Goal: Task Accomplishment & Management: Use online tool/utility

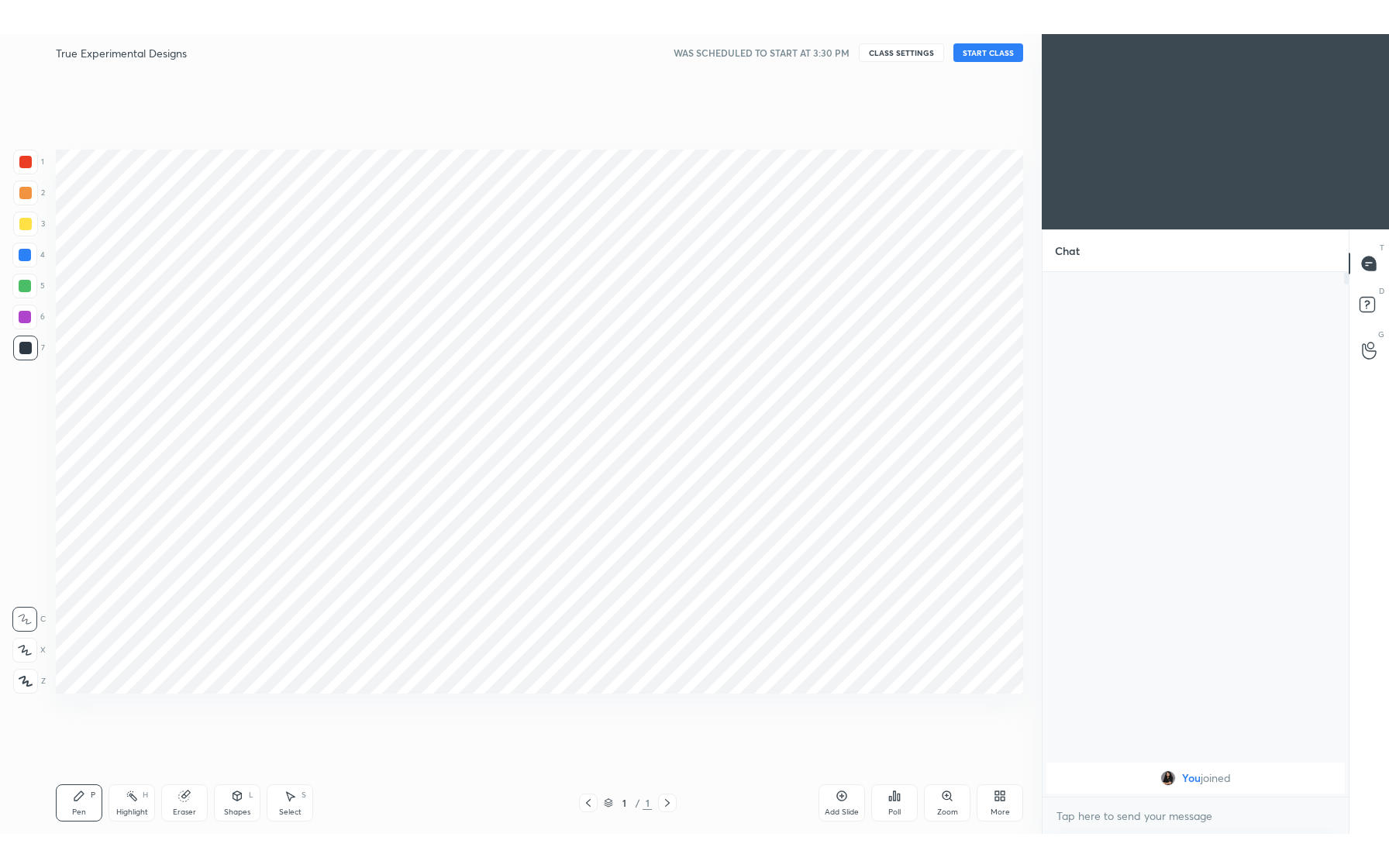
scroll to position [76790, 76512]
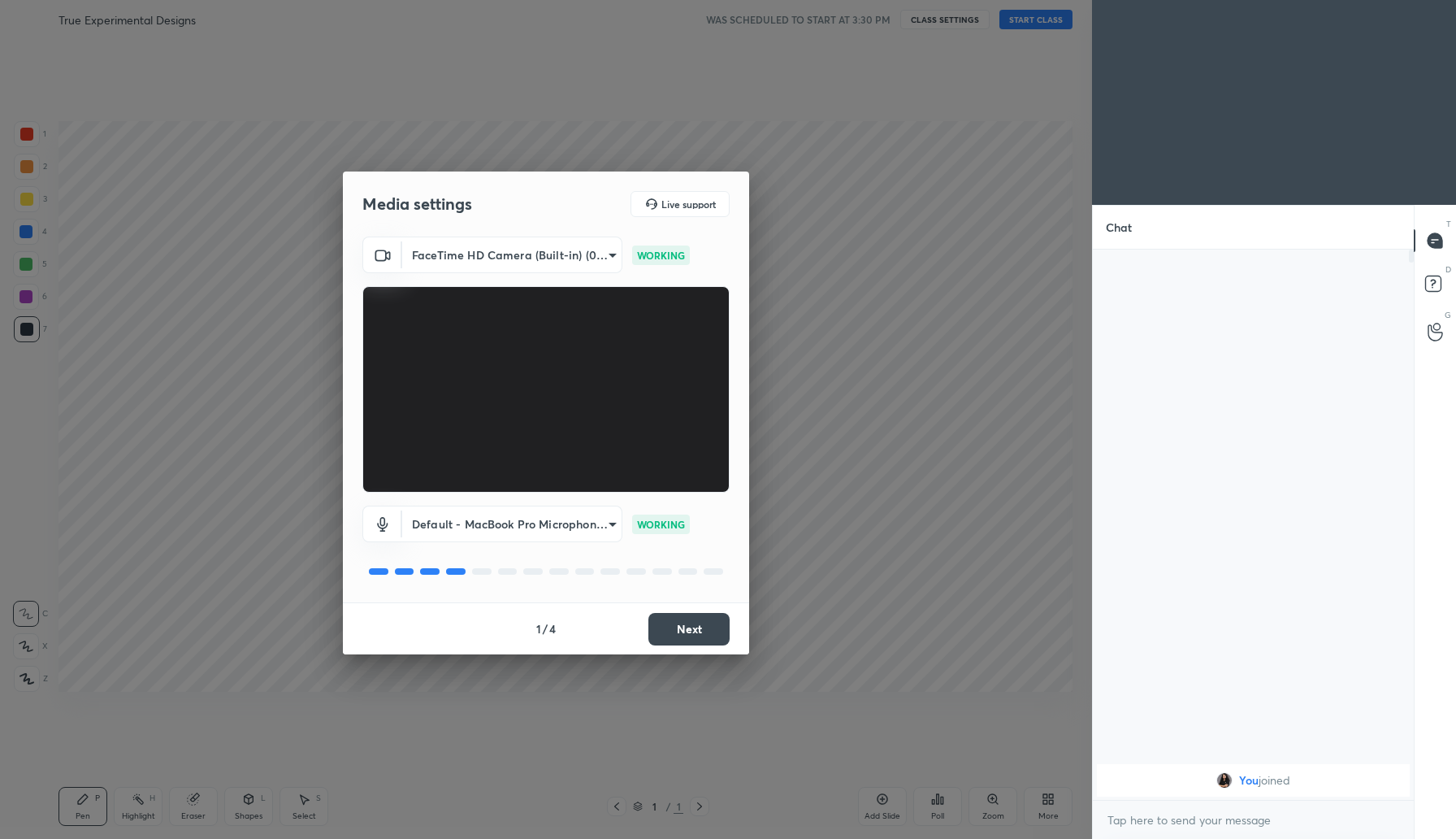
click at [696, 627] on button "Next" at bounding box center [689, 629] width 81 height 32
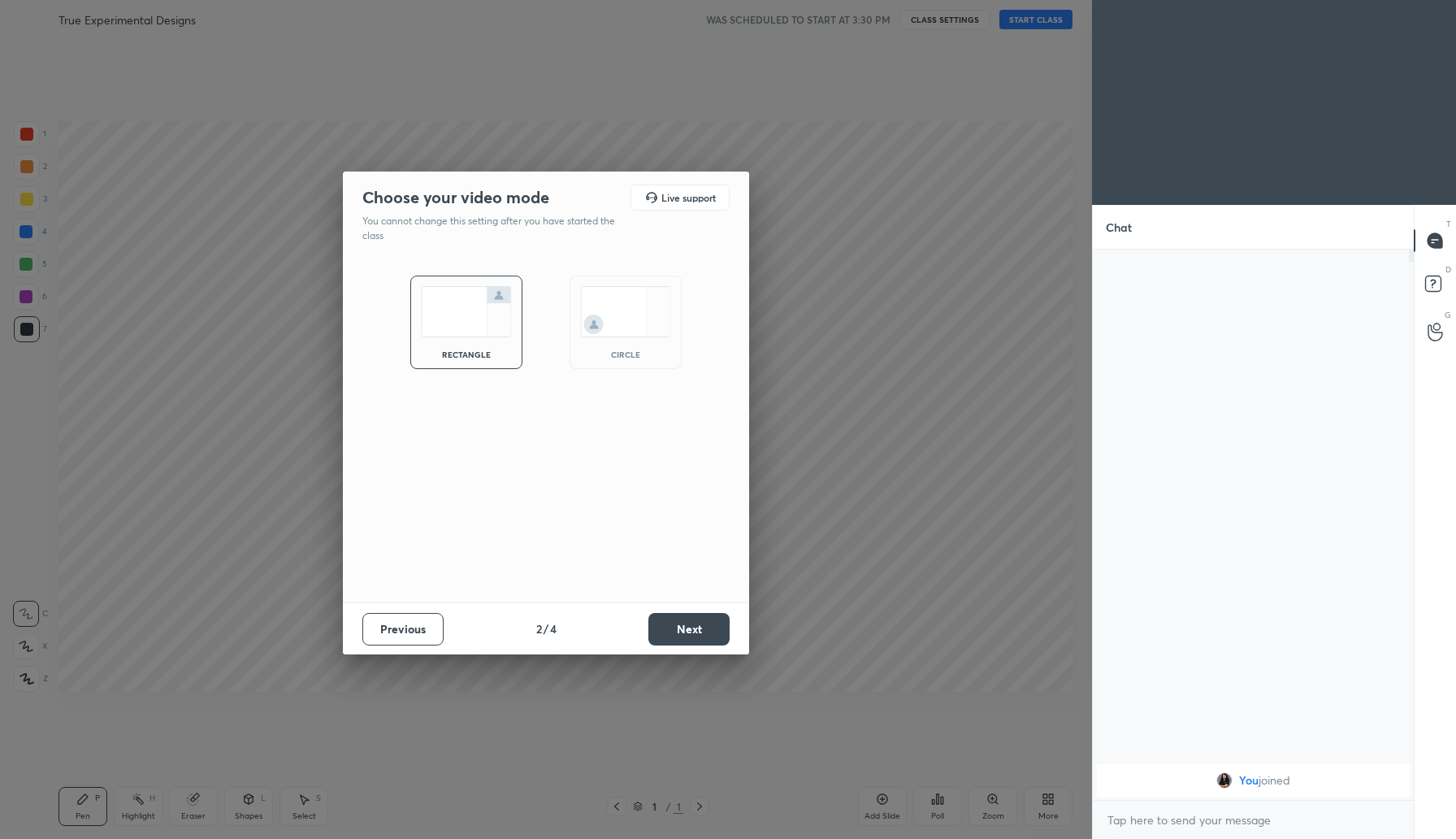
click at [696, 627] on button "Next" at bounding box center [689, 629] width 81 height 32
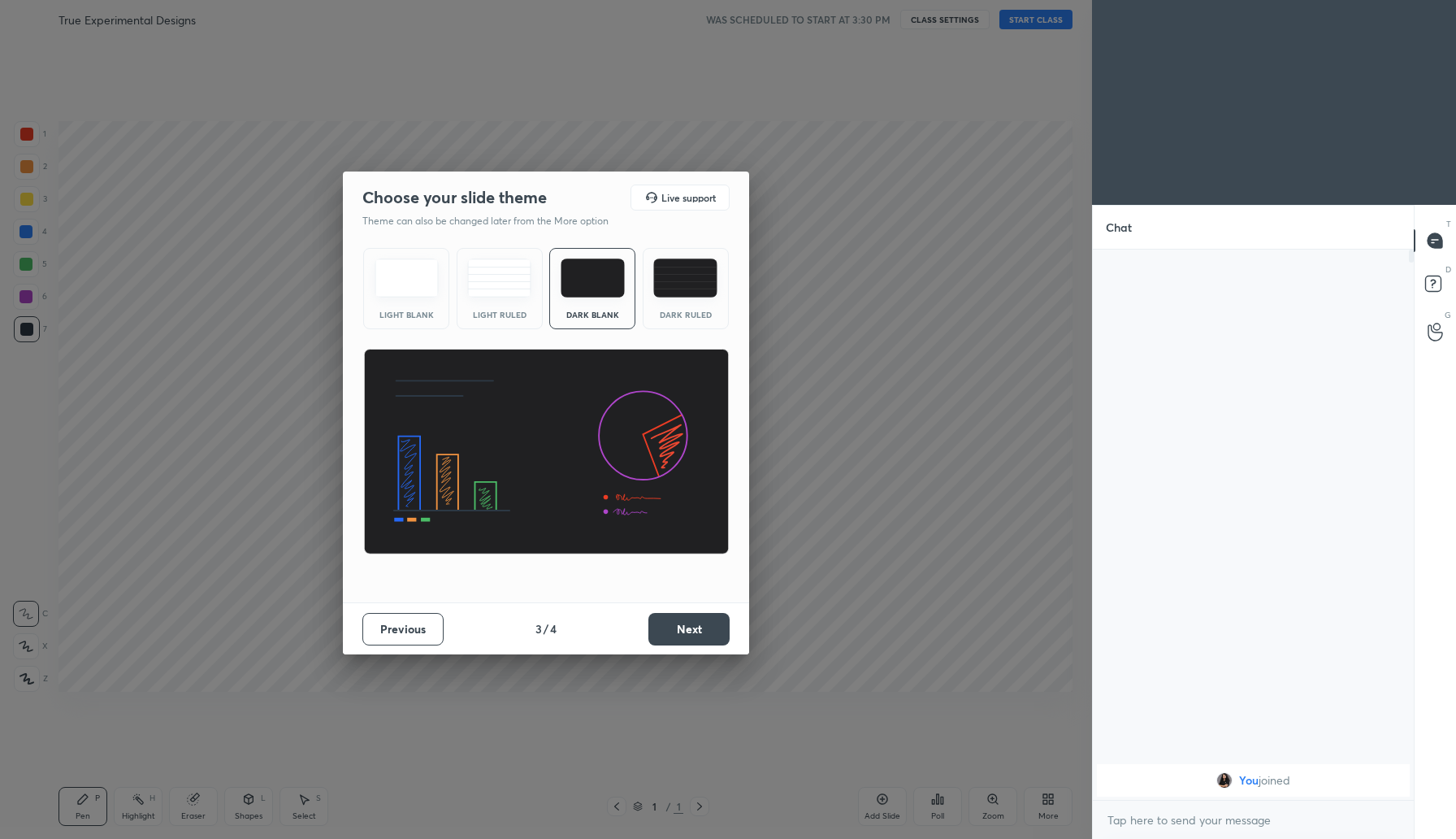
click at [696, 627] on button "Next" at bounding box center [689, 629] width 81 height 32
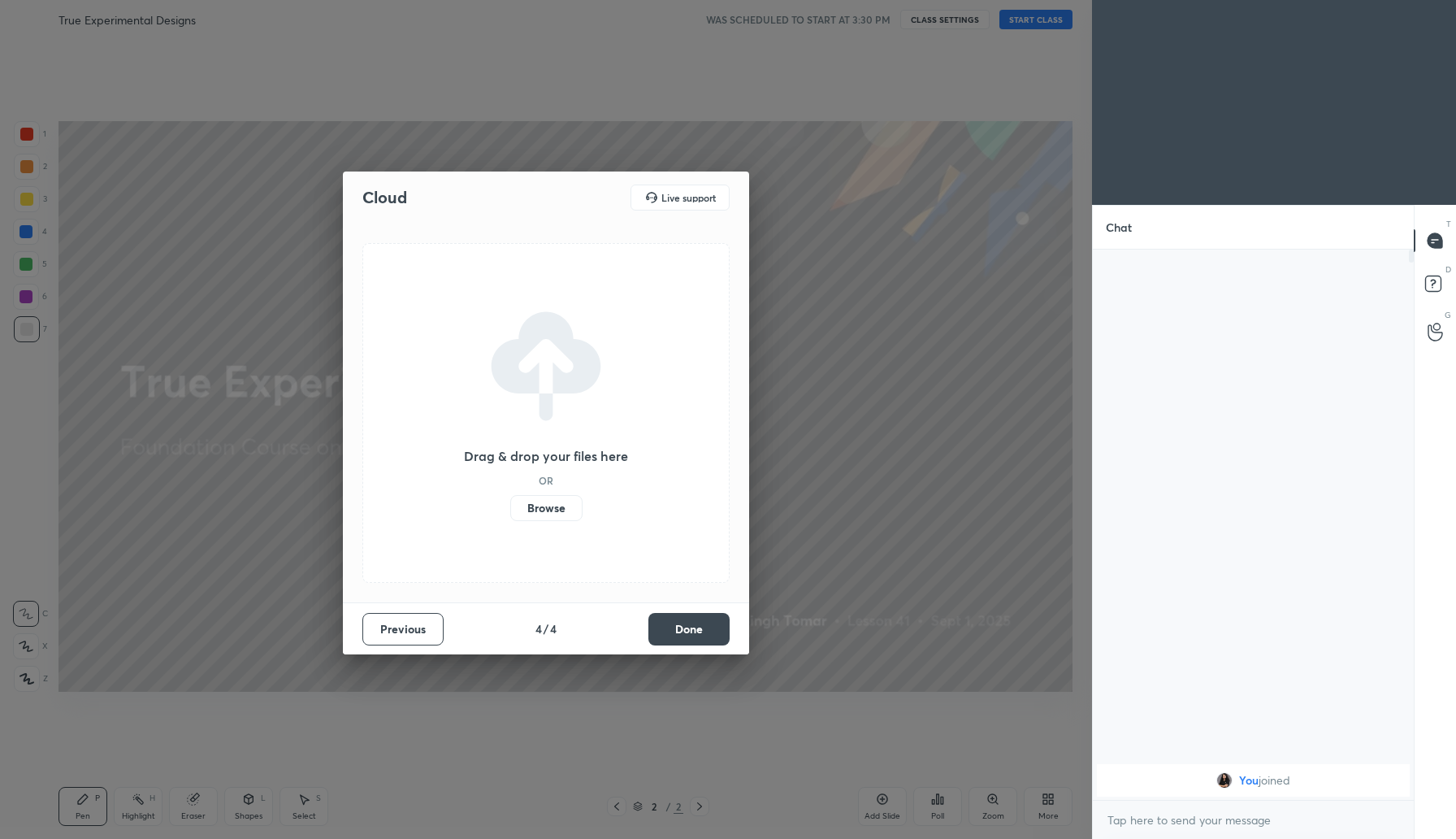
click at [530, 515] on label "Browse" at bounding box center [546, 507] width 72 height 26
click at [510, 515] on input "Browse" at bounding box center [510, 507] width 0 height 26
click at [700, 630] on button "Done" at bounding box center [689, 629] width 81 height 32
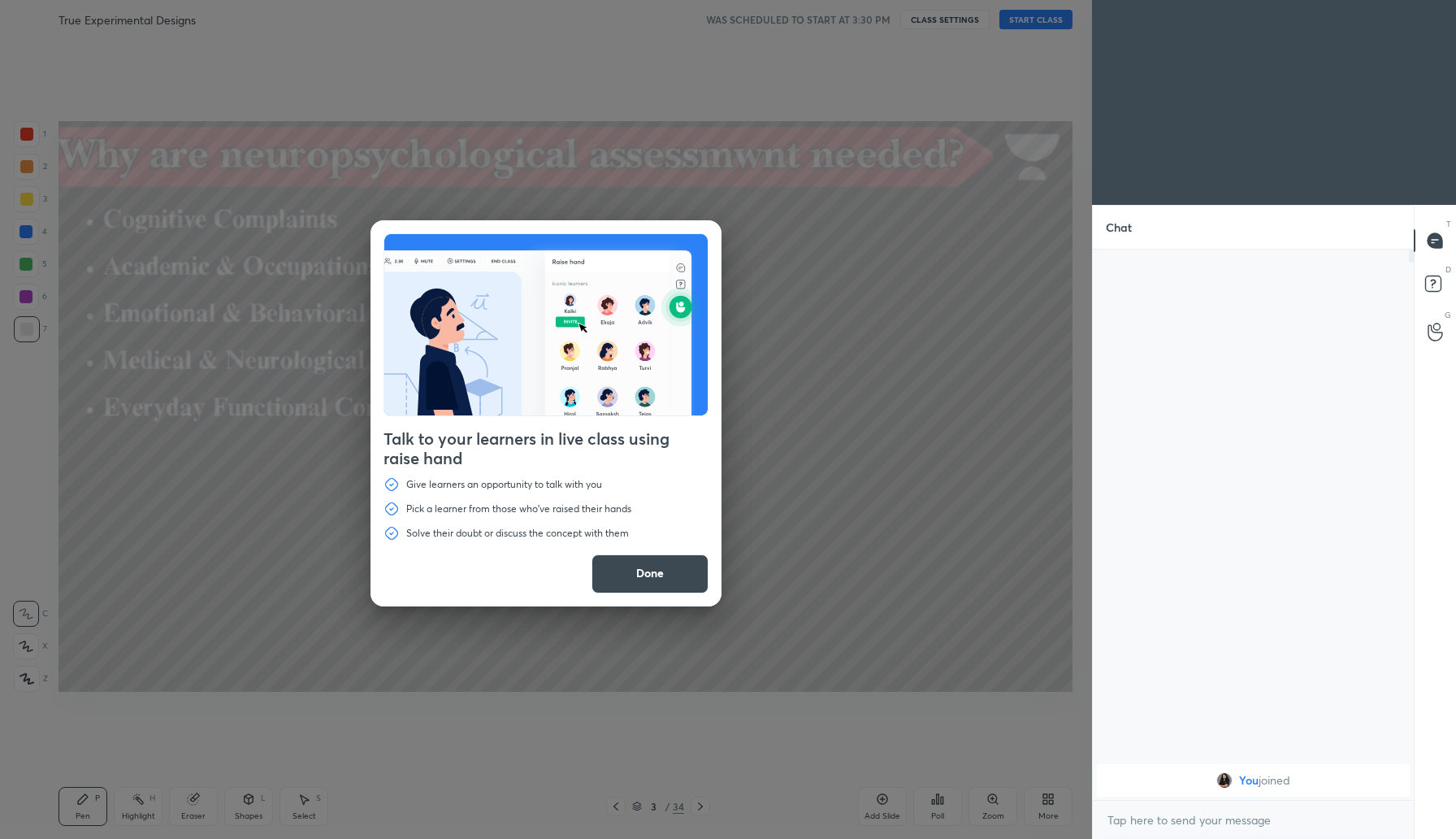
click at [663, 578] on button "Done" at bounding box center [650, 574] width 117 height 39
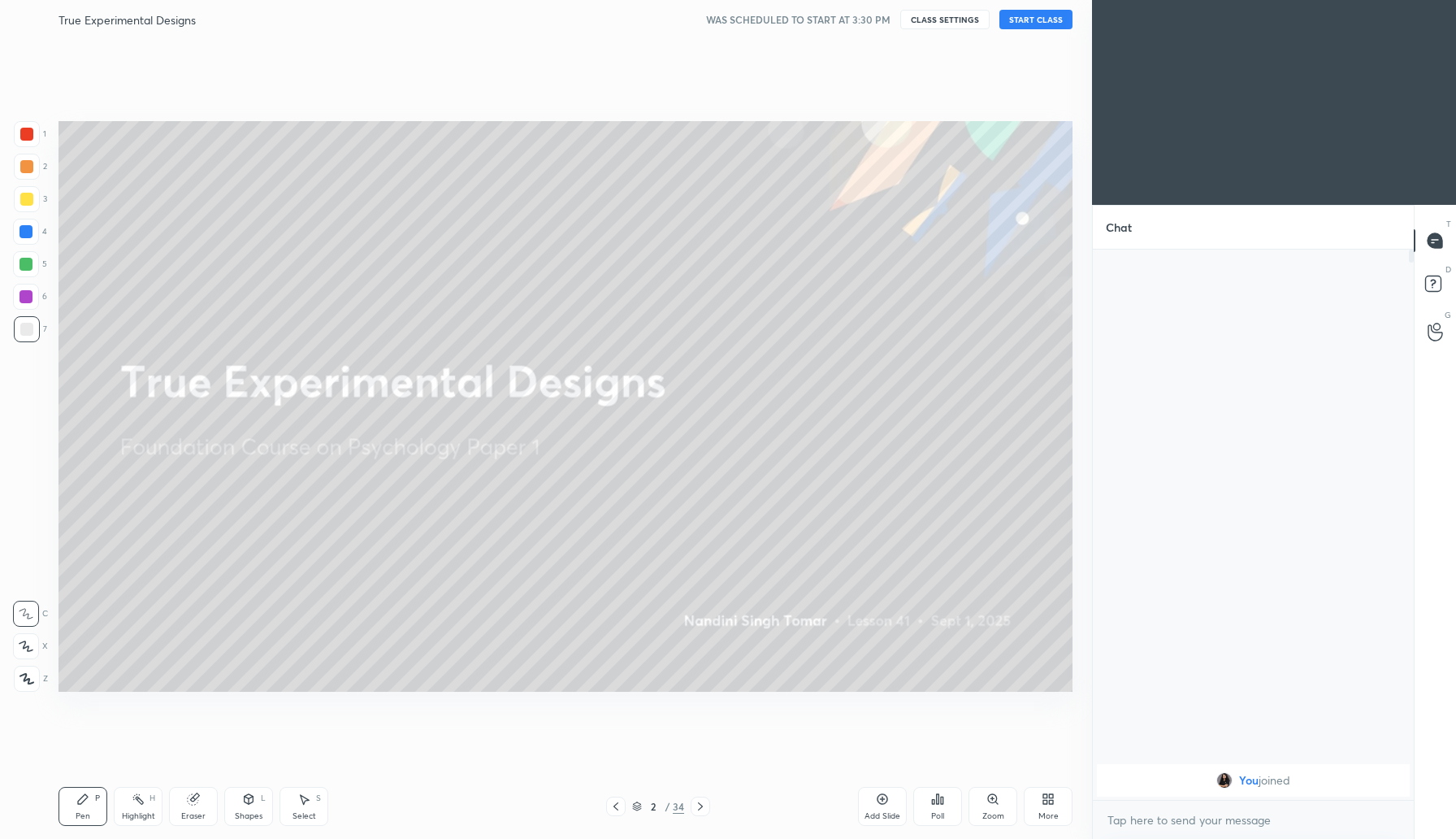
click at [1044, 23] on button "START CLASS" at bounding box center [1035, 19] width 73 height 19
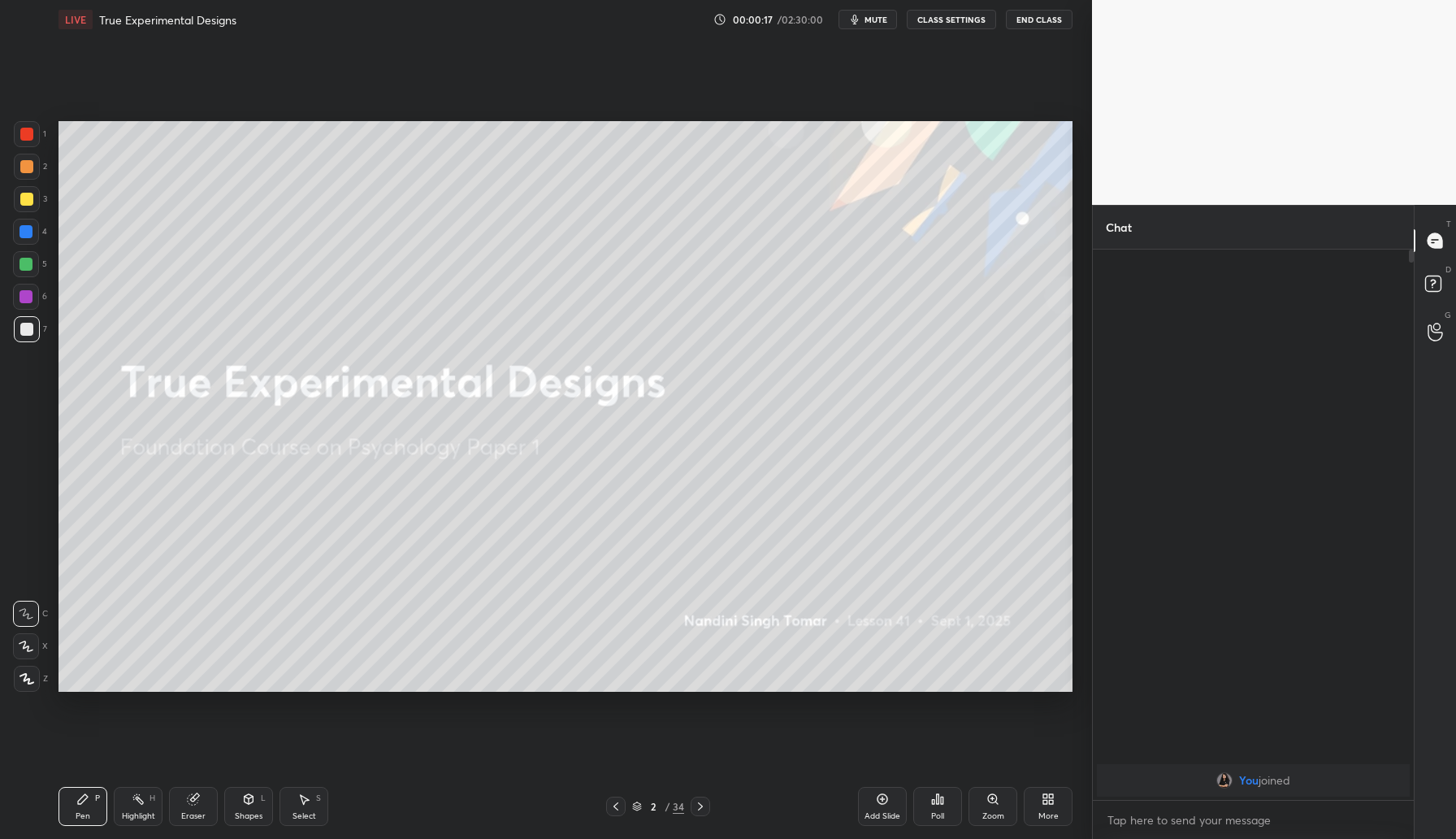
drag, startPoint x: 867, startPoint y: 20, endPoint x: 868, endPoint y: 12, distance: 8.1
click at [867, 17] on span "mute" at bounding box center [876, 19] width 23 height 11
click at [873, 28] on button "unmute" at bounding box center [867, 19] width 58 height 19
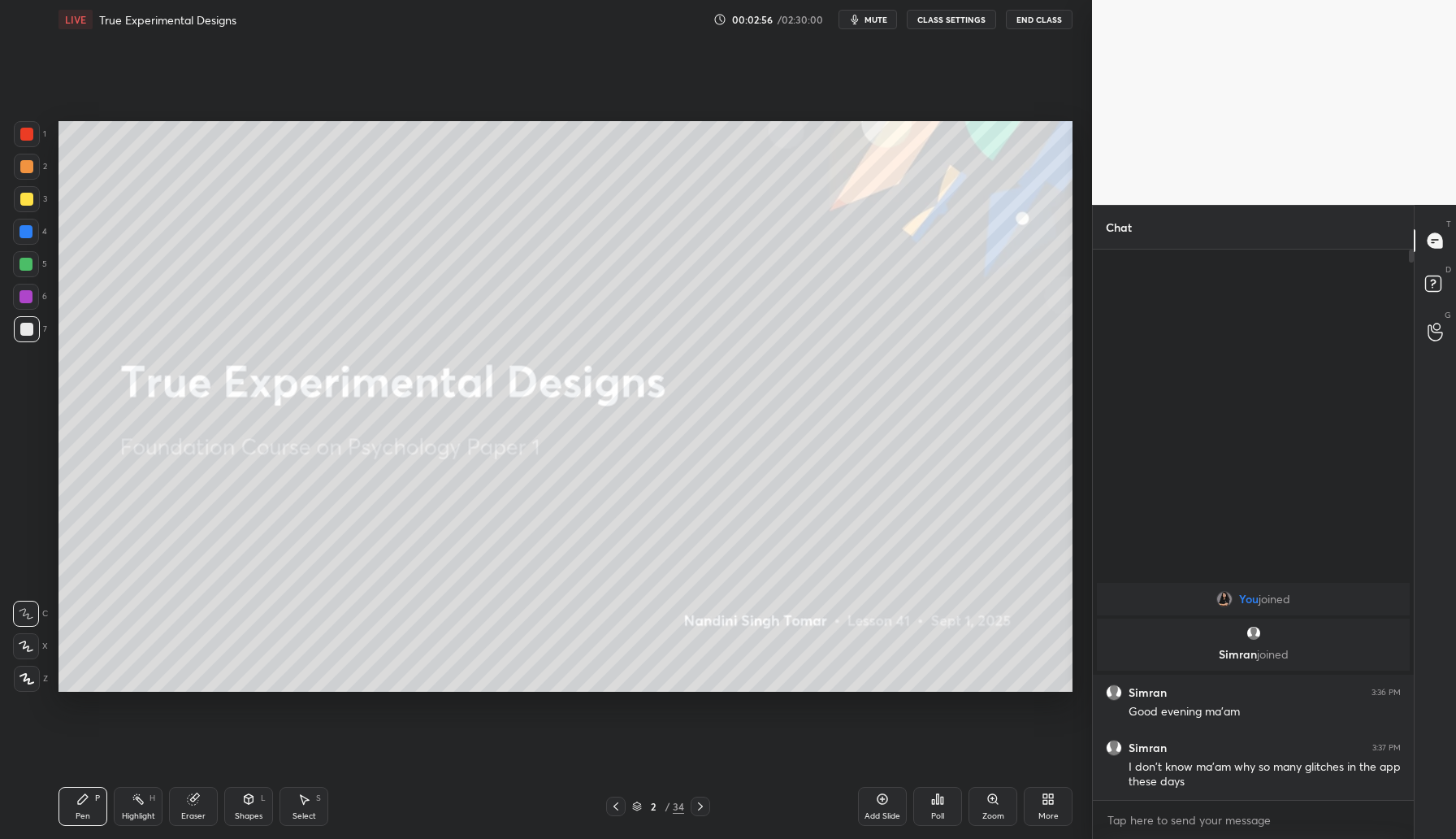
click at [705, 809] on icon at bounding box center [700, 807] width 13 height 13
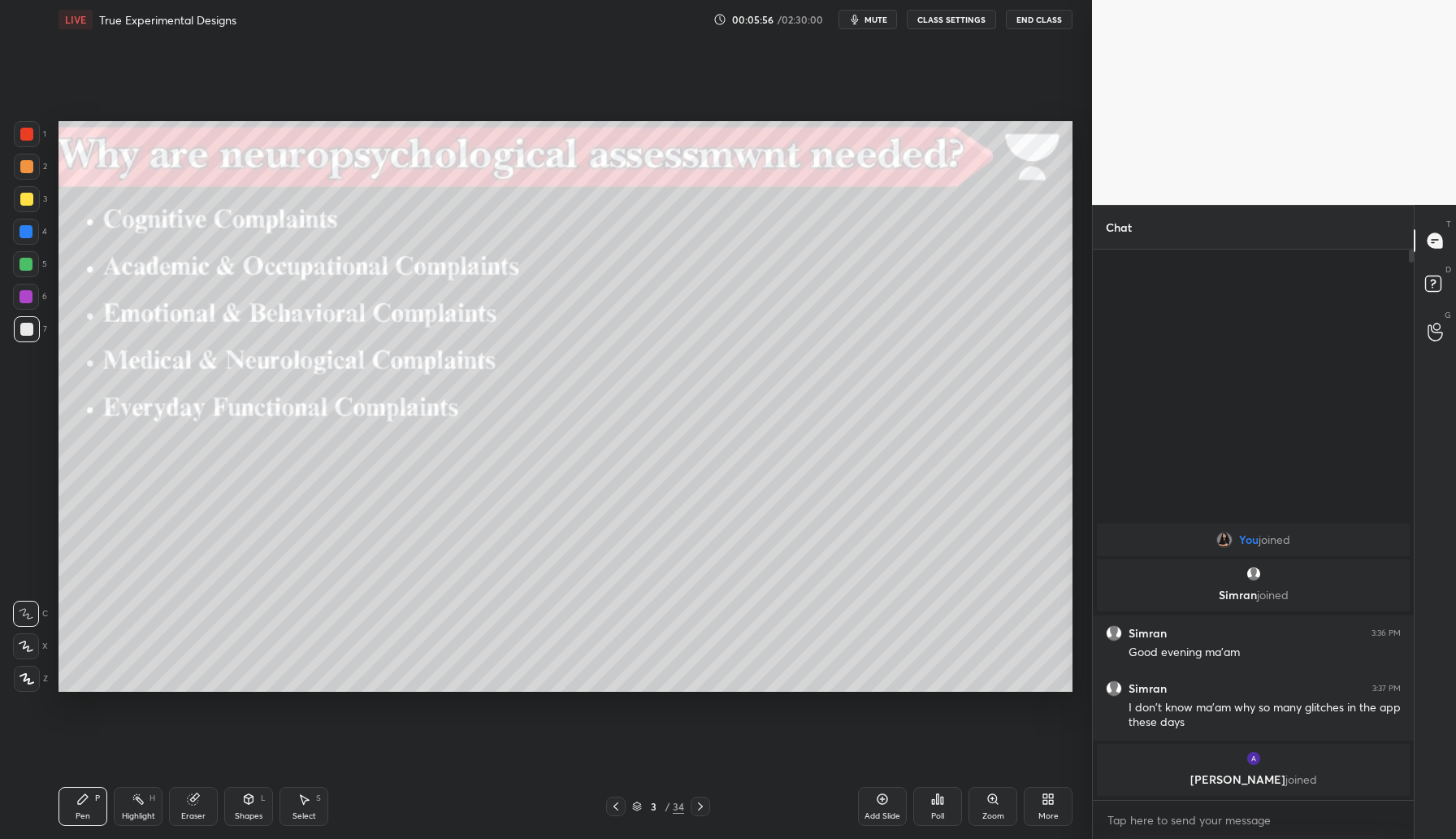
click at [861, 24] on button "mute" at bounding box center [867, 19] width 58 height 19
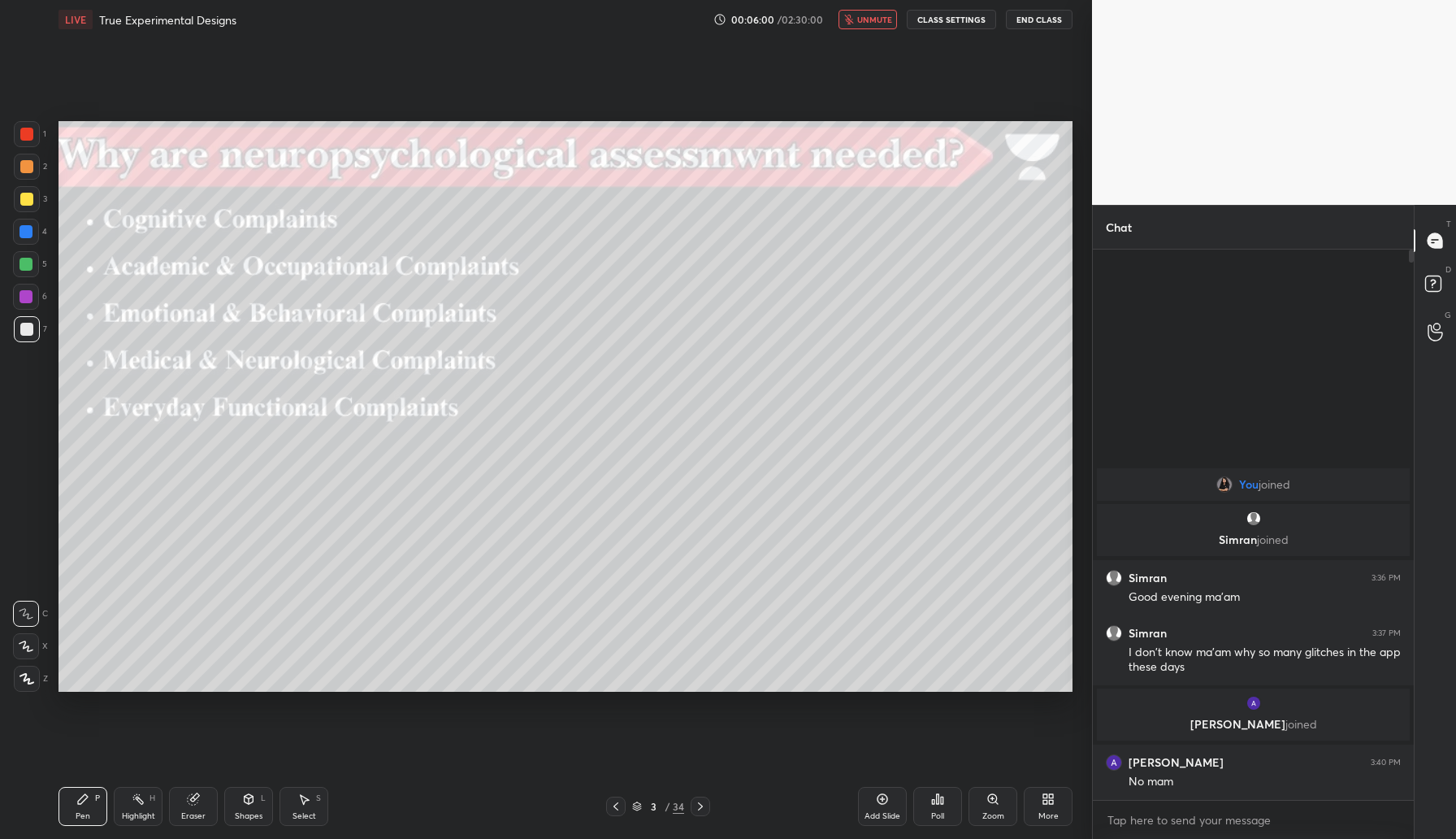
click at [878, 17] on span "unmute" at bounding box center [875, 19] width 35 height 11
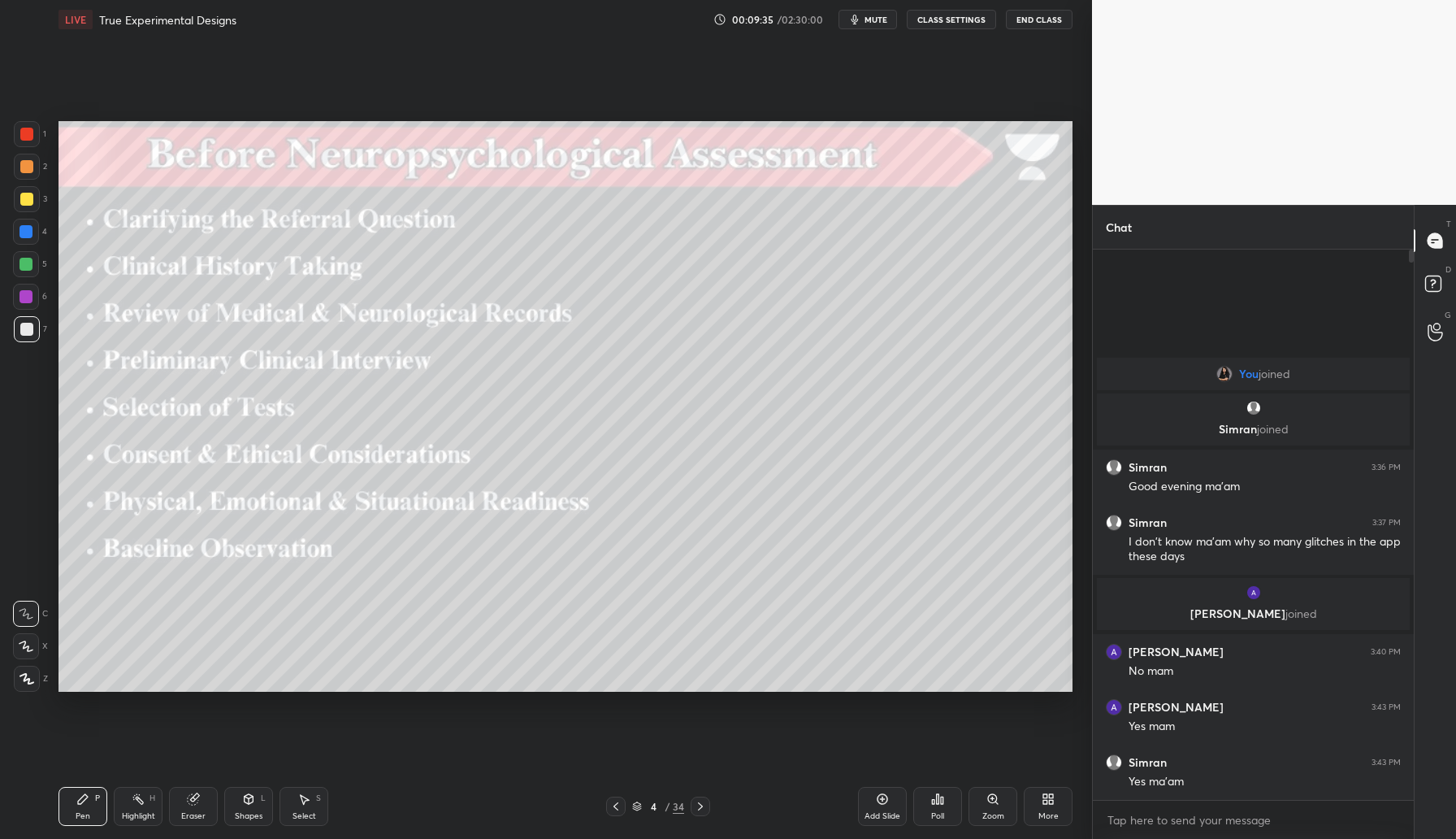
drag, startPoint x: 703, startPoint y: 810, endPoint x: 714, endPoint y: 802, distance: 13.6
click at [703, 809] on icon at bounding box center [700, 807] width 13 height 13
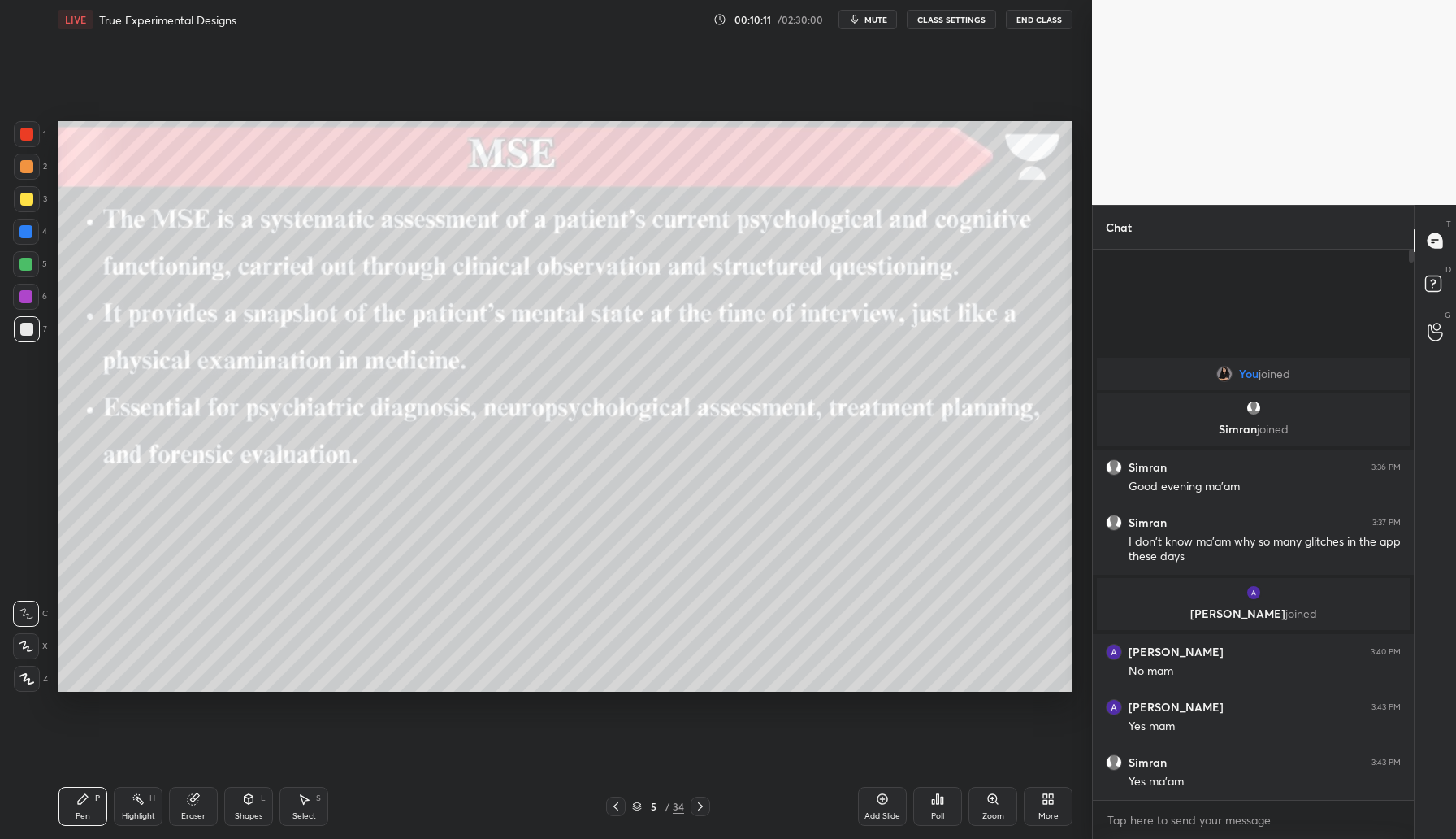
click at [1055, 801] on div "More" at bounding box center [1048, 806] width 49 height 39
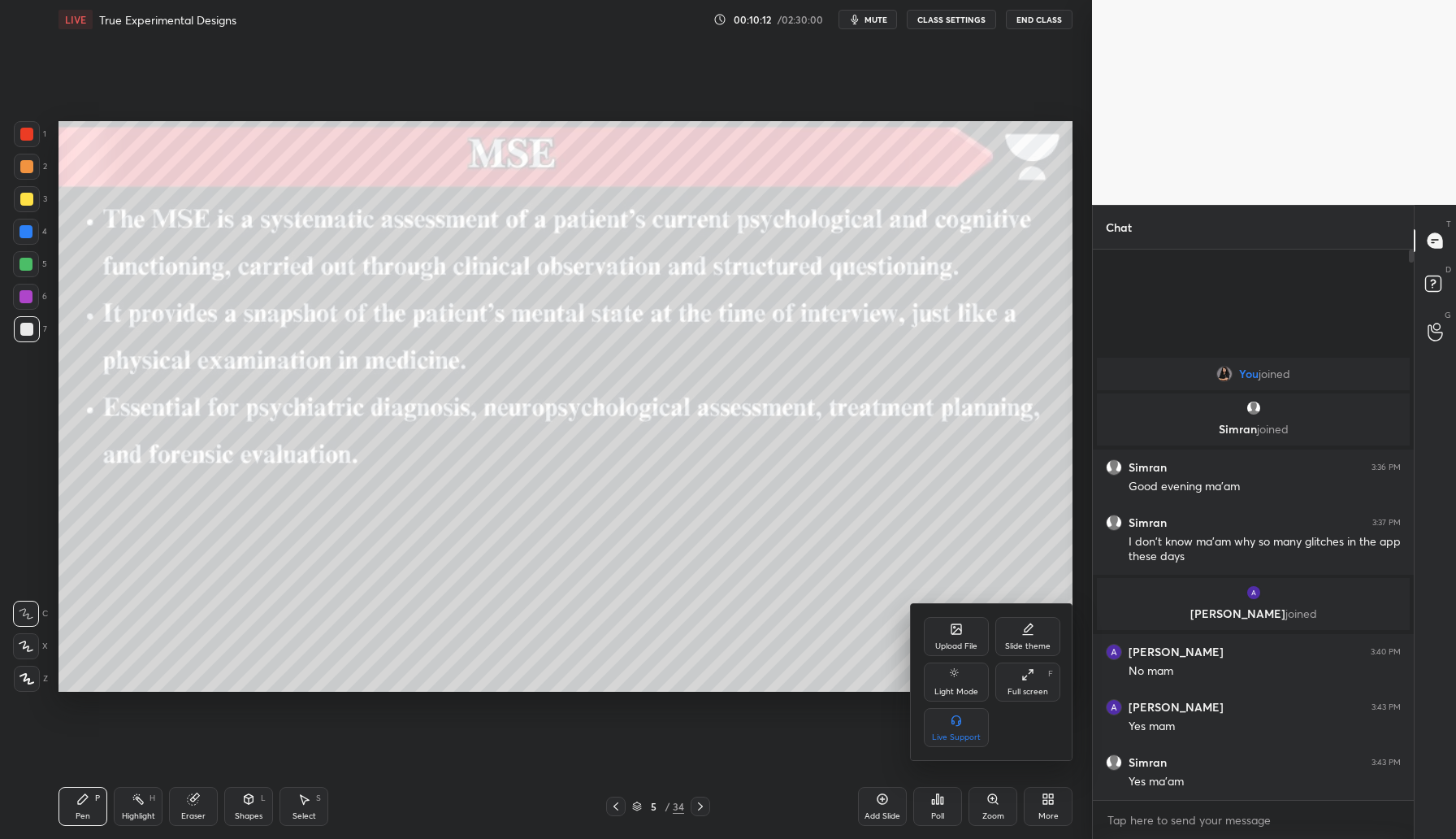
click at [1041, 682] on div "Full screen F" at bounding box center [1027, 682] width 65 height 39
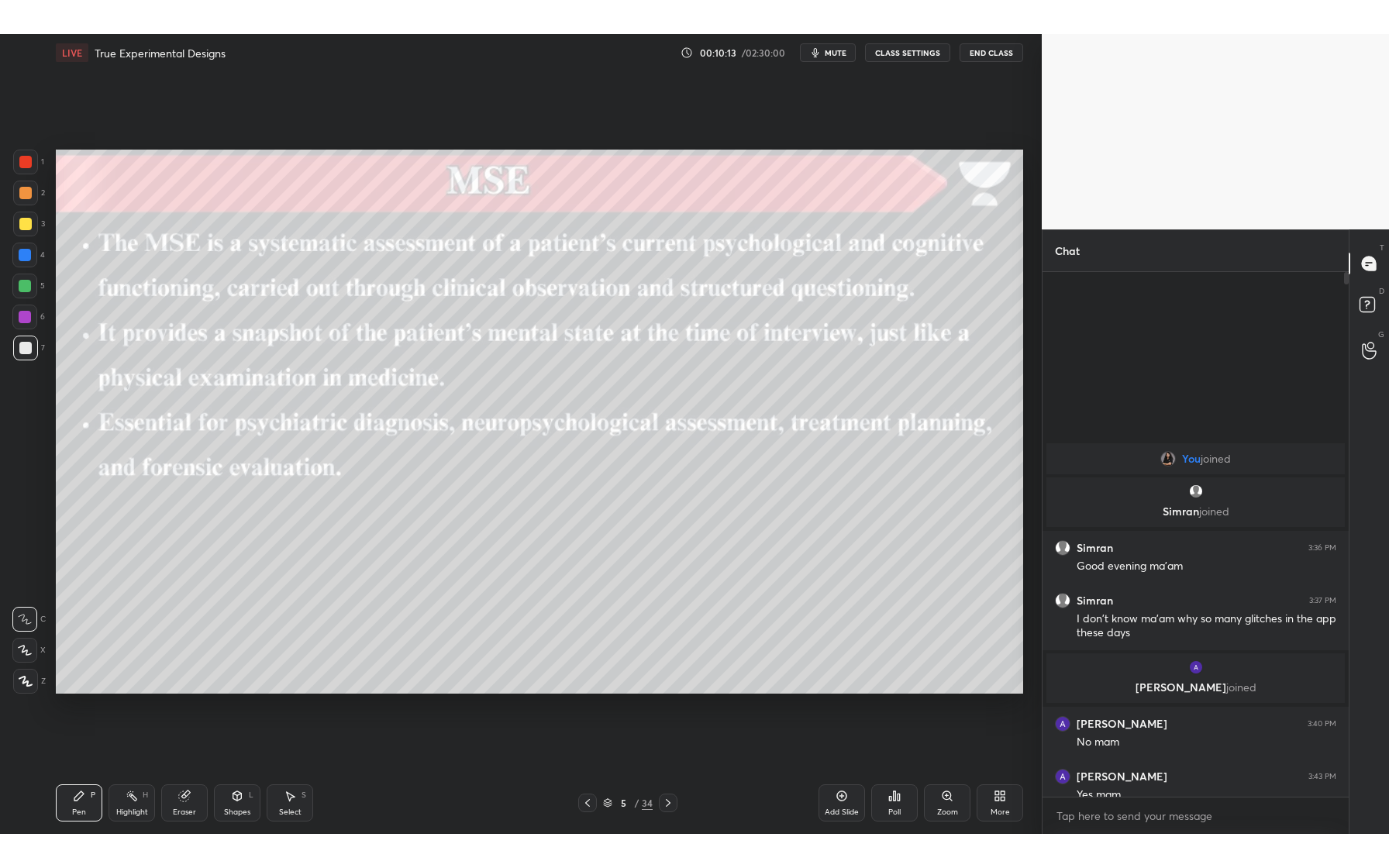
scroll to position [625, 301]
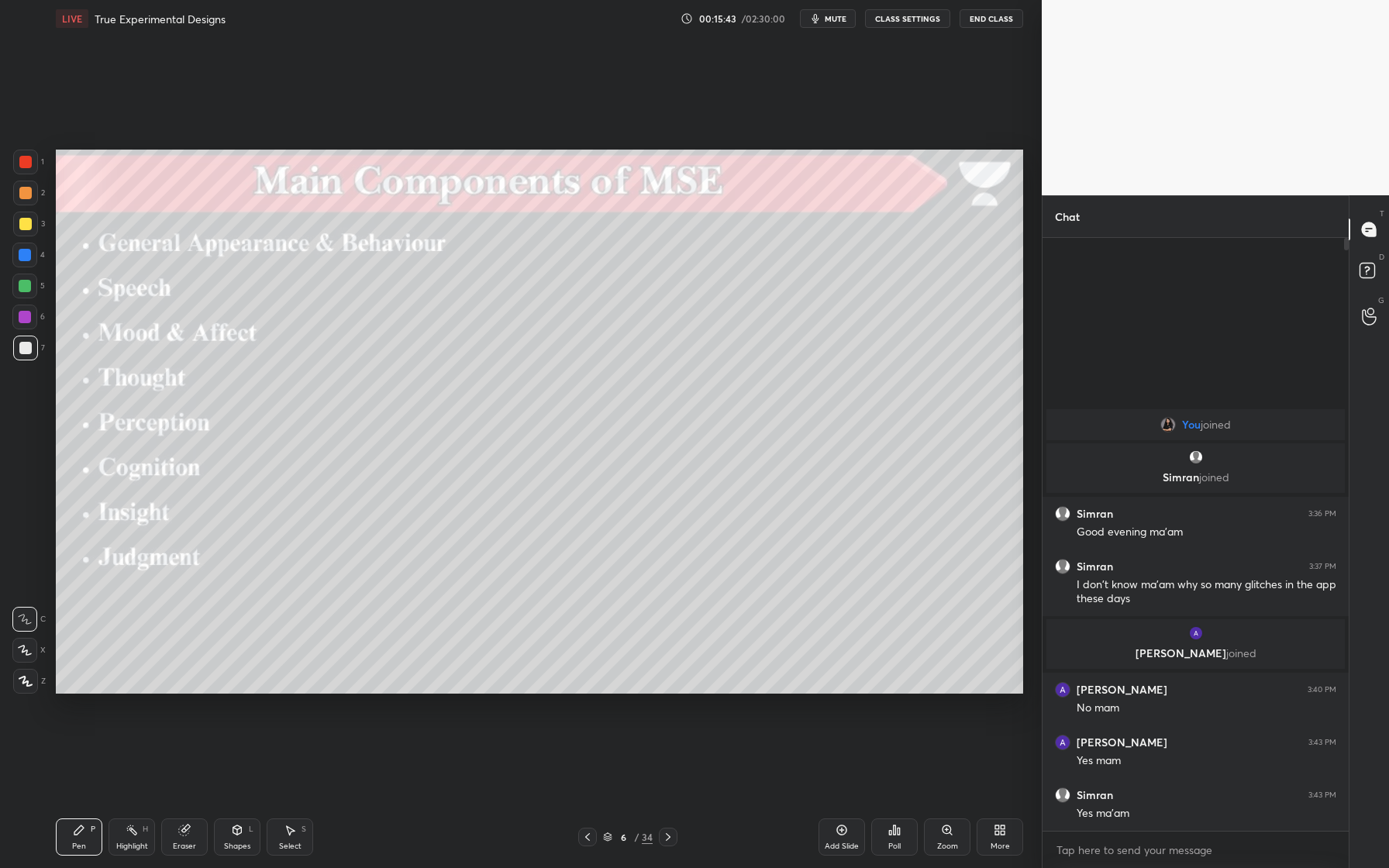
drag, startPoint x: 836, startPoint y: 840, endPoint x: 851, endPoint y: 800, distance: 42.7
click at [836, 799] on div "Add Slide" at bounding box center [842, 837] width 47 height 37
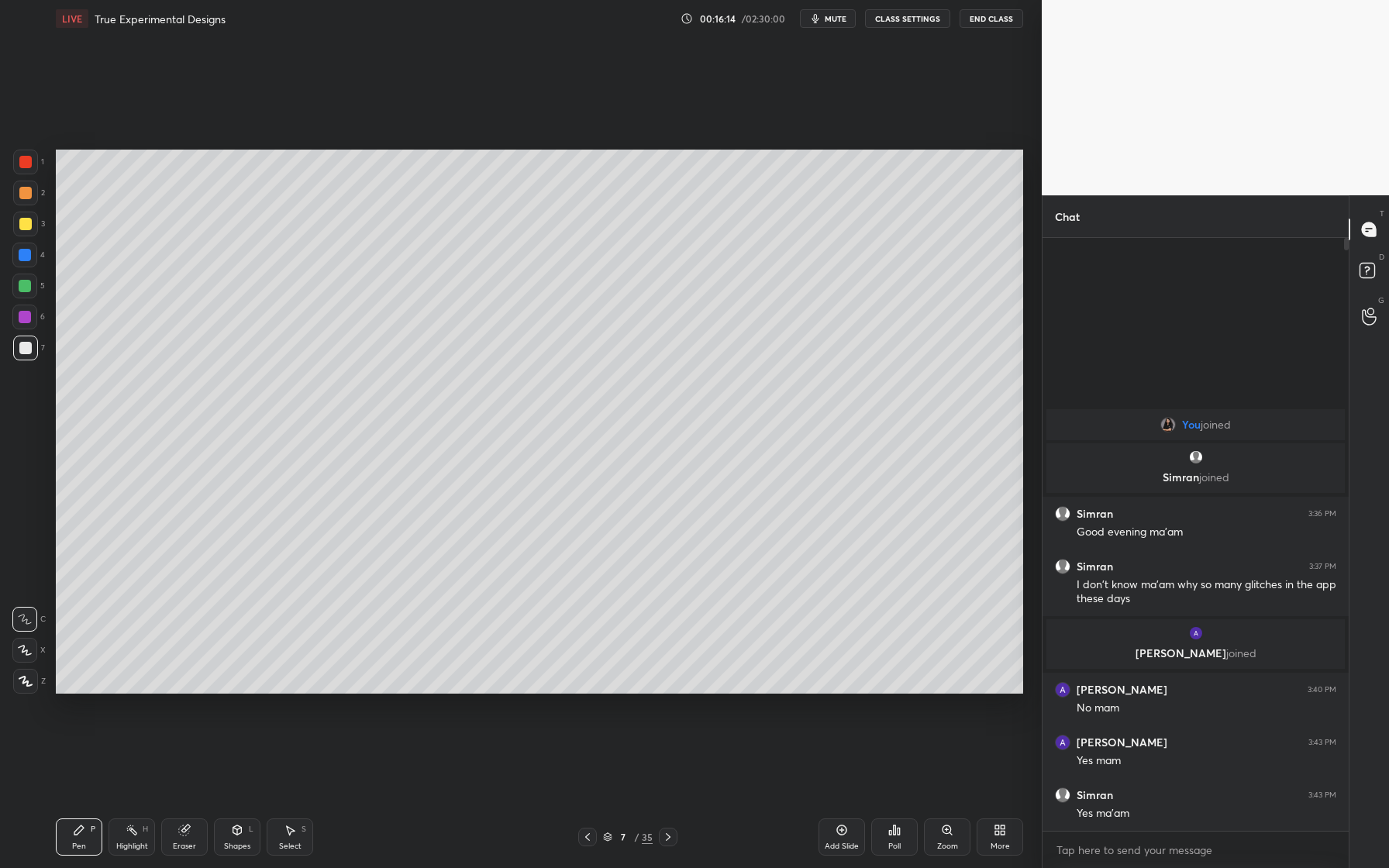
click at [188, 799] on div "Eraser" at bounding box center [185, 846] width 23 height 8
drag, startPoint x: 15, startPoint y: 655, endPoint x: 45, endPoint y: 648, distance: 30.8
click at [18, 655] on div at bounding box center [25, 650] width 25 height 25
drag, startPoint x: 79, startPoint y: 841, endPoint x: 165, endPoint y: 757, distance: 120.2
click at [81, 799] on div "Pen P" at bounding box center [79, 837] width 47 height 37
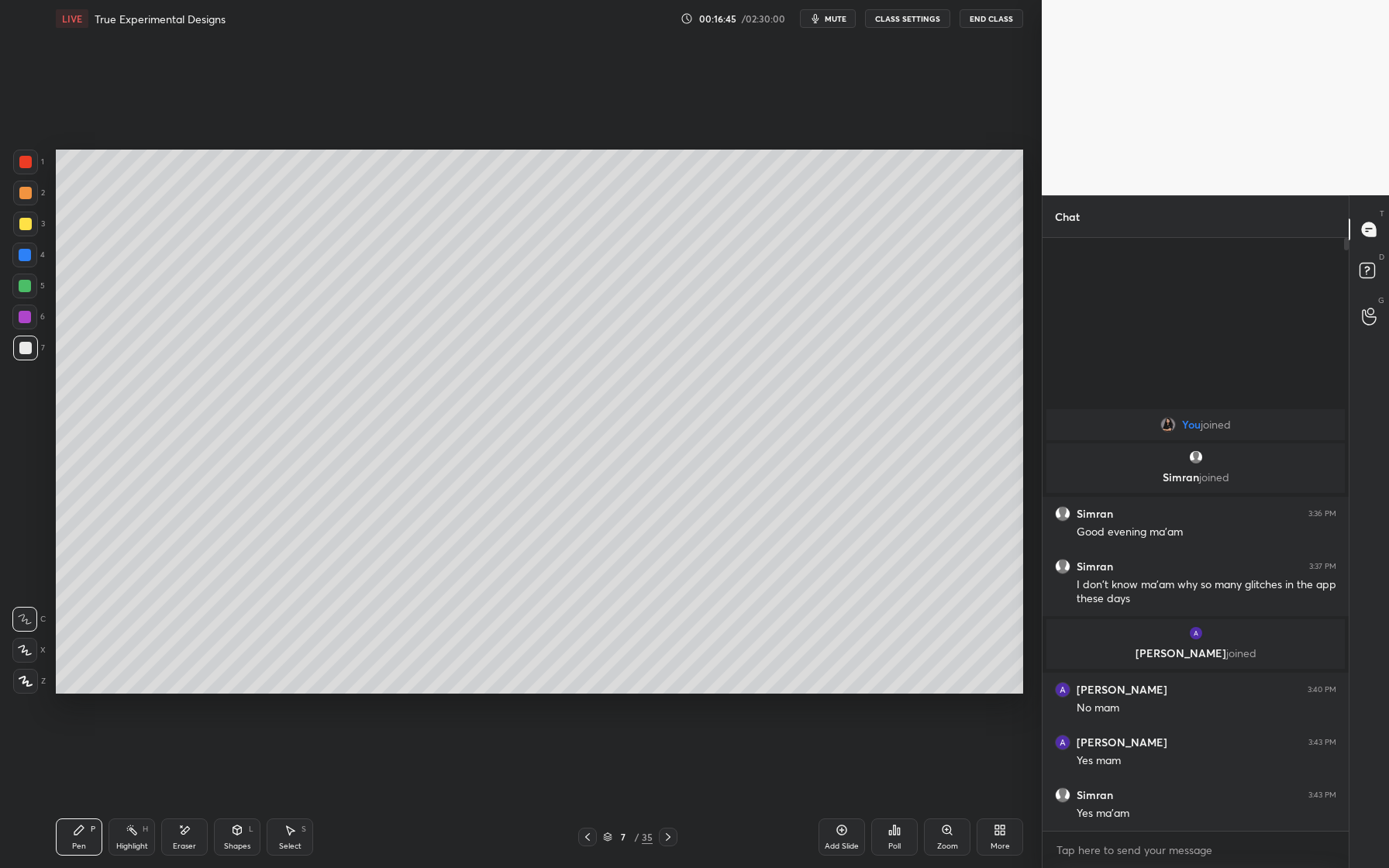
drag, startPoint x: 188, startPoint y: 843, endPoint x: 299, endPoint y: 753, distance: 142.9
click at [191, 799] on div "Eraser" at bounding box center [185, 837] width 47 height 37
click at [95, 799] on div "Pen P" at bounding box center [79, 837] width 47 height 37
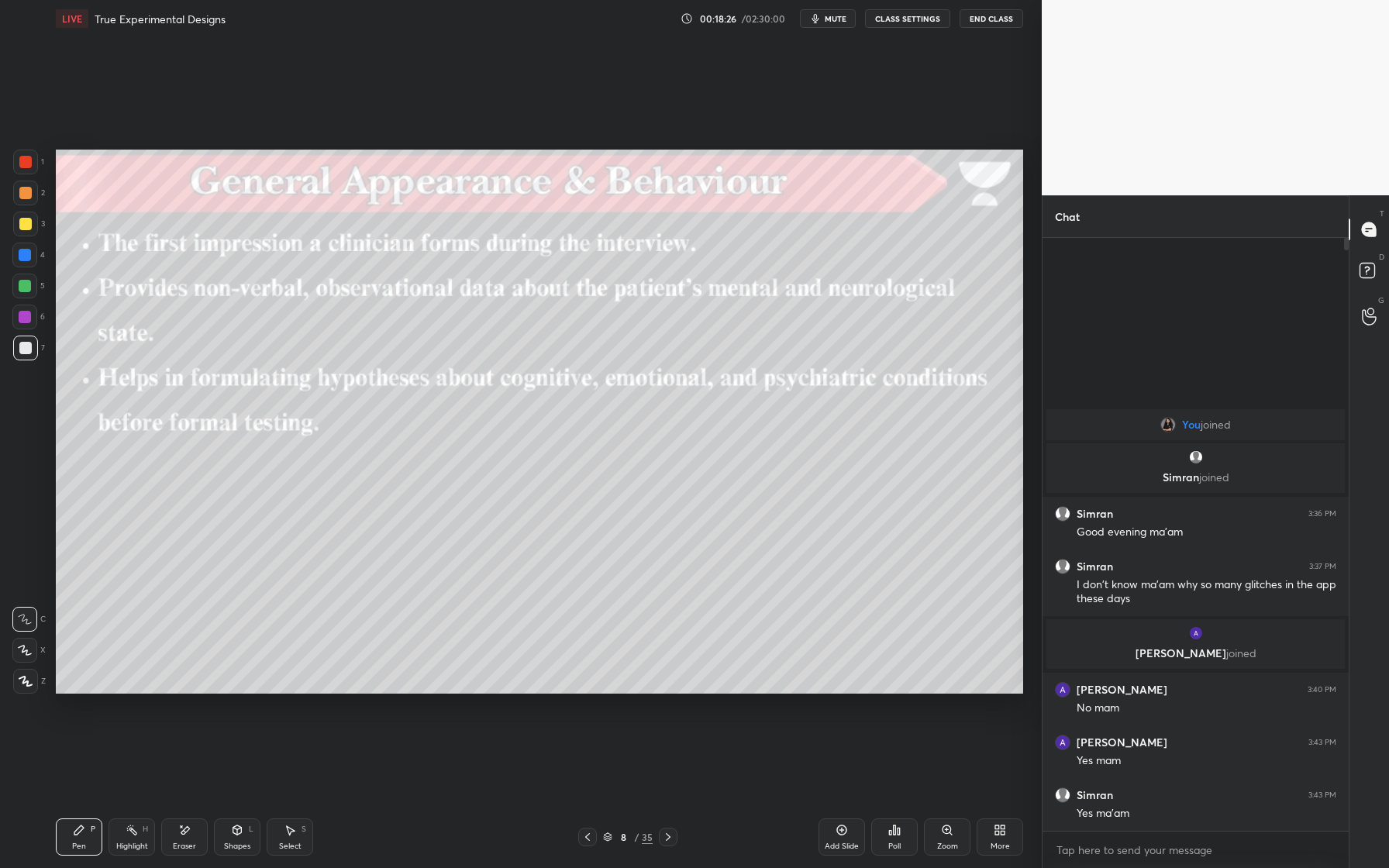
click at [666, 799] on div at bounding box center [668, 836] width 19 height 19
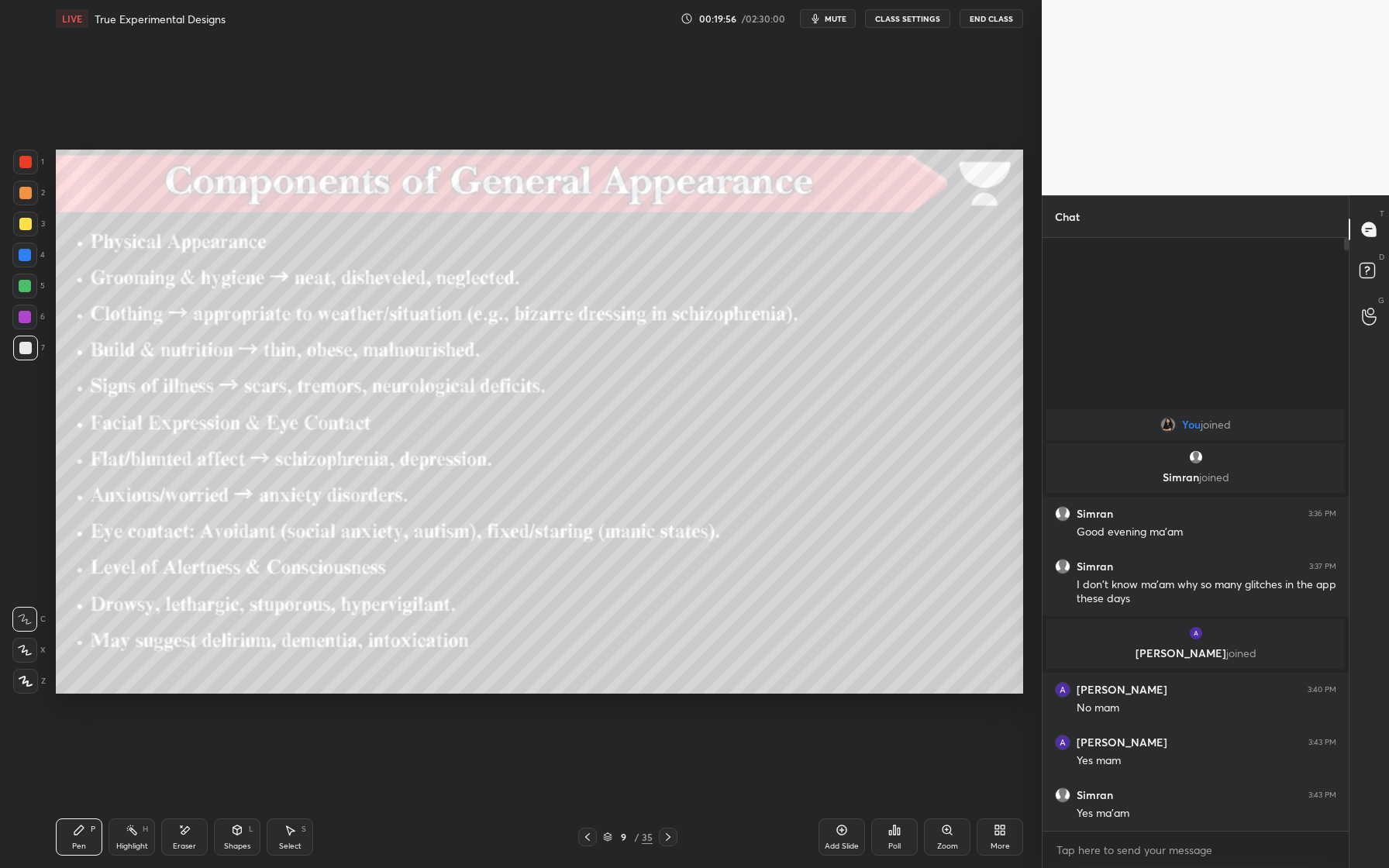
click at [677, 799] on div "9 / 35" at bounding box center [628, 836] width 381 height 19
click at [668, 799] on icon at bounding box center [668, 837] width 12 height 12
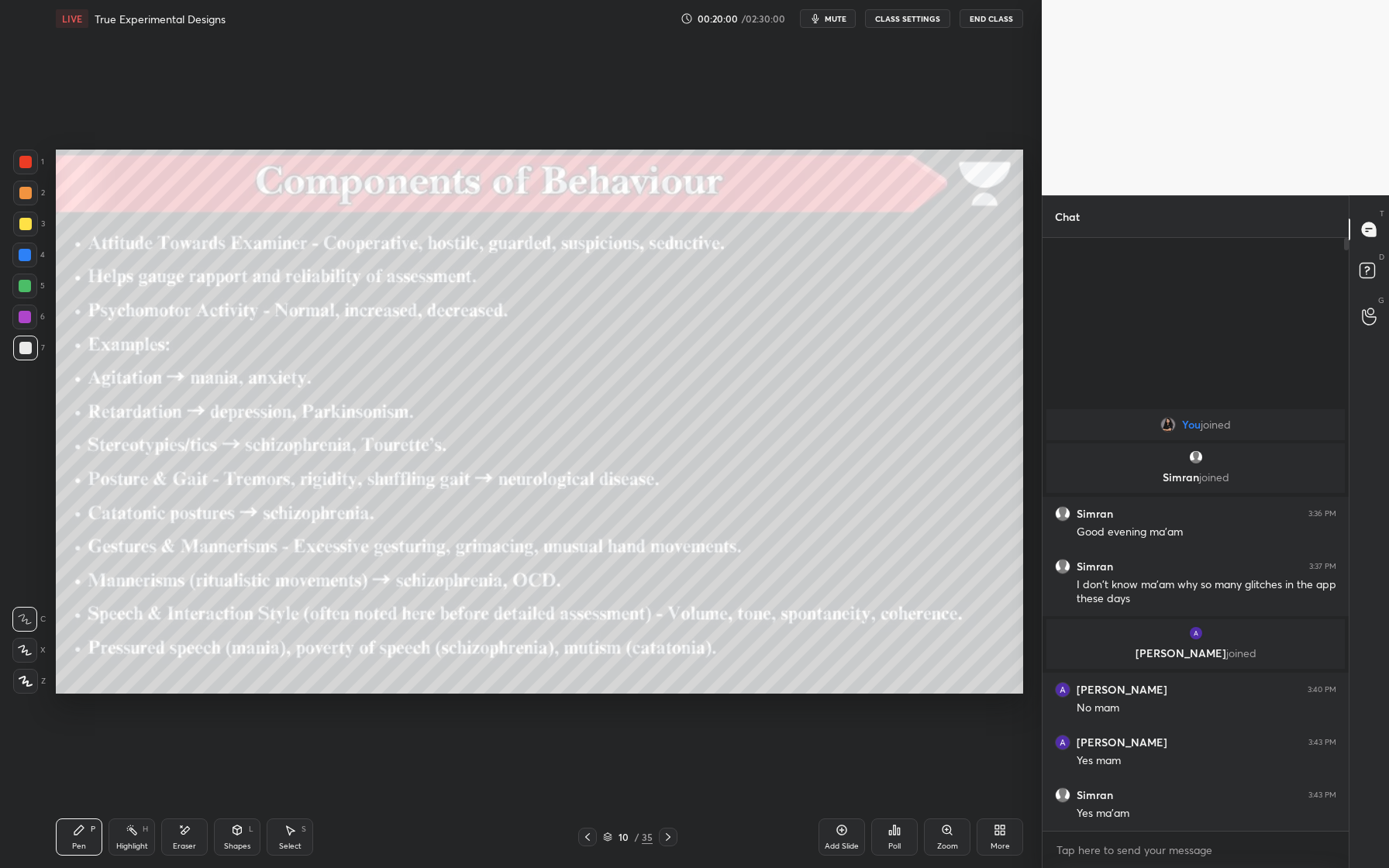
click at [592, 799] on icon at bounding box center [587, 837] width 12 height 12
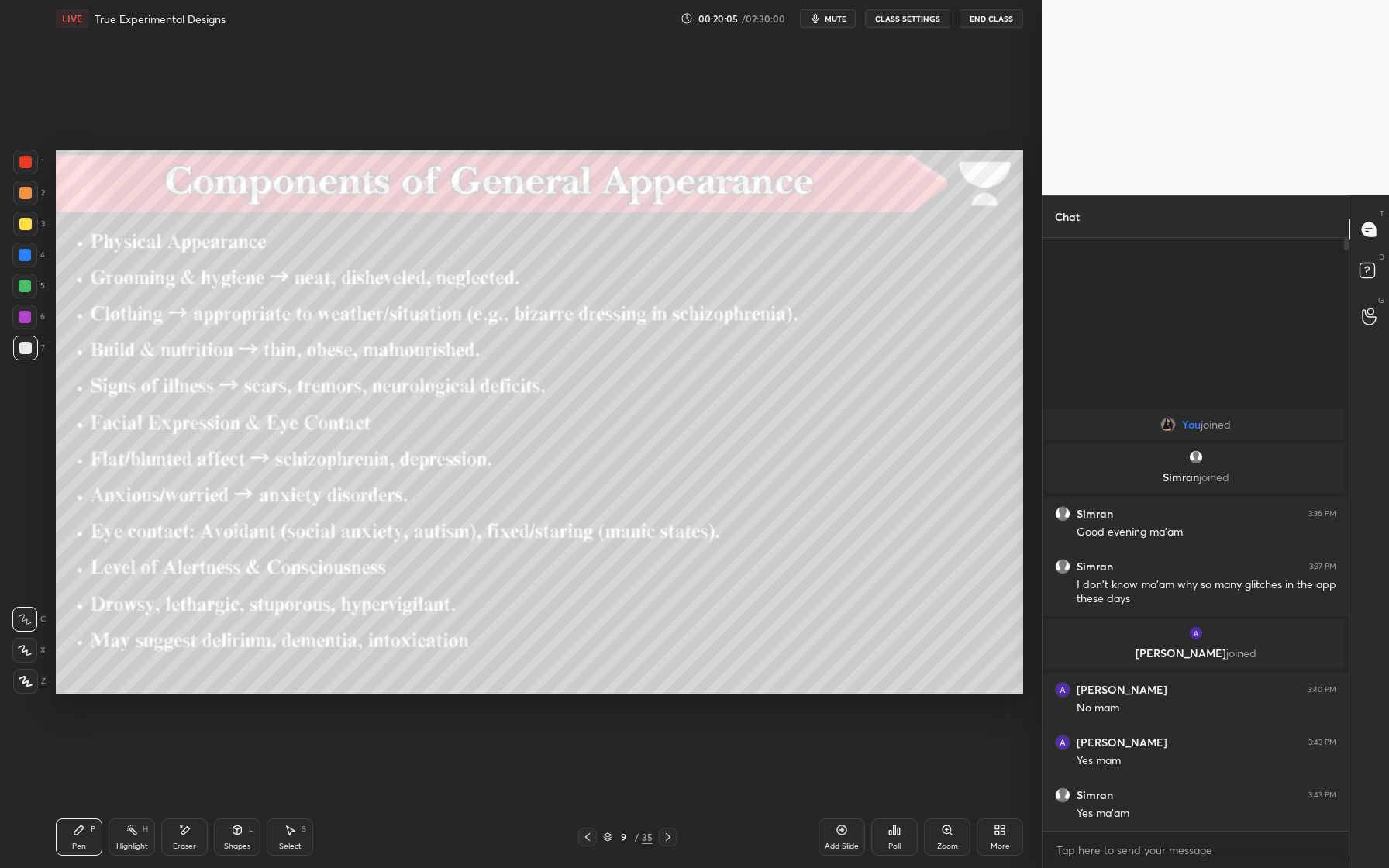
click at [668, 799] on icon at bounding box center [668, 837] width 12 height 12
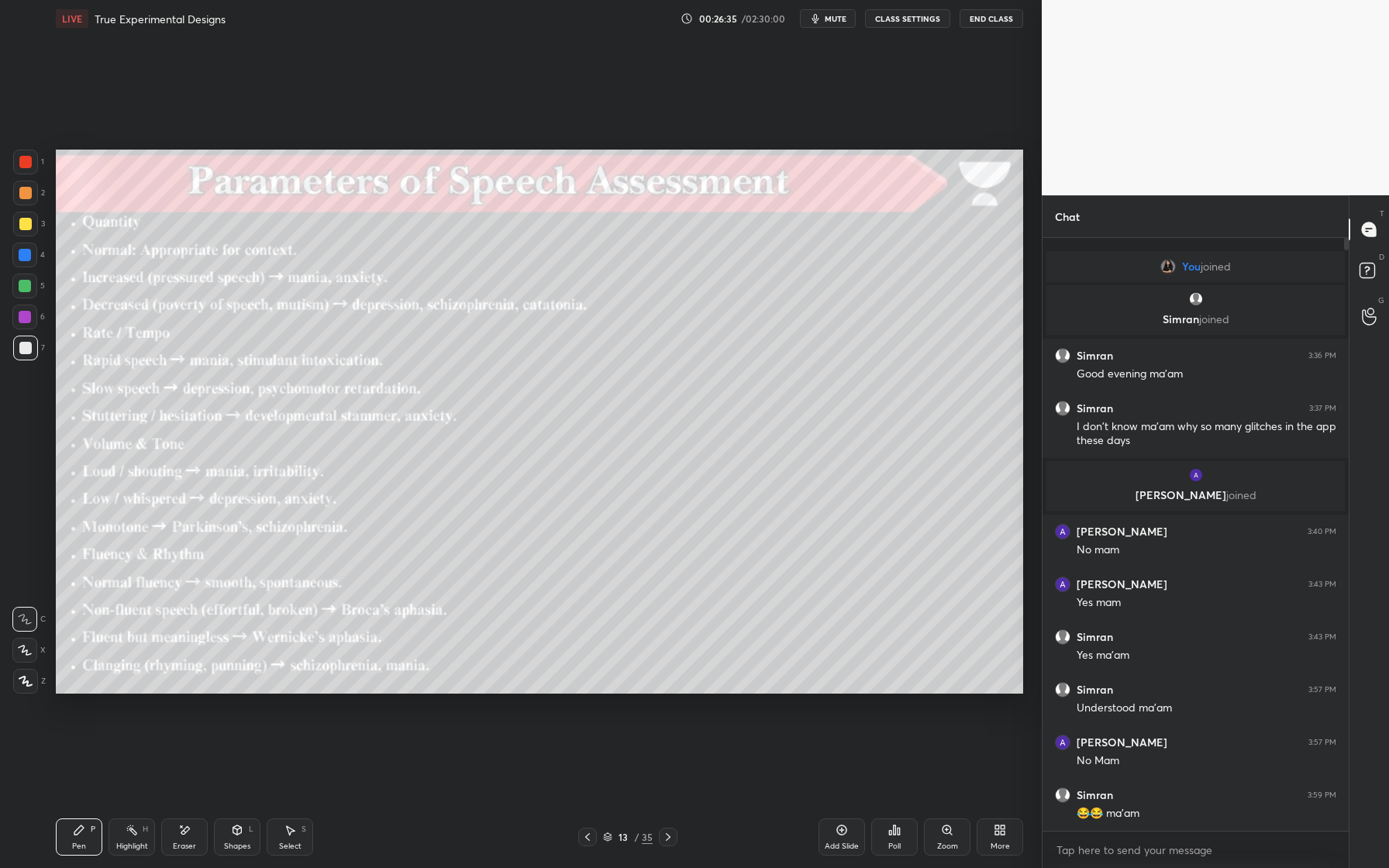
click at [670, 799] on icon at bounding box center [668, 837] width 12 height 12
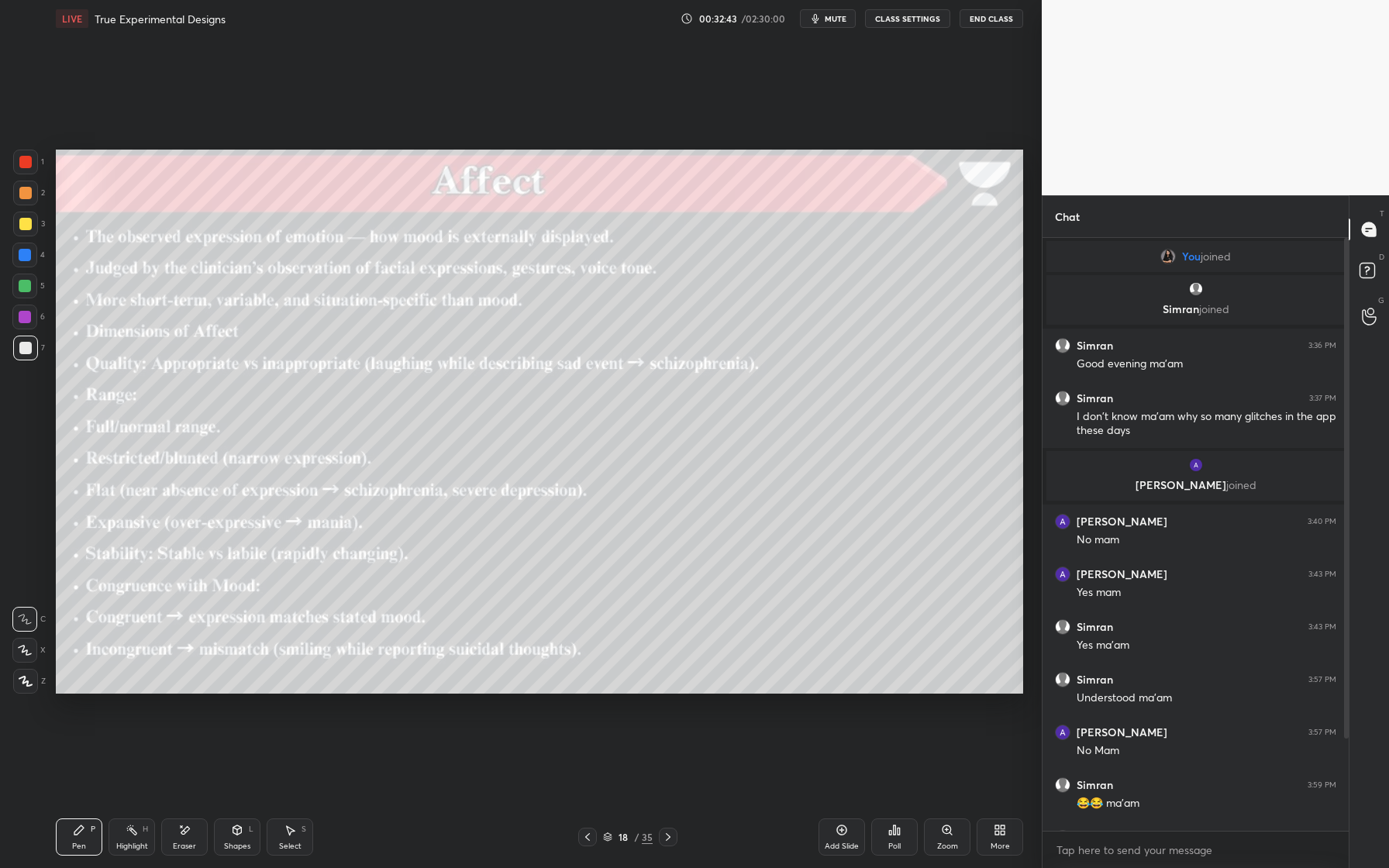
click at [668, 799] on icon at bounding box center [668, 837] width 12 height 12
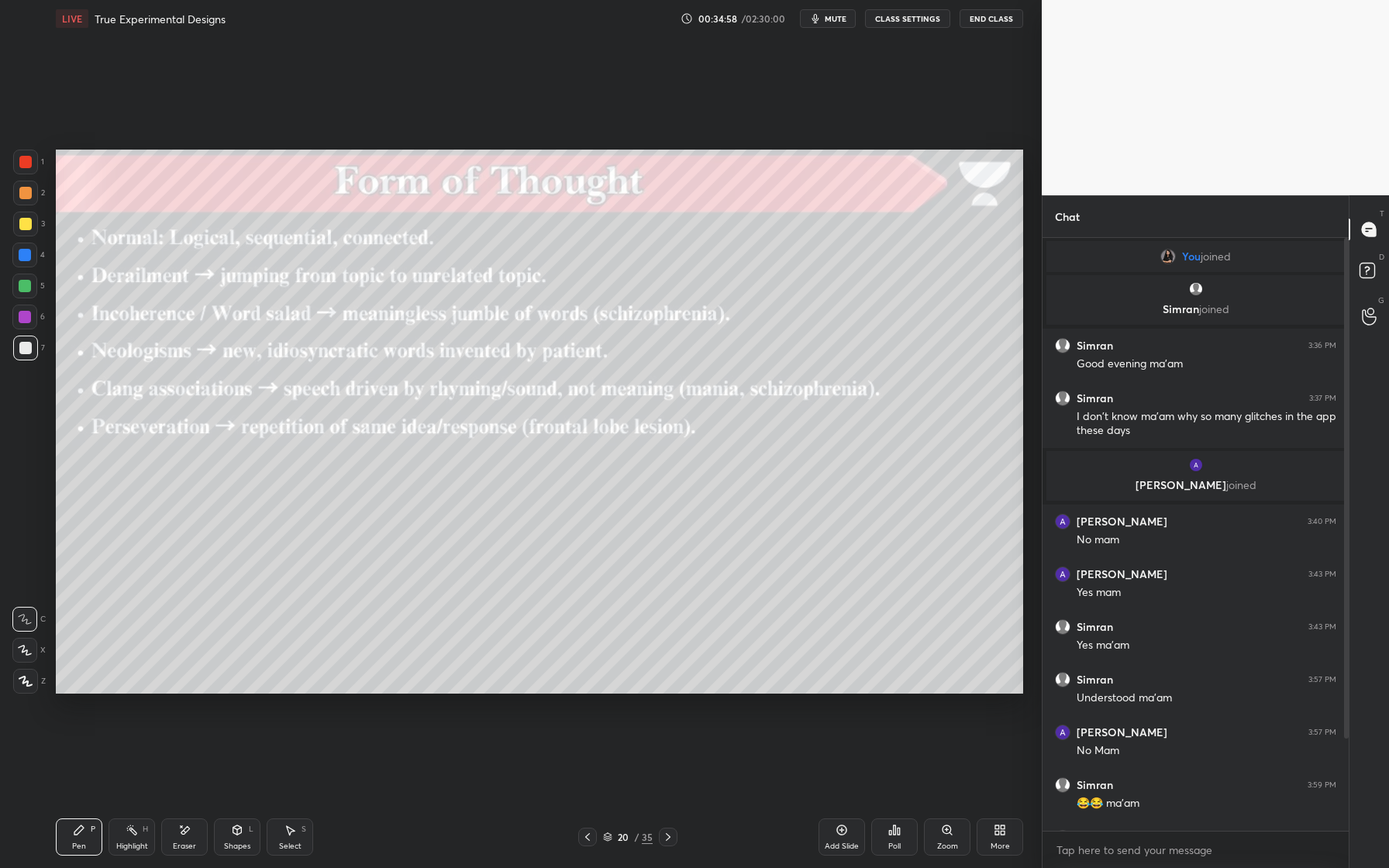
click at [668, 799] on icon at bounding box center [668, 837] width 12 height 12
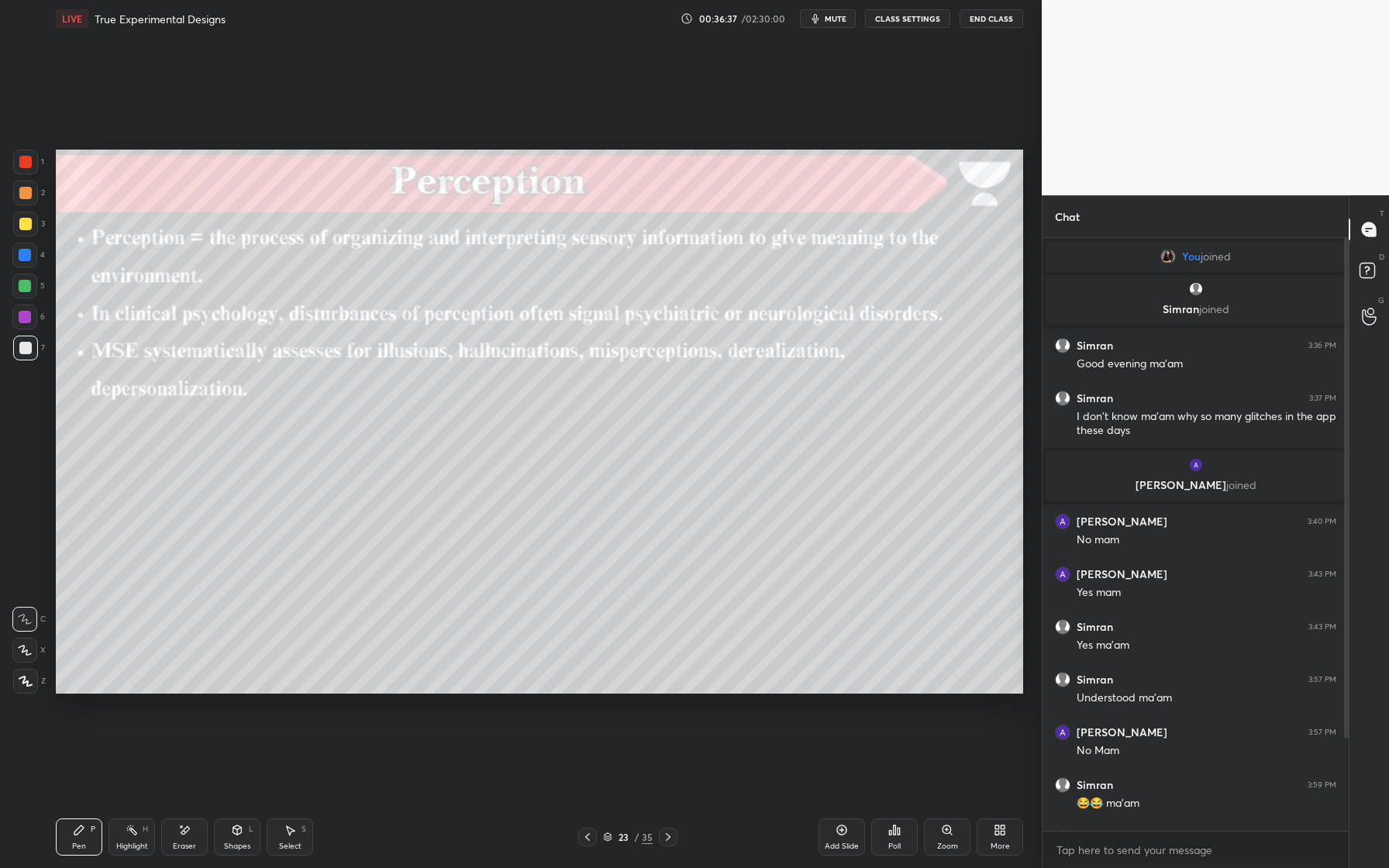
drag, startPoint x: 674, startPoint y: 839, endPoint x: 667, endPoint y: 844, distance: 8.6
click at [670, 799] on div at bounding box center [668, 836] width 19 height 19
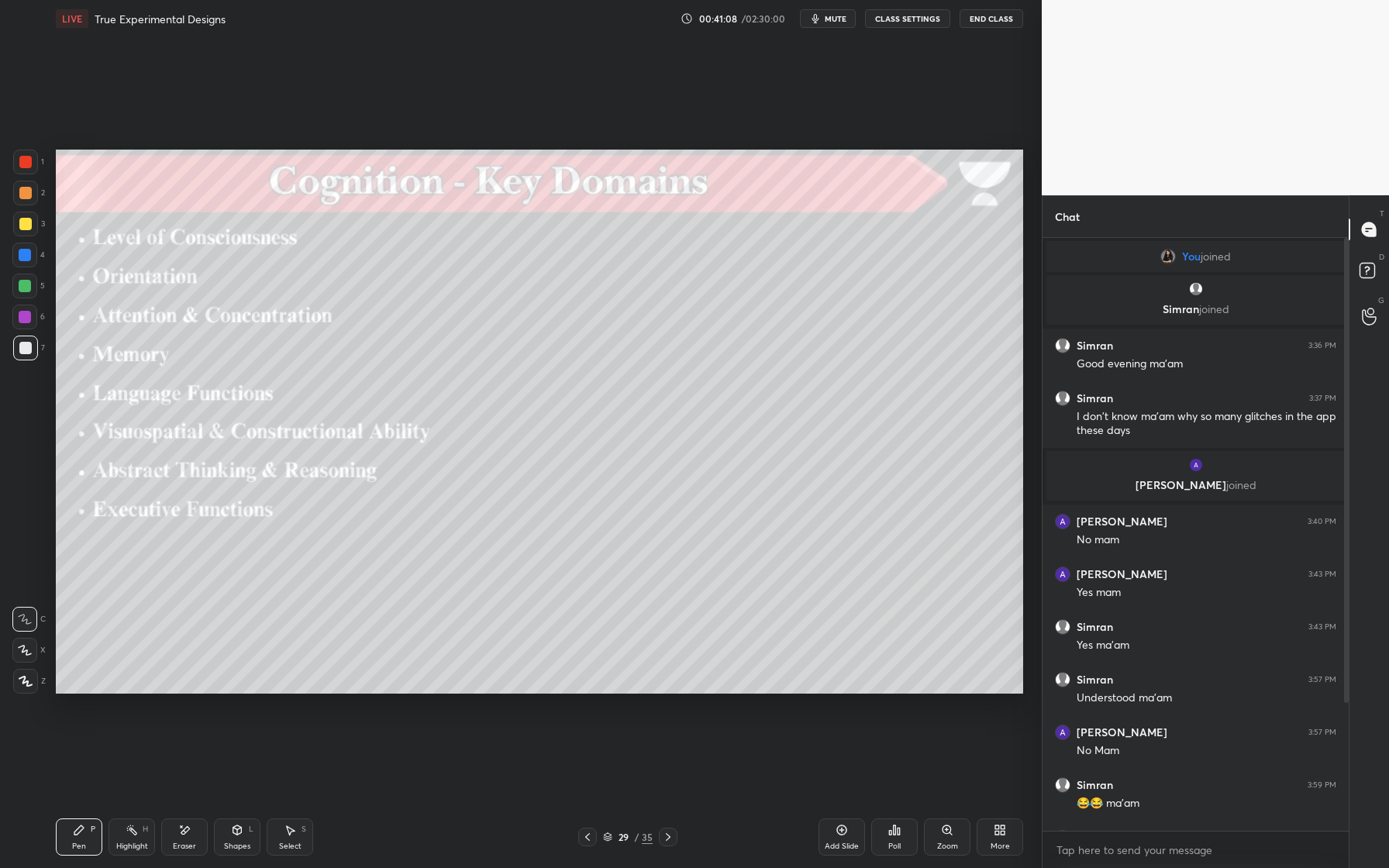
drag, startPoint x: 668, startPoint y: 845, endPoint x: 674, endPoint y: 839, distance: 8.5
click at [668, 799] on div at bounding box center [668, 836] width 19 height 19
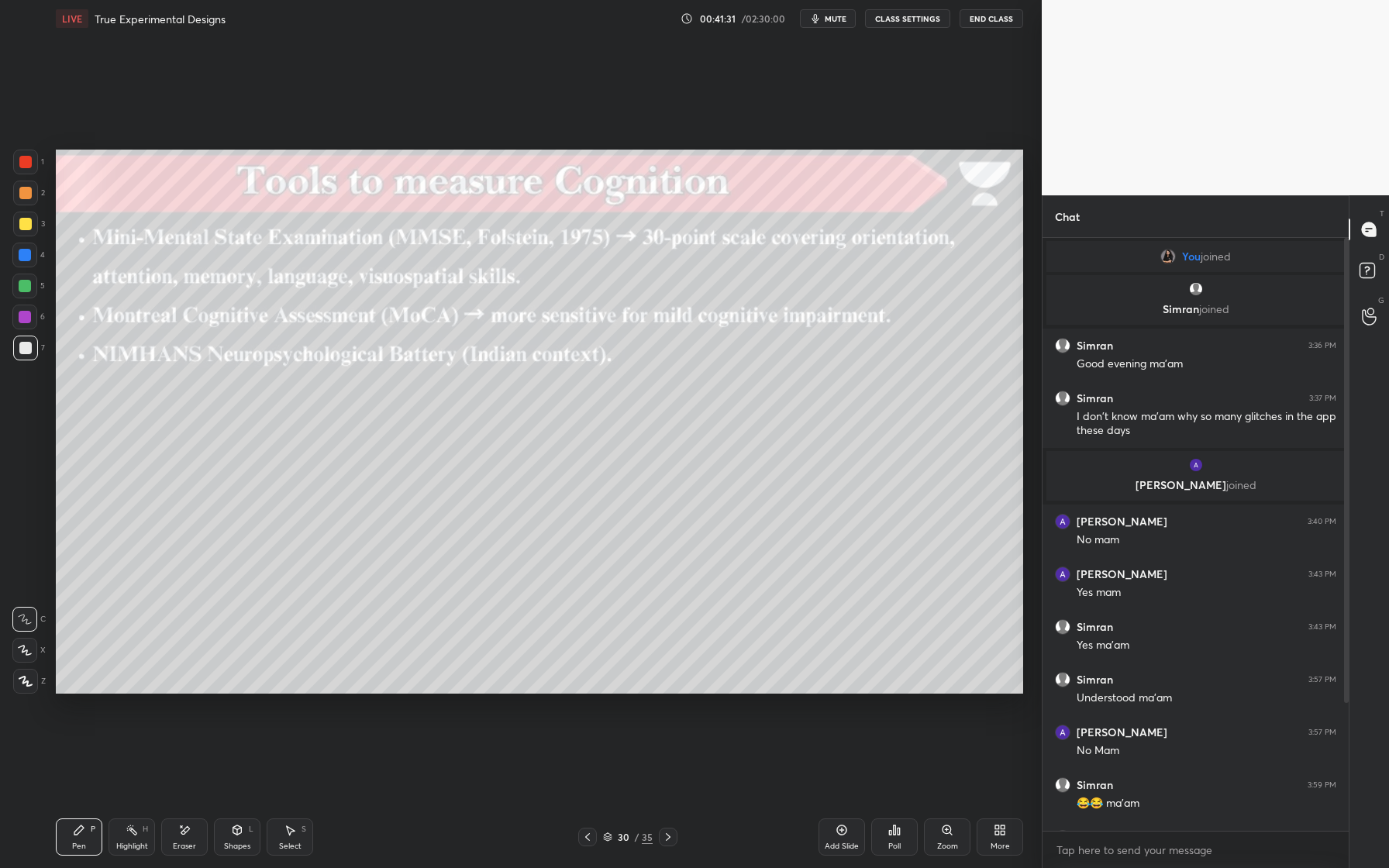
click at [672, 799] on div at bounding box center [668, 836] width 19 height 19
click at [675, 799] on div at bounding box center [668, 836] width 19 height 19
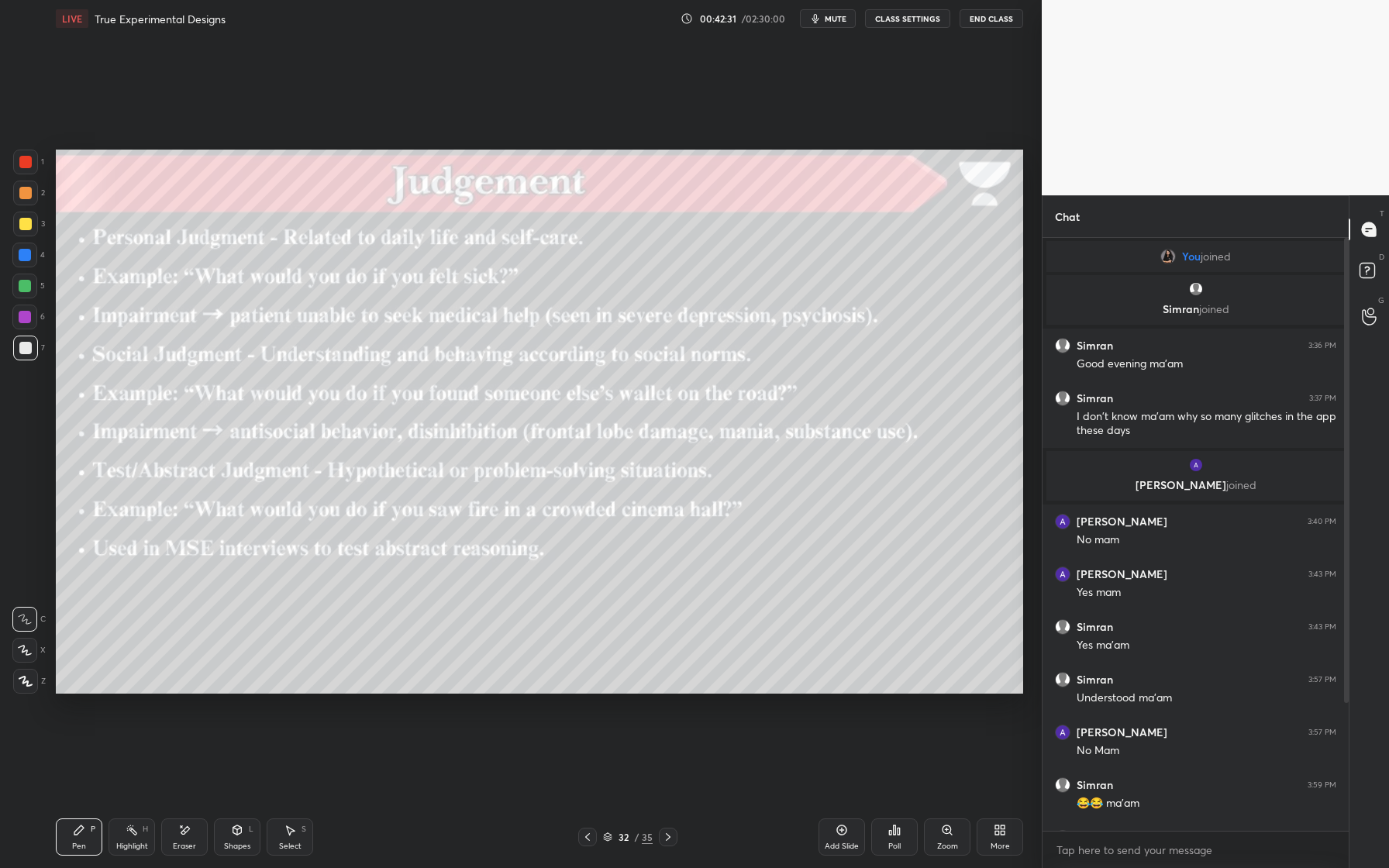
drag, startPoint x: 674, startPoint y: 842, endPoint x: 683, endPoint y: 841, distance: 9.1
click at [673, 799] on icon at bounding box center [668, 837] width 12 height 12
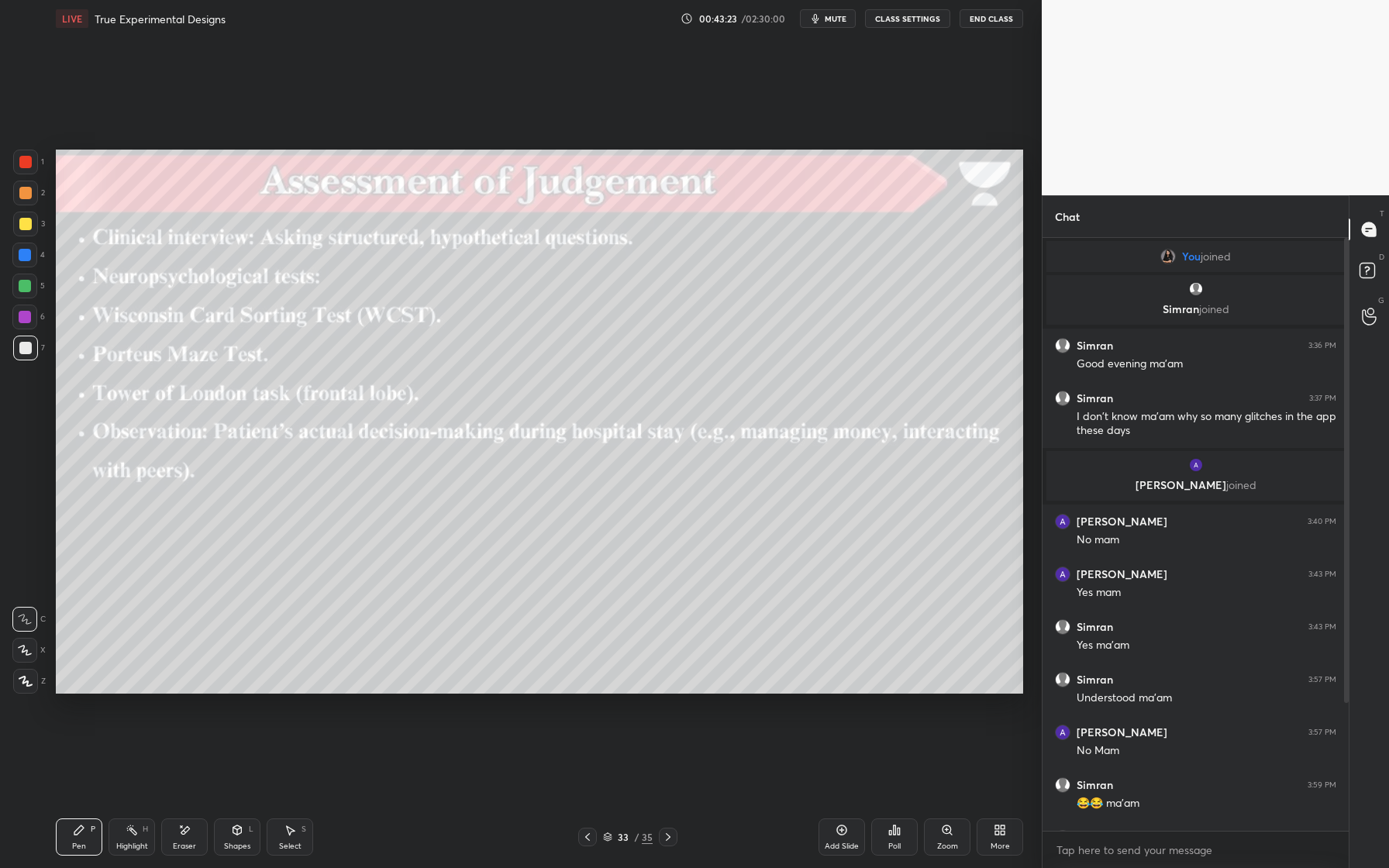
click at [667, 799] on icon at bounding box center [668, 837] width 12 height 12
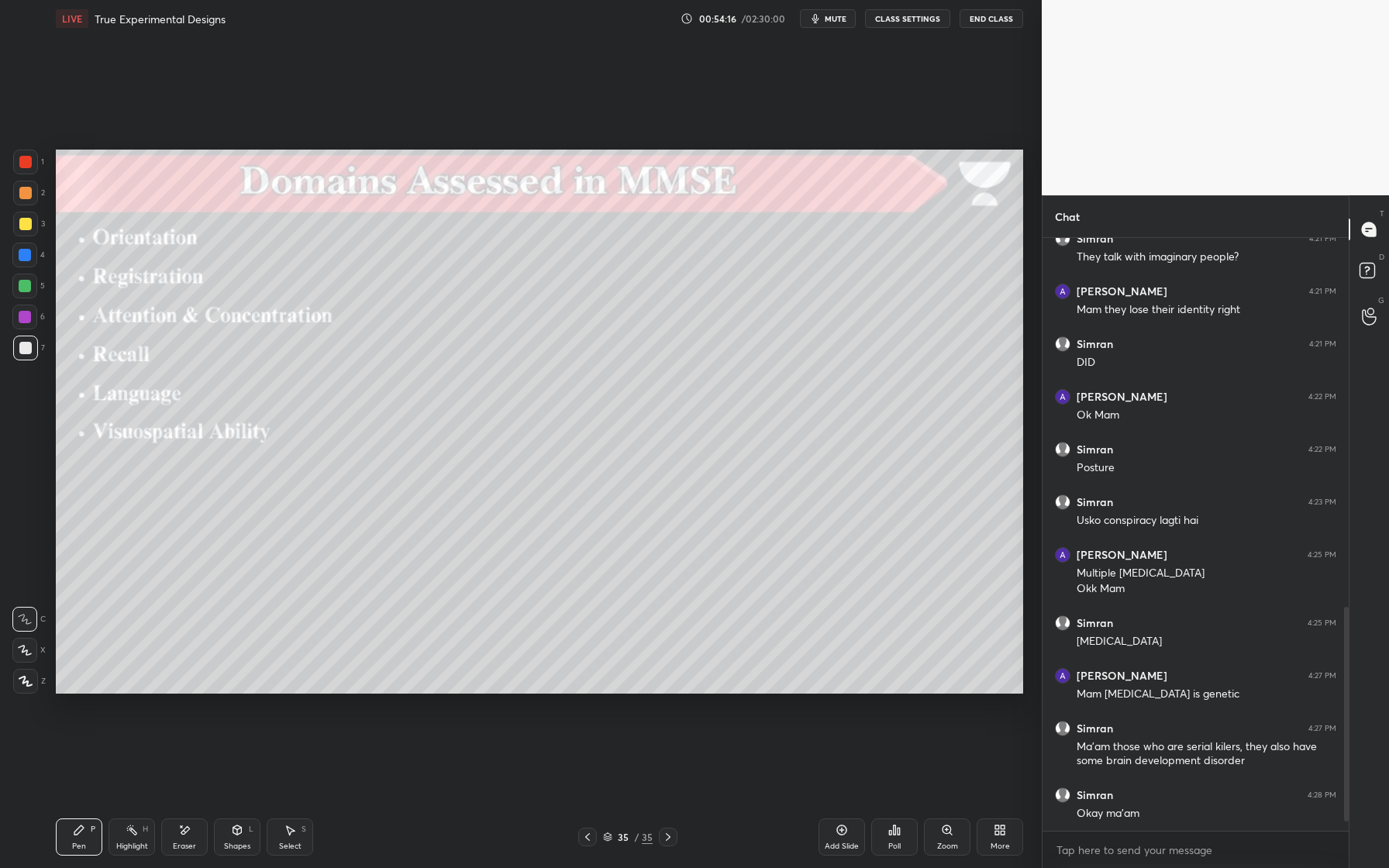
scroll to position [1042, 0]
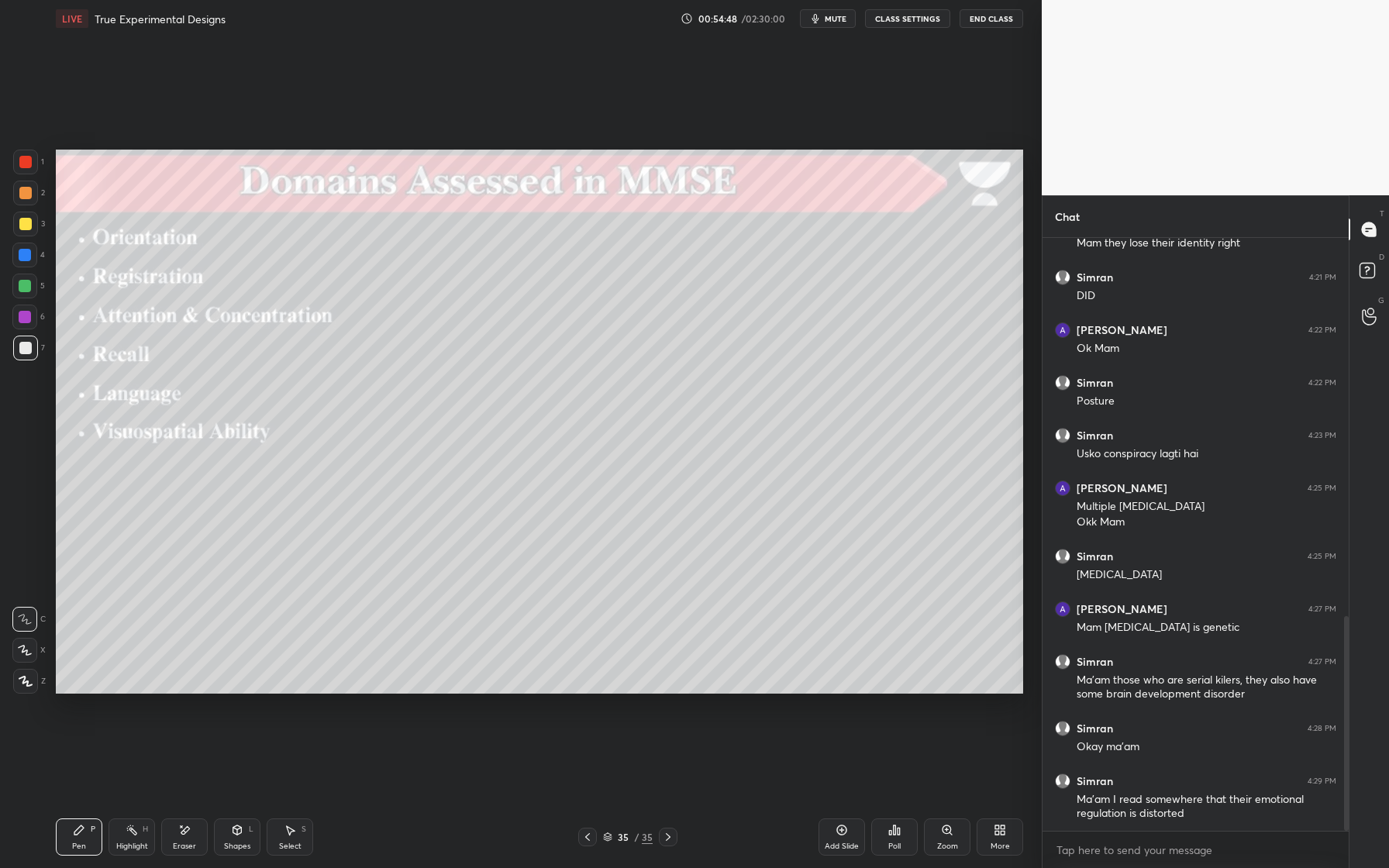
drag, startPoint x: 199, startPoint y: 839, endPoint x: 227, endPoint y: 811, distance: 39.6
click at [201, 799] on div "Eraser" at bounding box center [185, 837] width 47 height 37
click at [88, 799] on div "Pen P" at bounding box center [79, 837] width 47 height 37
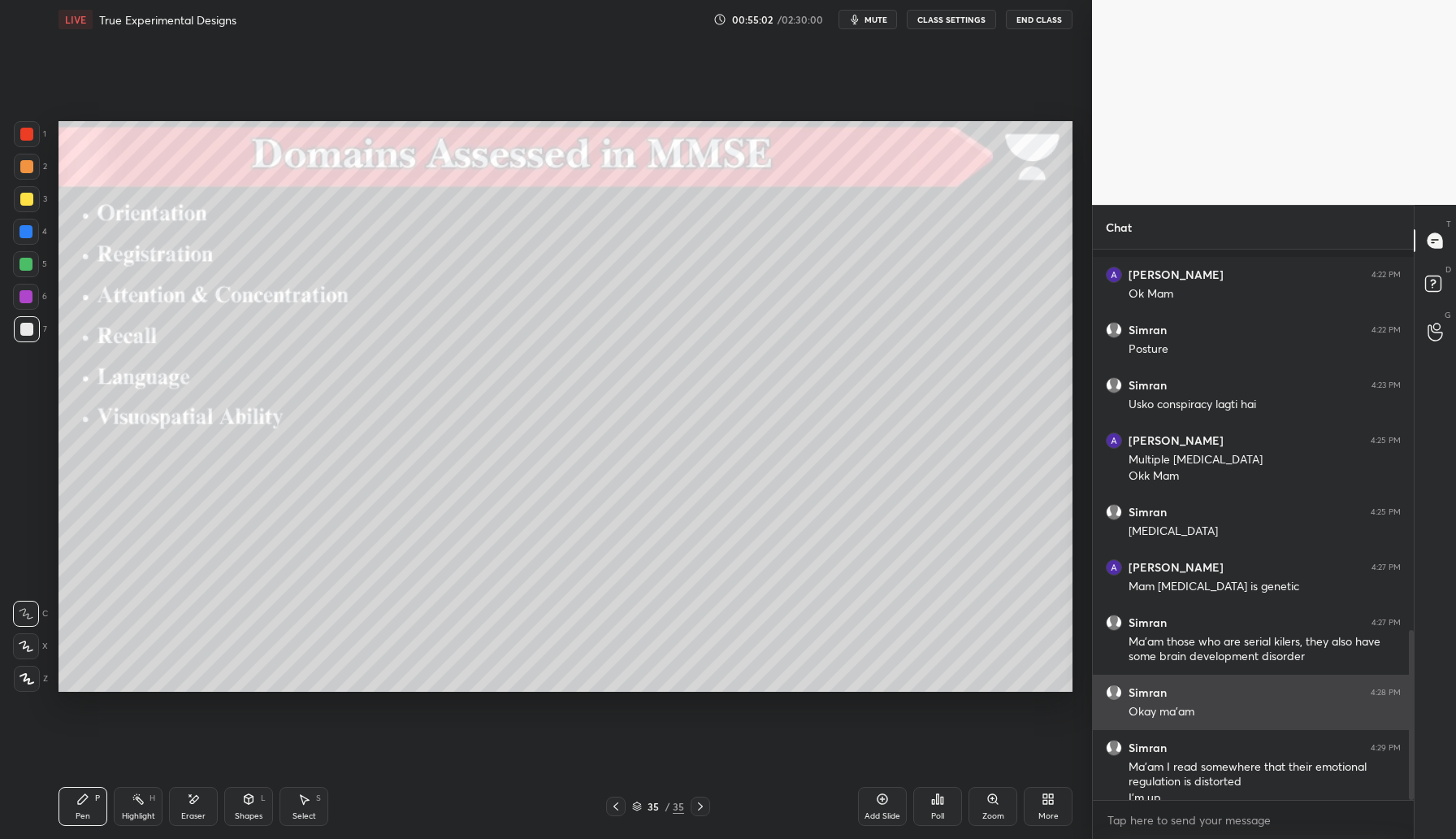
scroll to position [1236, 0]
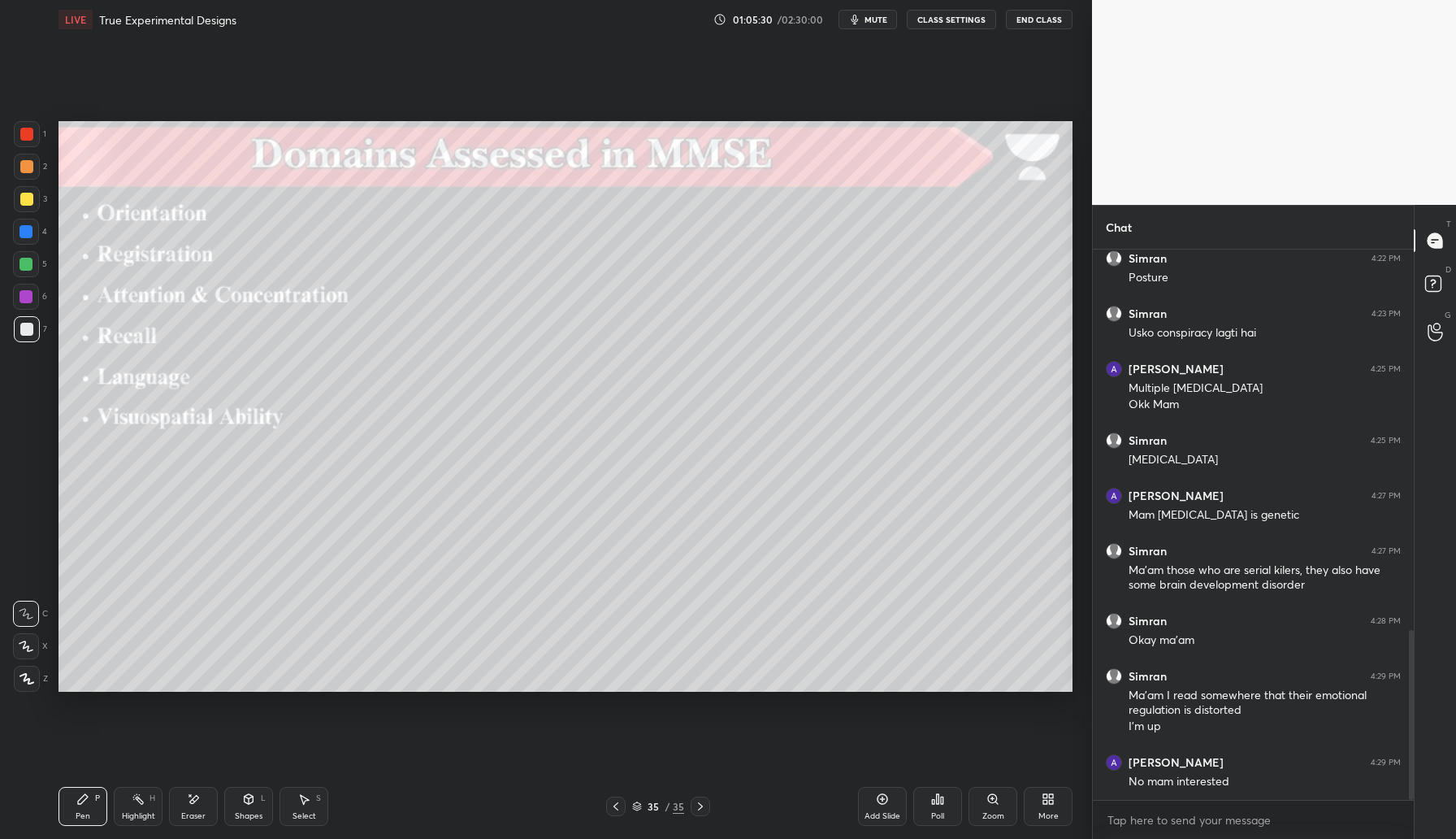
click at [1032, 792] on div "More" at bounding box center [1048, 806] width 49 height 39
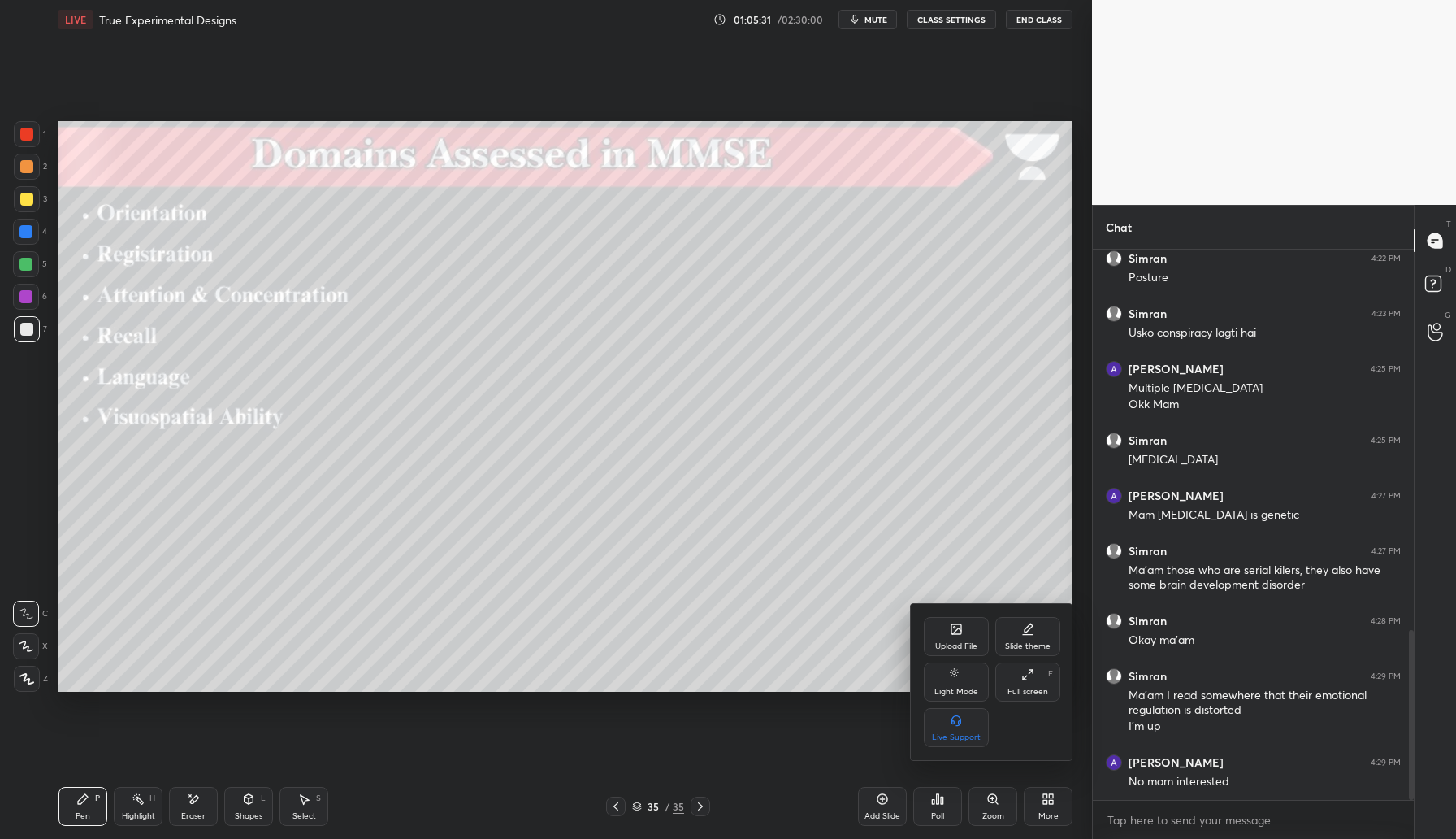
click at [967, 637] on div "Upload File" at bounding box center [956, 636] width 65 height 39
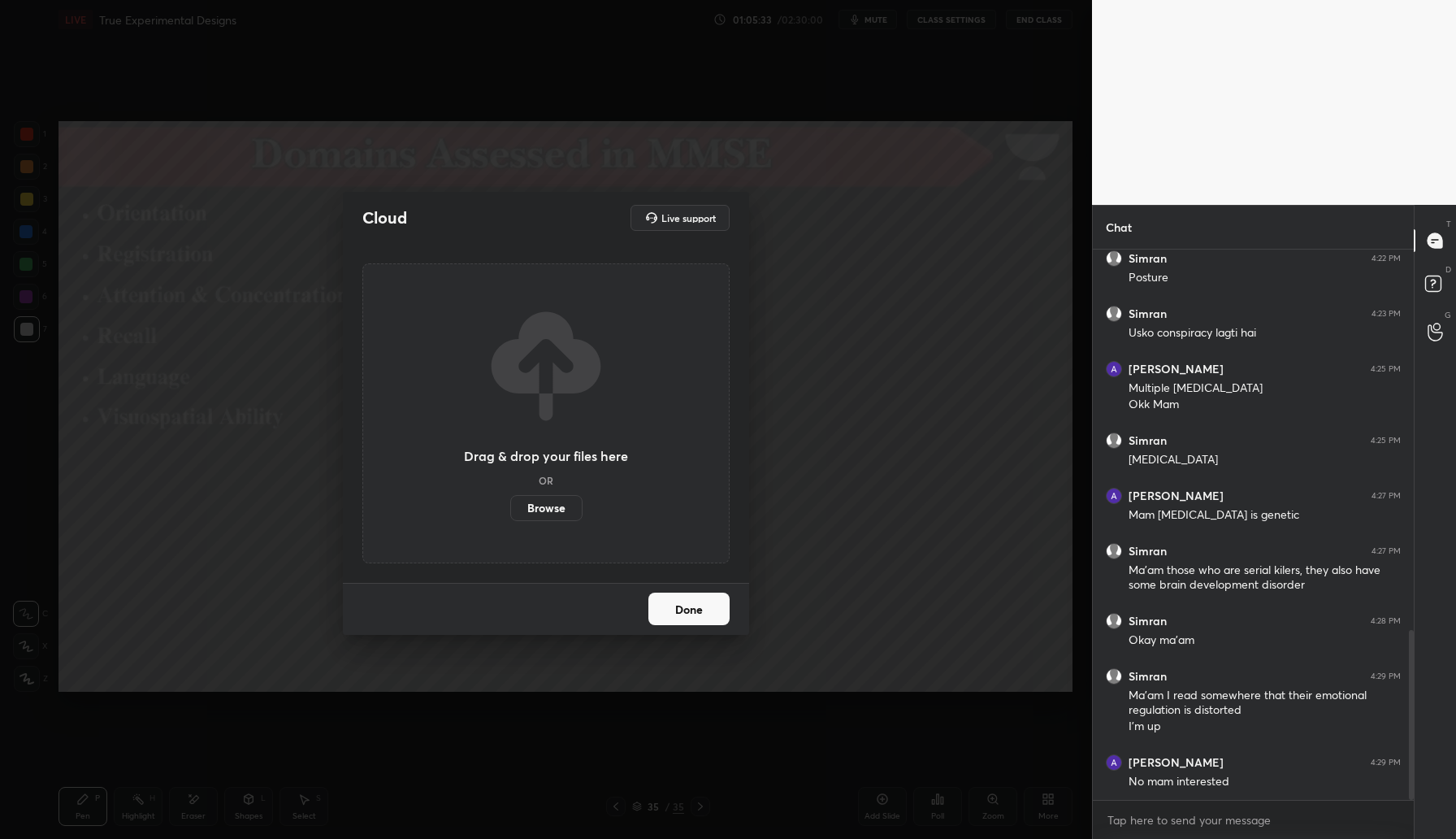
click at [553, 508] on label "Browse" at bounding box center [546, 507] width 72 height 26
click at [510, 508] on input "Browse" at bounding box center [510, 507] width 0 height 26
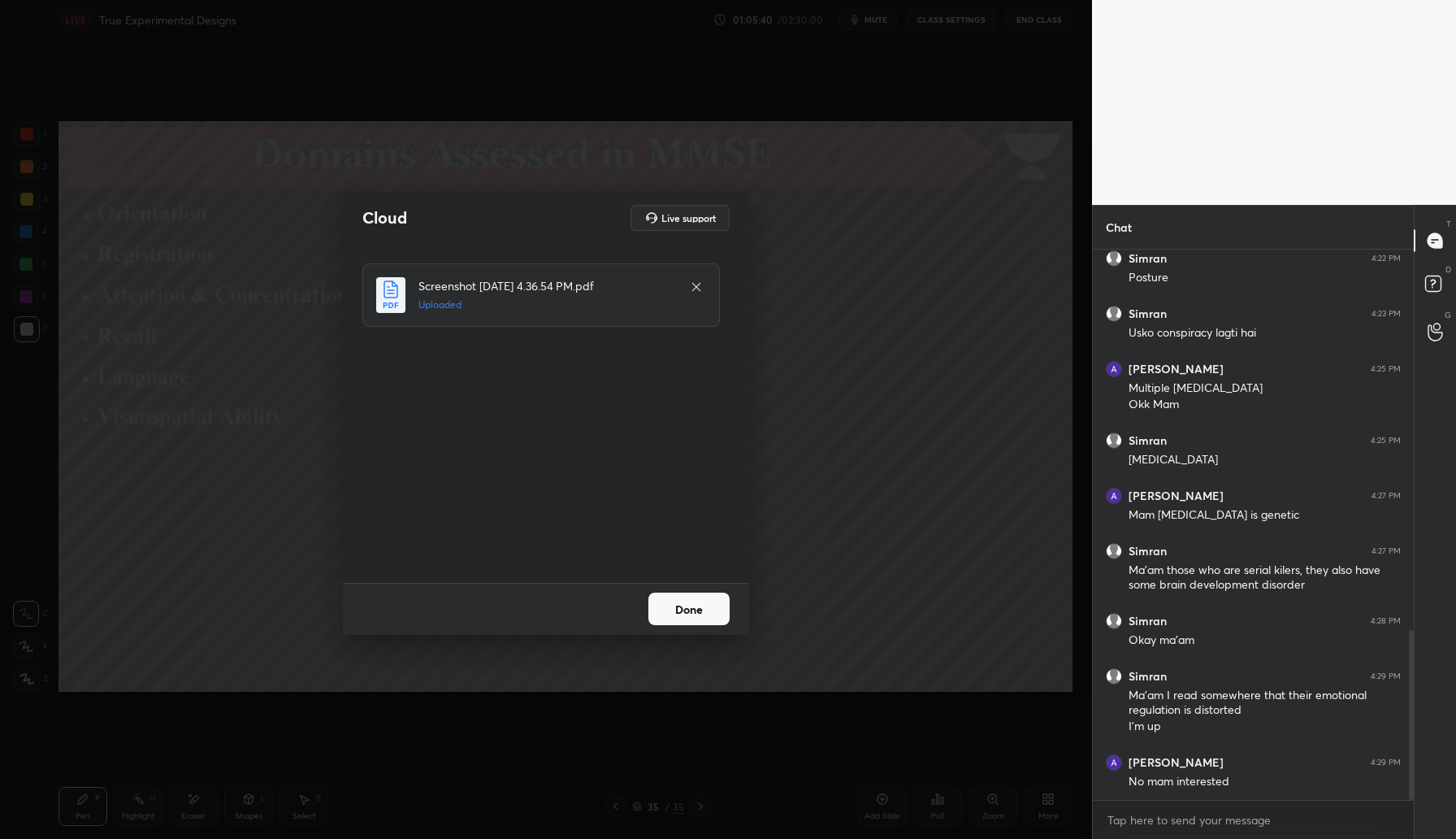
click at [703, 619] on button "Done" at bounding box center [689, 608] width 81 height 32
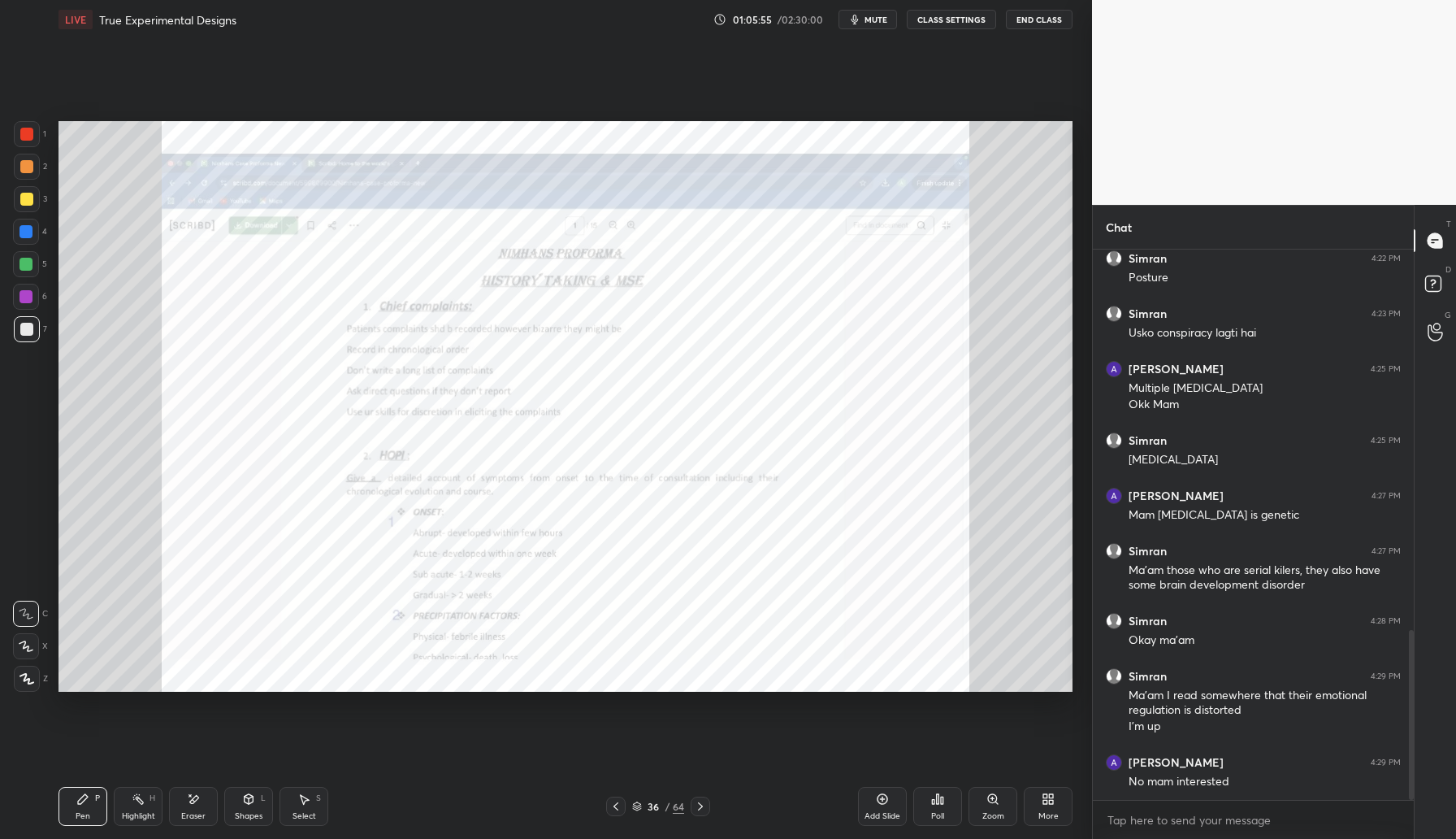
drag, startPoint x: 18, startPoint y: 237, endPoint x: 32, endPoint y: 235, distance: 14.1
click at [19, 237] on div at bounding box center [26, 232] width 26 height 26
click at [1002, 813] on div "Zoom" at bounding box center [993, 816] width 22 height 8
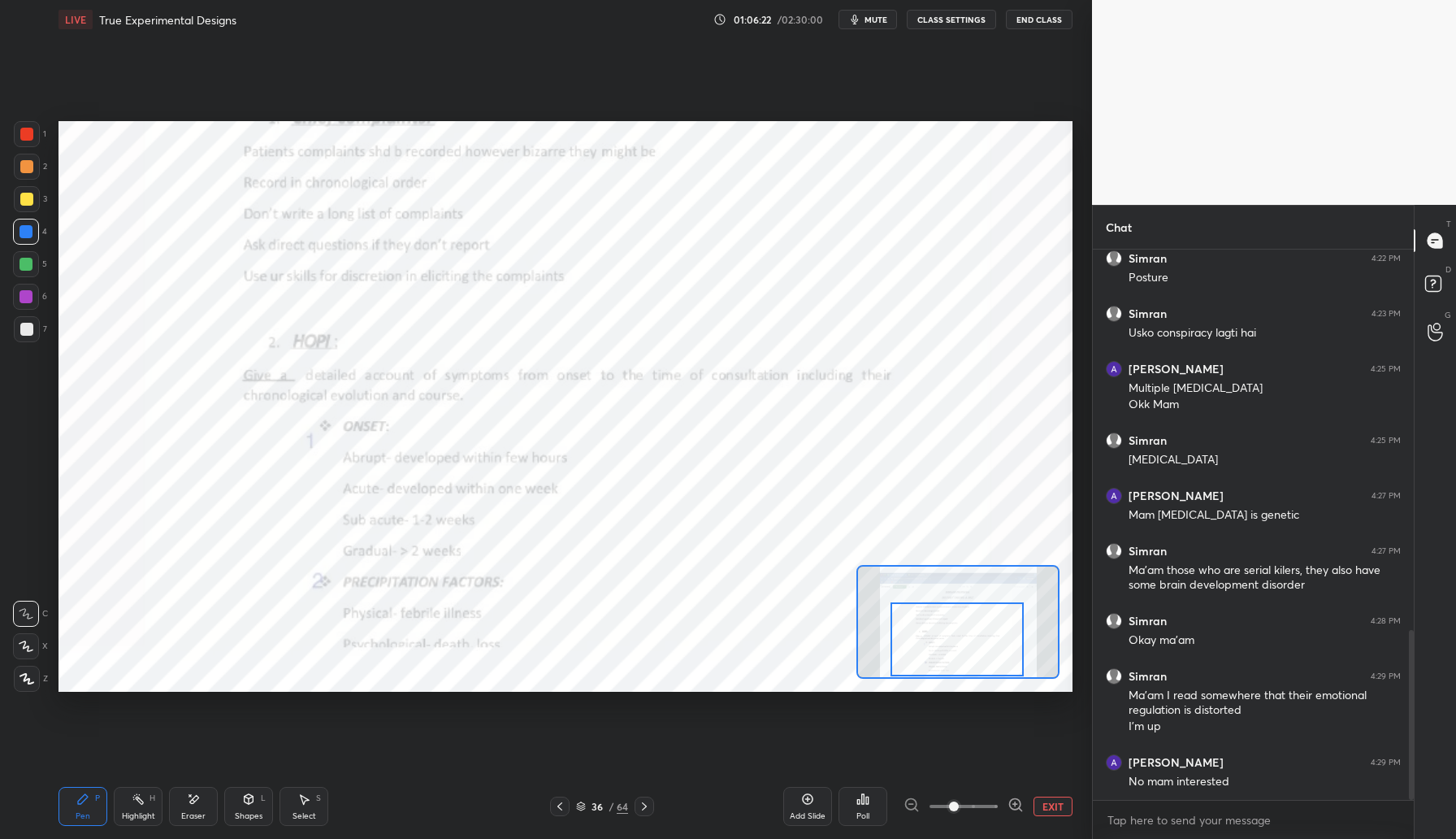
drag, startPoint x: 919, startPoint y: 632, endPoint x: 919, endPoint y: 723, distance: 91.0
click at [919, 723] on div "Setting up your live class Poll for secs No correct answer Start poll" at bounding box center [565, 406] width 1027 height 734
click at [640, 799] on div "Pen P Highlight H Eraser Shapes L Select S 36 / 64 Add Slide Poll EXIT" at bounding box center [565, 806] width 1014 height 65
click at [645, 807] on div at bounding box center [643, 806] width 19 height 19
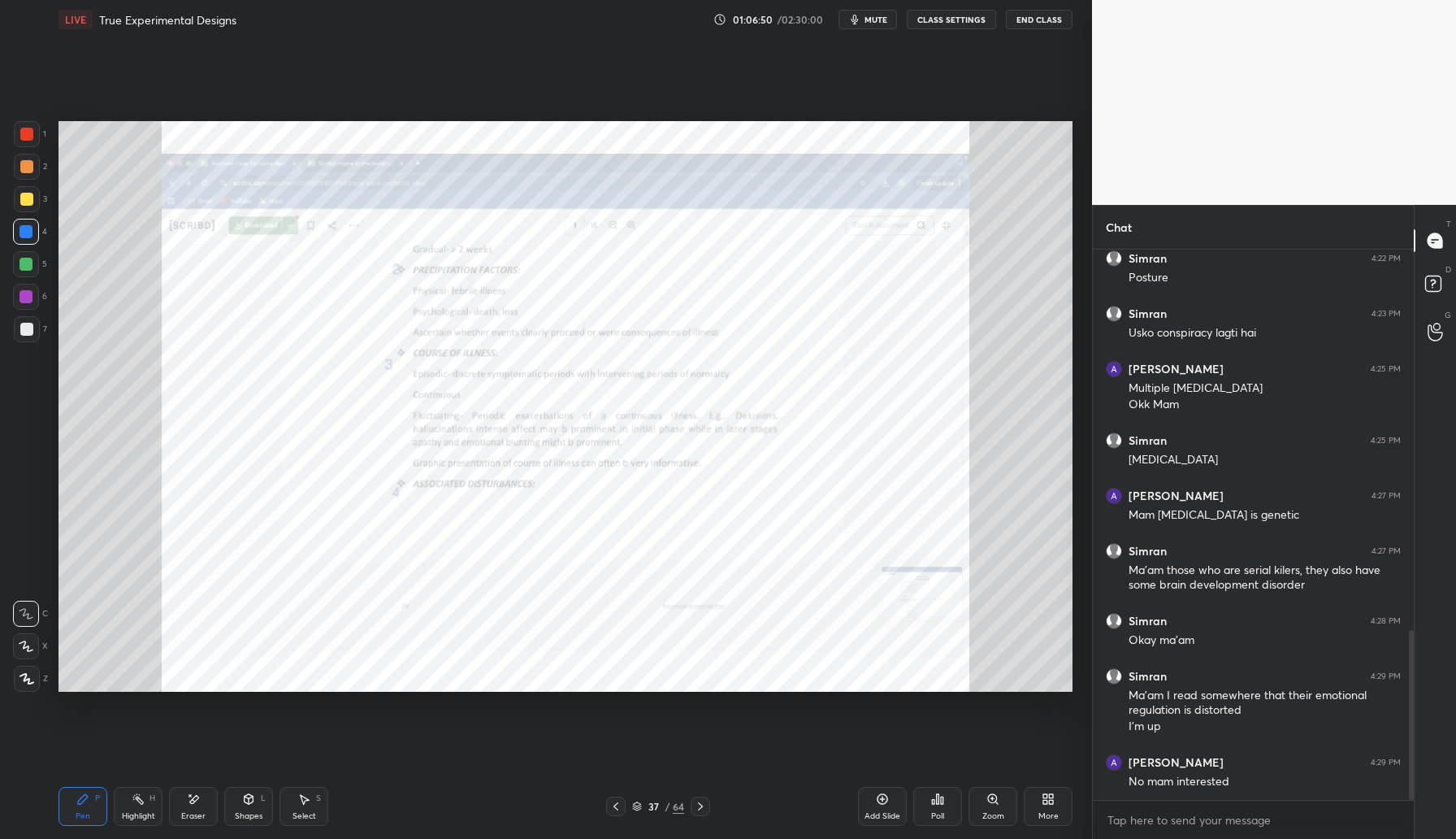
click at [559, 672] on div "Setting up your live class Poll for secs No correct answer Start poll" at bounding box center [565, 406] width 1027 height 734
click at [979, 805] on div "Add Slide Poll Zoom More" at bounding box center [965, 806] width 215 height 91
click at [982, 812] on div "Zoom" at bounding box center [993, 816] width 22 height 8
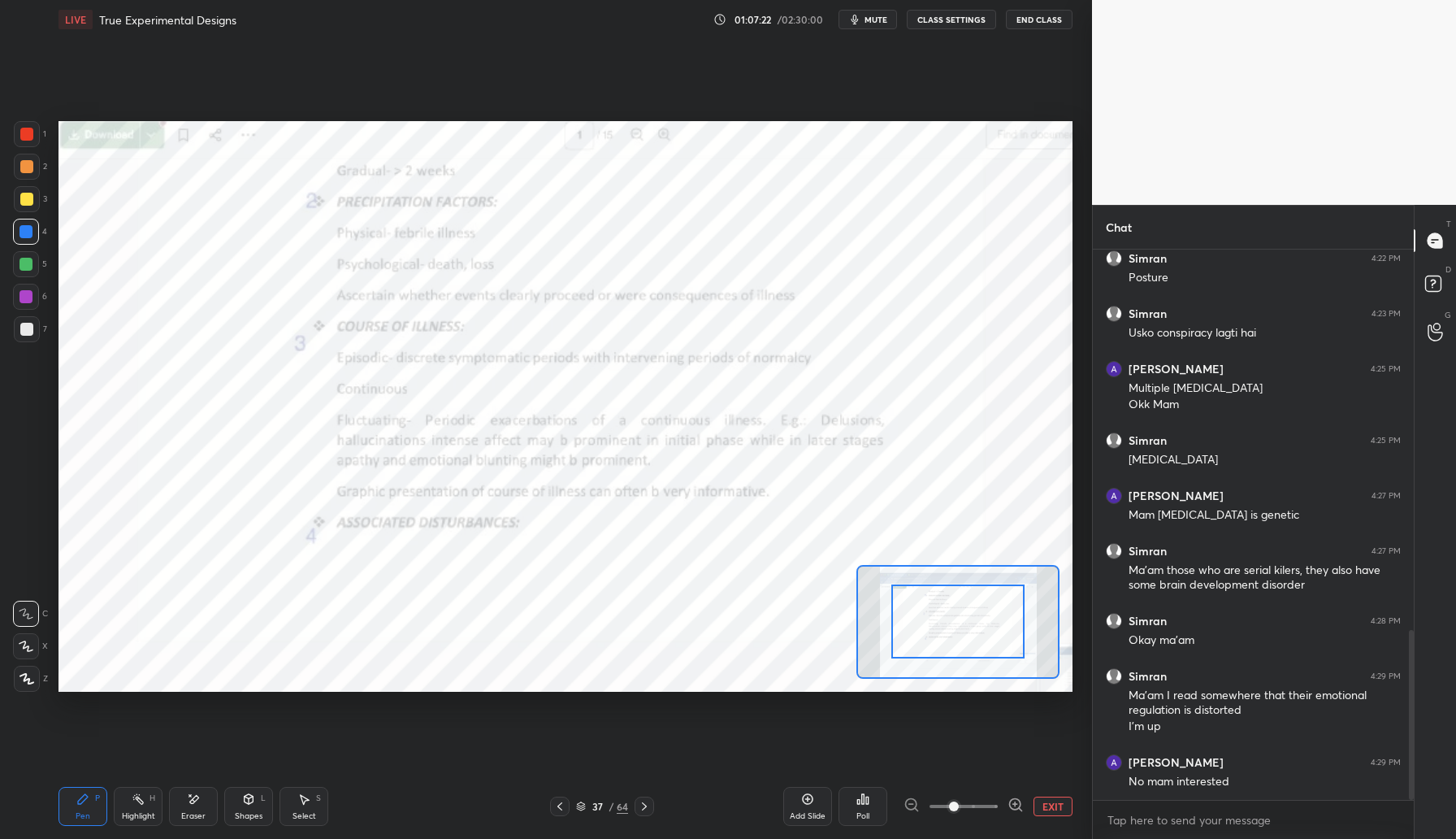
click at [644, 808] on icon at bounding box center [644, 807] width 13 height 13
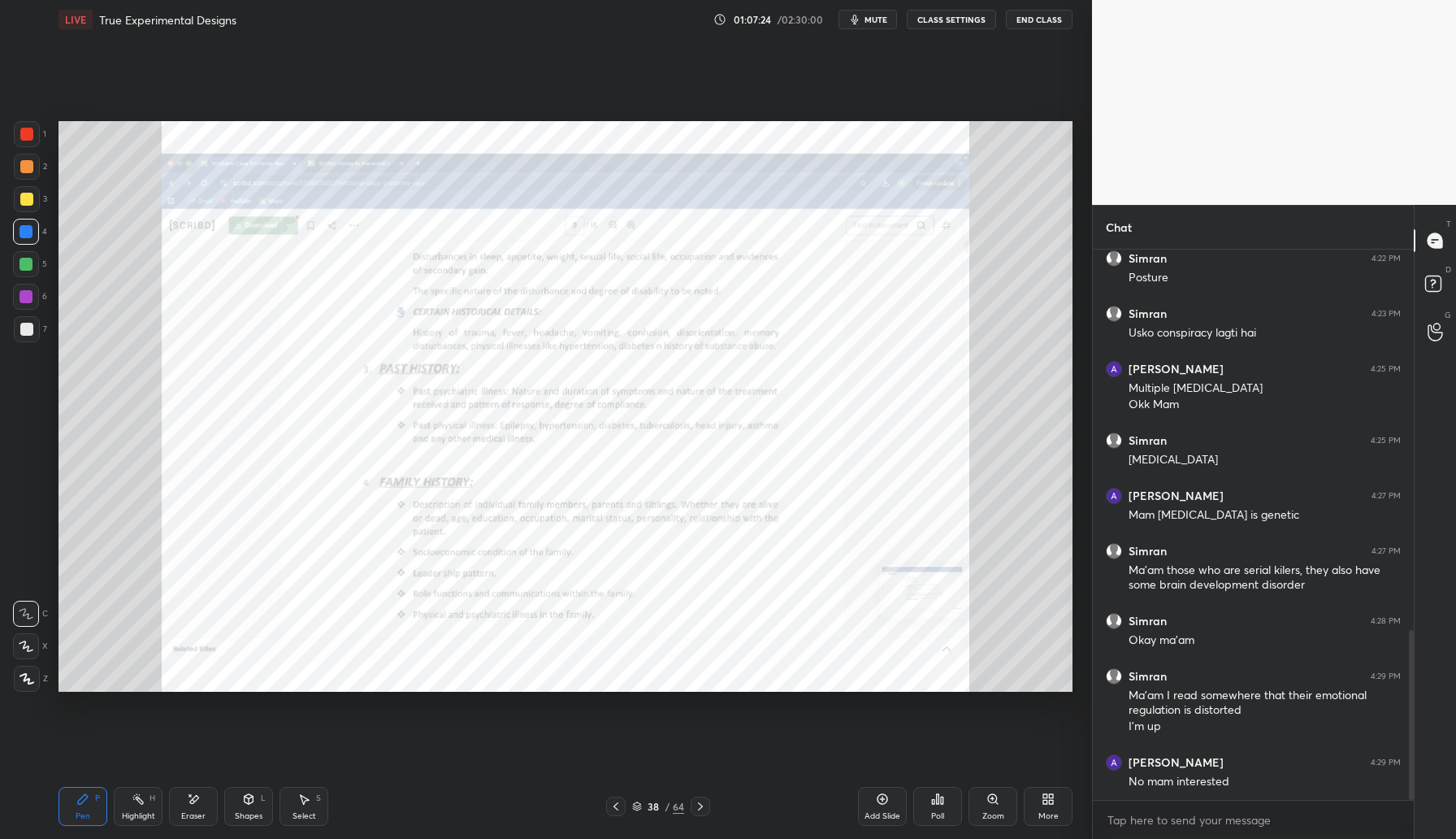
click at [978, 799] on div "Zoom" at bounding box center [992, 806] width 49 height 39
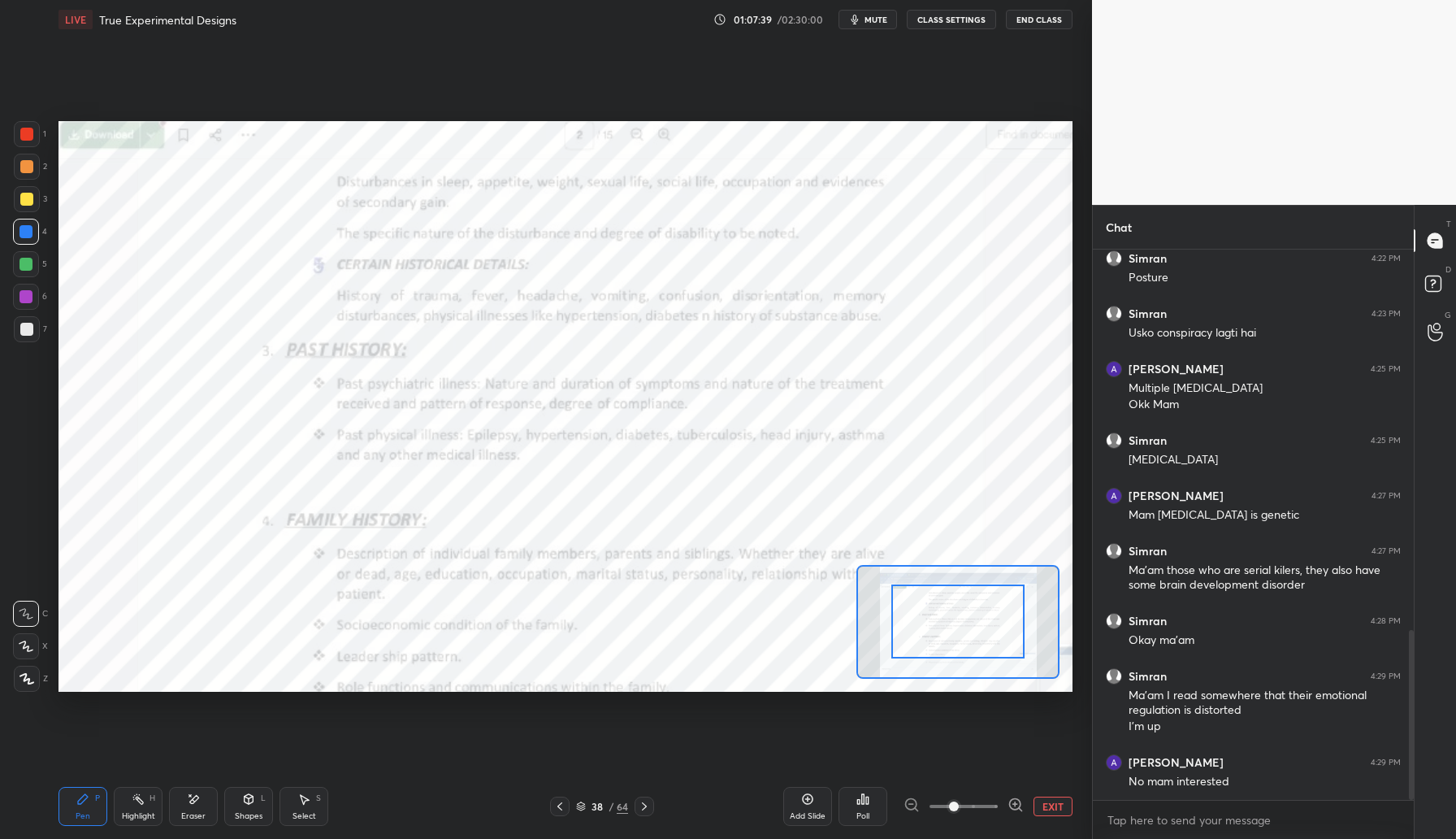
click at [246, 814] on div "Shapes" at bounding box center [249, 816] width 28 height 8
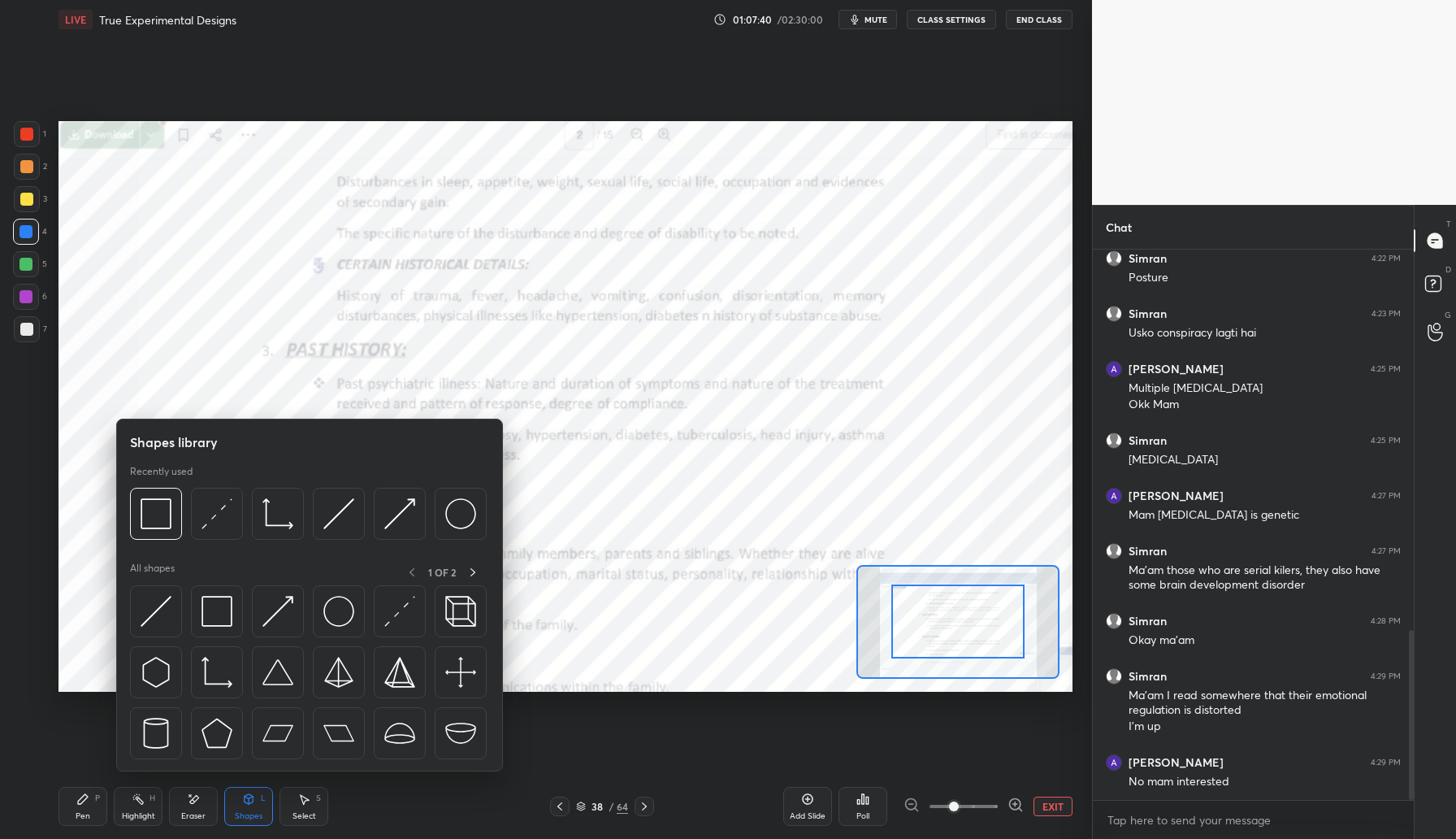
click at [191, 807] on div "Eraser" at bounding box center [193, 806] width 49 height 39
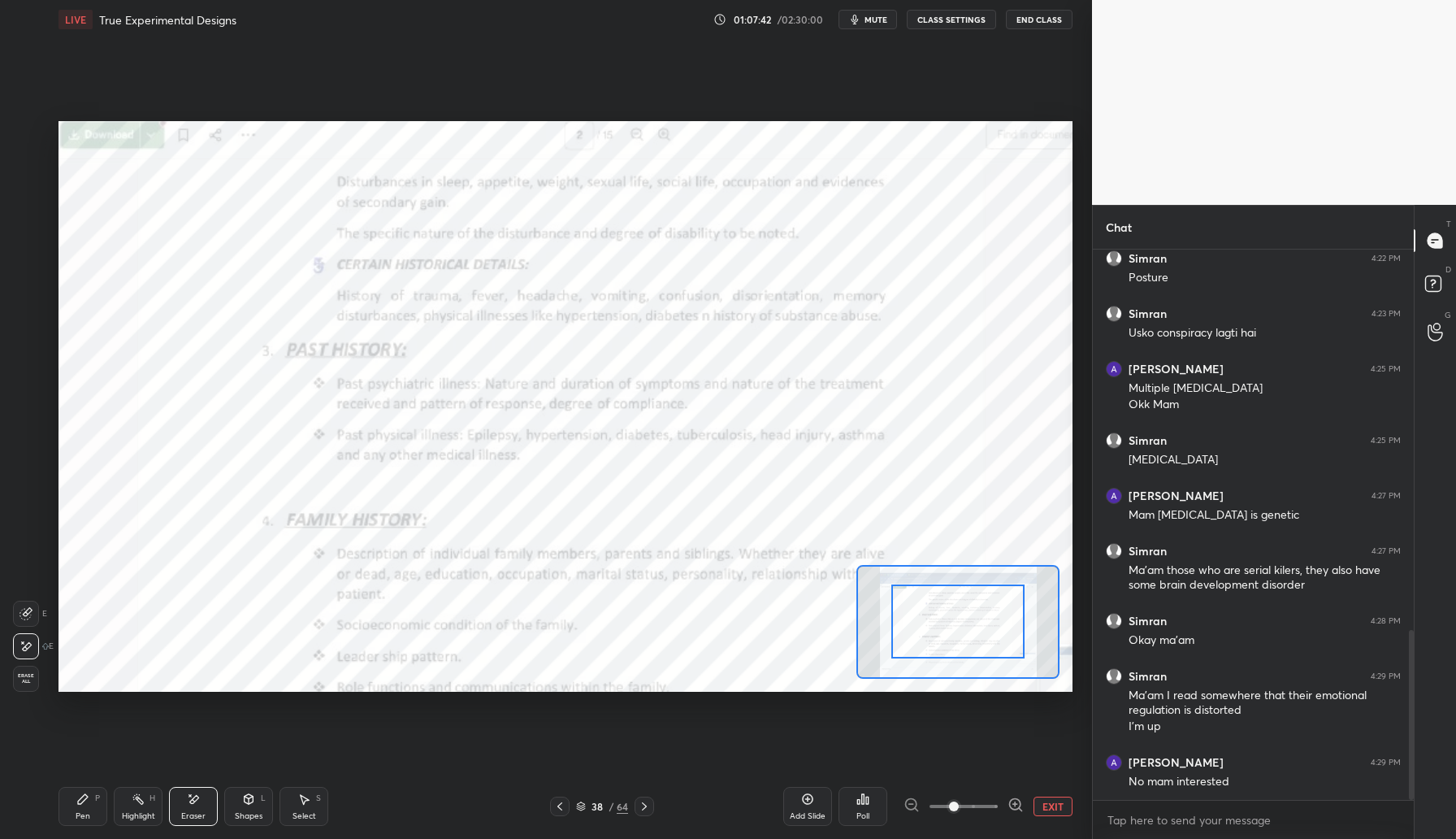
drag, startPoint x: 87, startPoint y: 813, endPoint x: 96, endPoint y: 792, distance: 22.8
click at [89, 812] on div "Pen" at bounding box center [83, 816] width 15 height 8
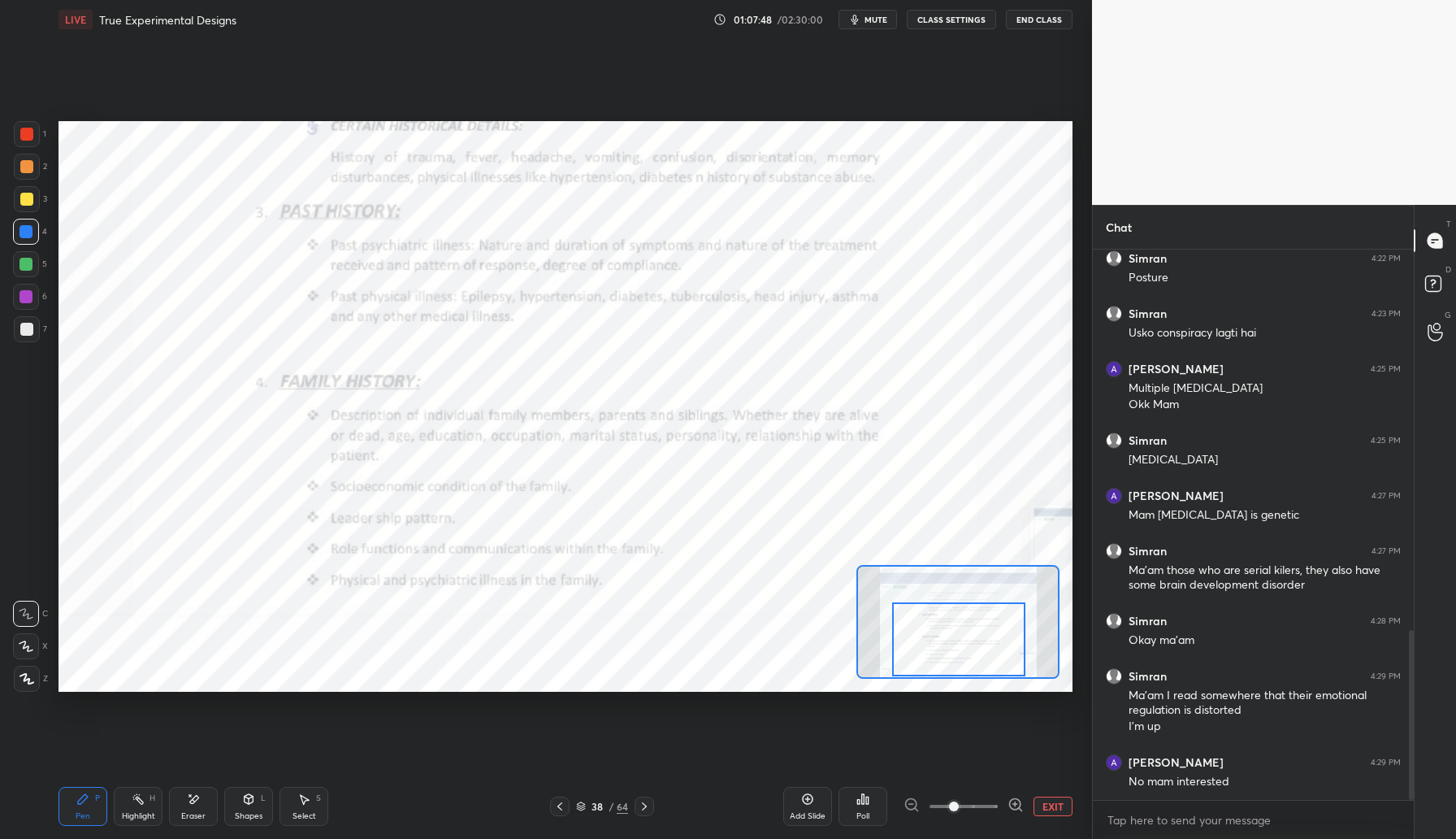
drag, startPoint x: 949, startPoint y: 657, endPoint x: 949, endPoint y: 696, distance: 39.0
click at [949, 699] on div "Setting up your live class Poll for secs No correct answer Start poll" at bounding box center [565, 406] width 1027 height 734
click at [194, 812] on div "Eraser" at bounding box center [193, 816] width 24 height 8
click at [78, 823] on div "Pen P" at bounding box center [82, 806] width 49 height 39
click at [190, 816] on div "Eraser" at bounding box center [193, 816] width 24 height 8
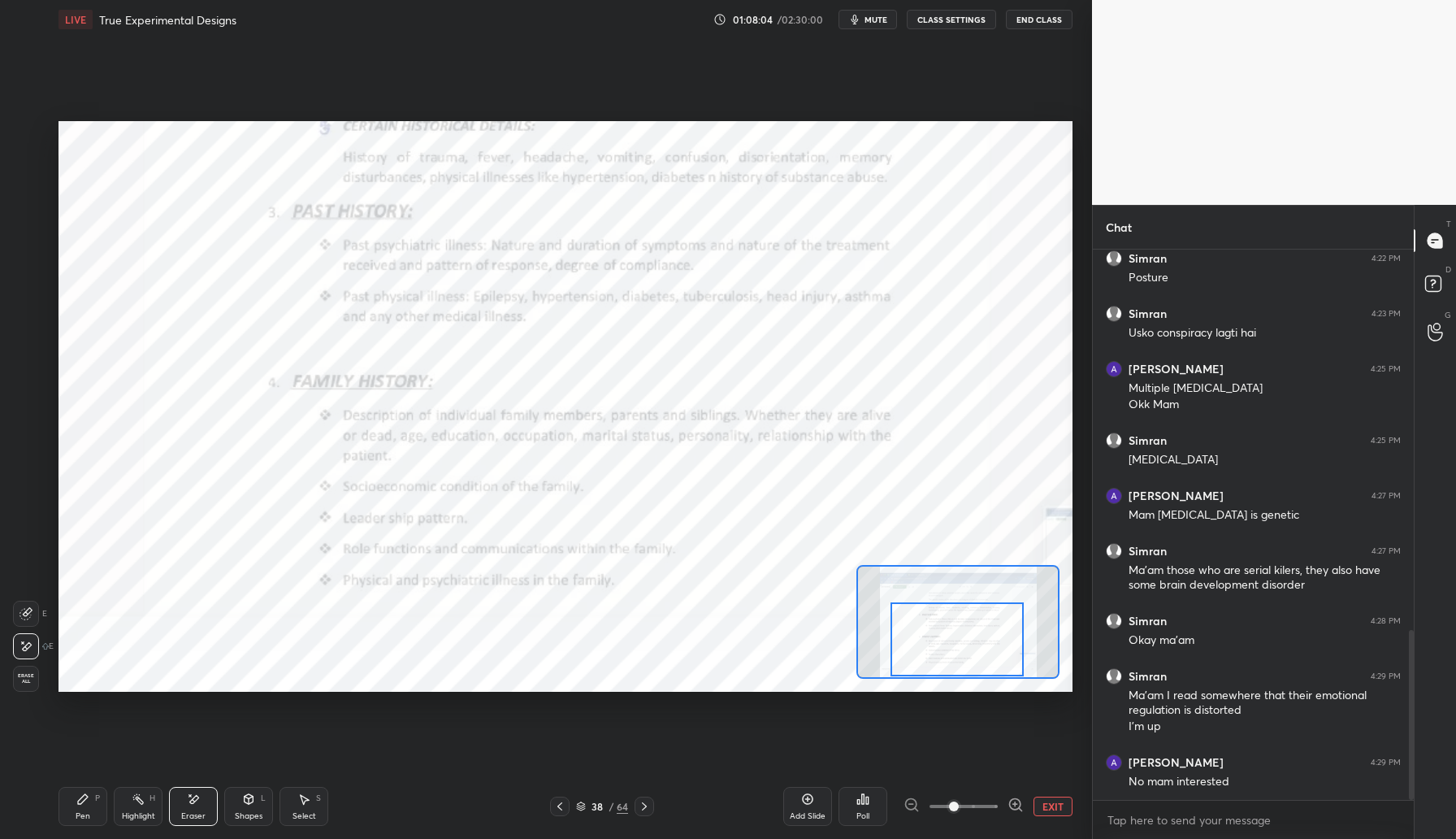
click at [84, 818] on div "Pen" at bounding box center [83, 816] width 15 height 8
drag, startPoint x: 645, startPoint y: 810, endPoint x: 653, endPoint y: 814, distance: 8.9
click at [646, 811] on icon at bounding box center [644, 807] width 13 height 13
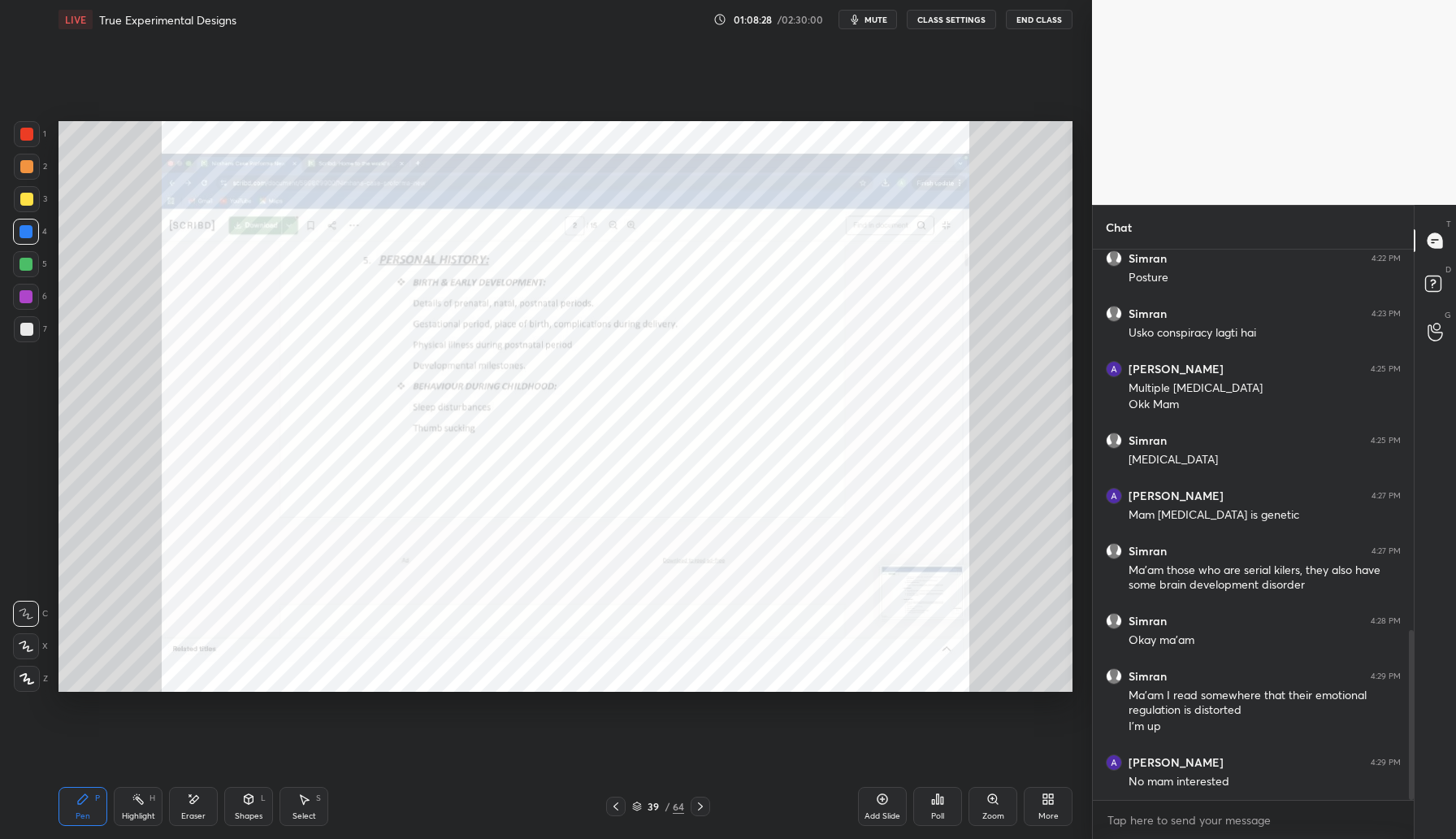
click at [702, 807] on icon at bounding box center [700, 806] width 5 height 8
click at [705, 803] on icon at bounding box center [700, 807] width 13 height 13
click at [708, 811] on div "41 / 64" at bounding box center [658, 806] width 400 height 19
click at [706, 813] on div at bounding box center [700, 806] width 19 height 19
click at [703, 805] on icon at bounding box center [700, 807] width 13 height 13
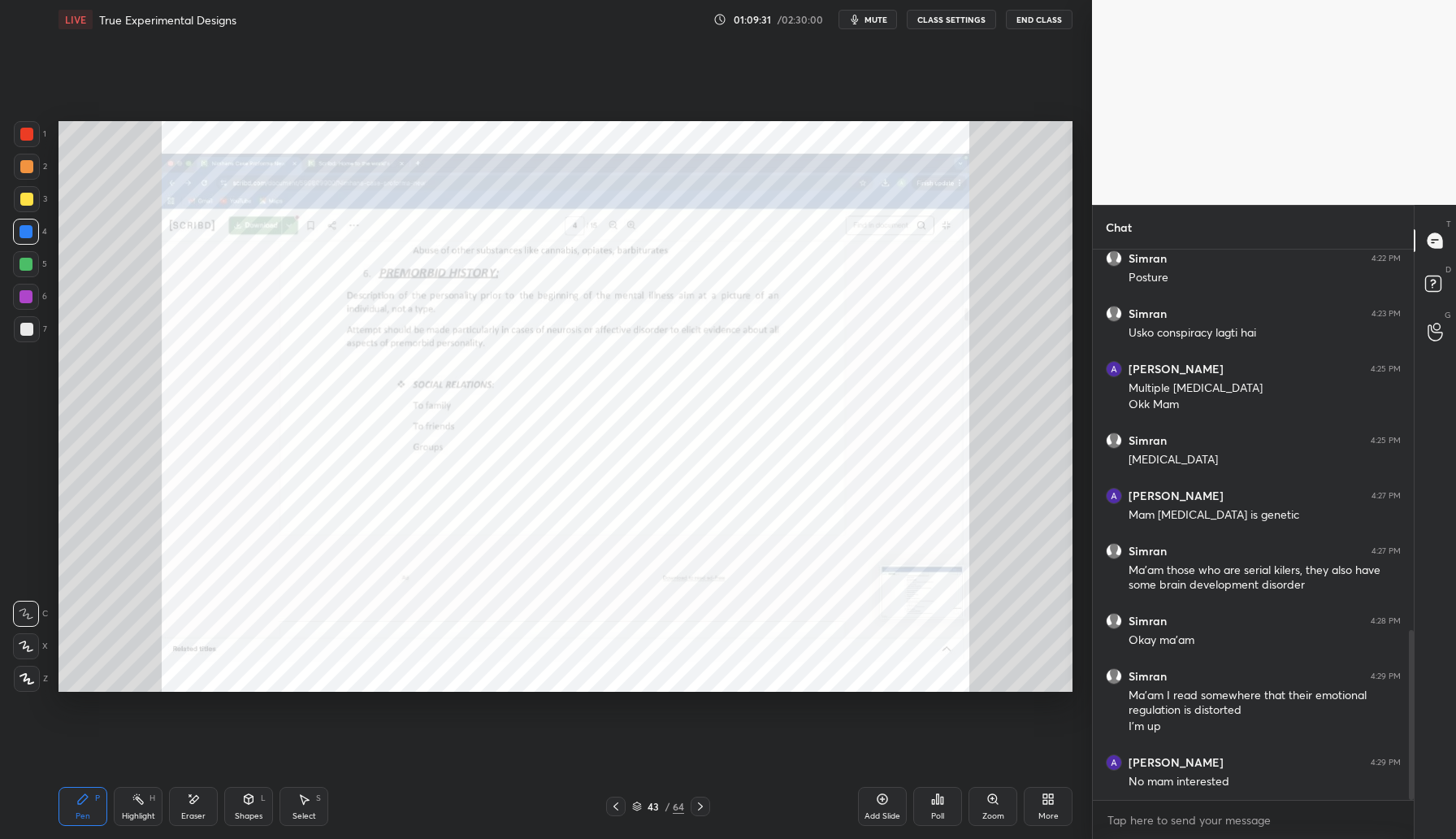
click at [698, 818] on div "Pen P Highlight H Eraser Shapes L Select S 43 / 64 Add Slide Poll Zoom More" at bounding box center [565, 806] width 1014 height 65
click at [706, 812] on div at bounding box center [700, 806] width 19 height 19
click at [704, 808] on icon at bounding box center [700, 807] width 13 height 13
click at [706, 811] on div at bounding box center [700, 806] width 19 height 19
click at [701, 816] on div "Pen P Highlight H Eraser Shapes L Select S 46 / 64 Add Slide Poll Zoom More" at bounding box center [565, 806] width 1014 height 65
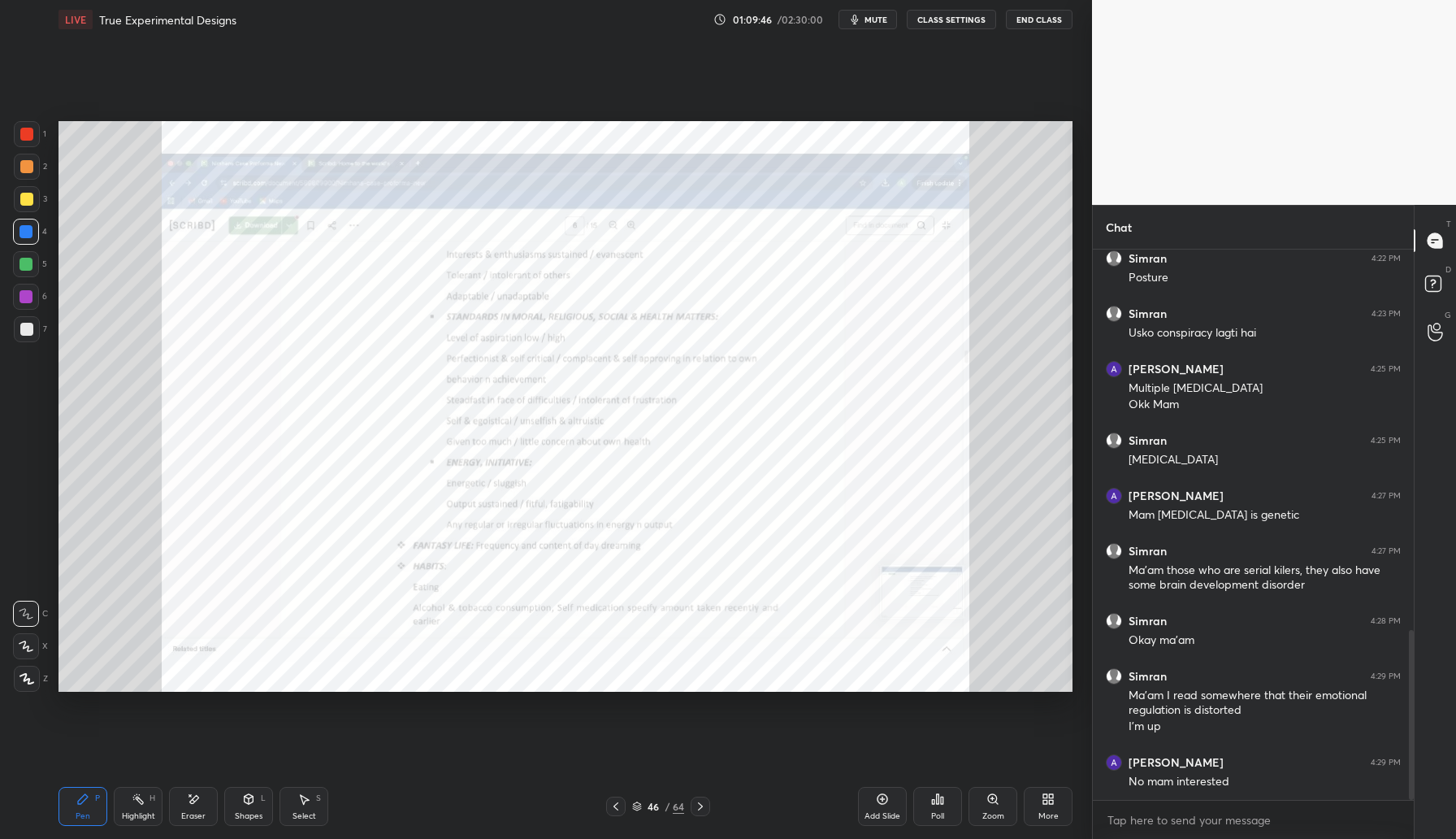
click at [700, 809] on icon at bounding box center [700, 807] width 13 height 13
click at [700, 808] on icon at bounding box center [700, 807] width 13 height 13
click at [703, 809] on icon at bounding box center [700, 807] width 13 height 13
click at [706, 808] on icon at bounding box center [700, 807] width 13 height 13
click at [705, 807] on div at bounding box center [700, 806] width 19 height 19
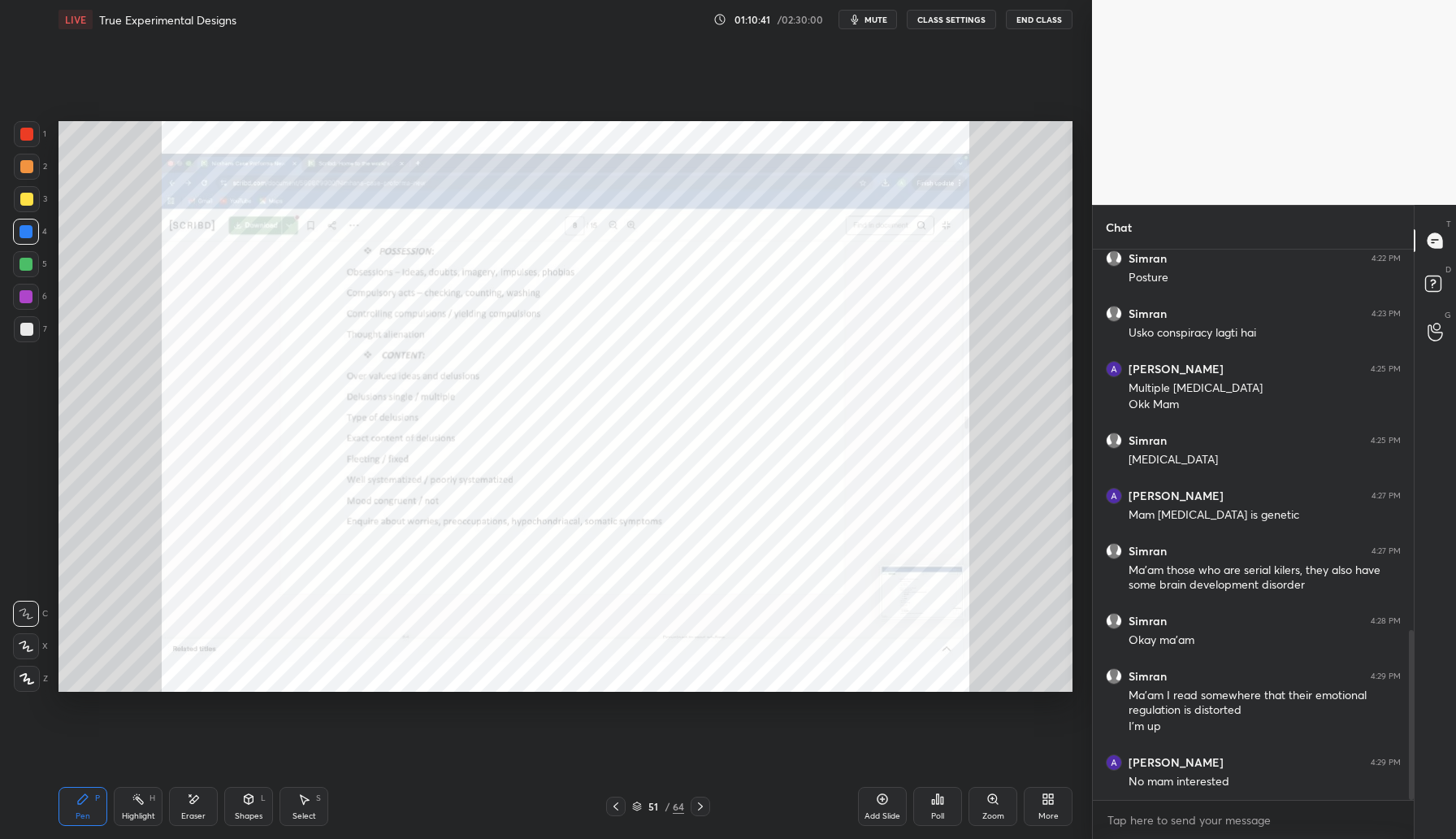
drag, startPoint x: 189, startPoint y: 814, endPoint x: 257, endPoint y: 767, distance: 82.7
click at [189, 814] on div "Eraser" at bounding box center [193, 816] width 24 height 8
click at [705, 816] on div "Pen P Highlight H Eraser Shapes L Select S 51 / 64 Add Slide Poll Zoom More" at bounding box center [565, 806] width 1014 height 65
click at [708, 808] on div at bounding box center [700, 806] width 19 height 19
click at [708, 810] on div at bounding box center [700, 806] width 19 height 19
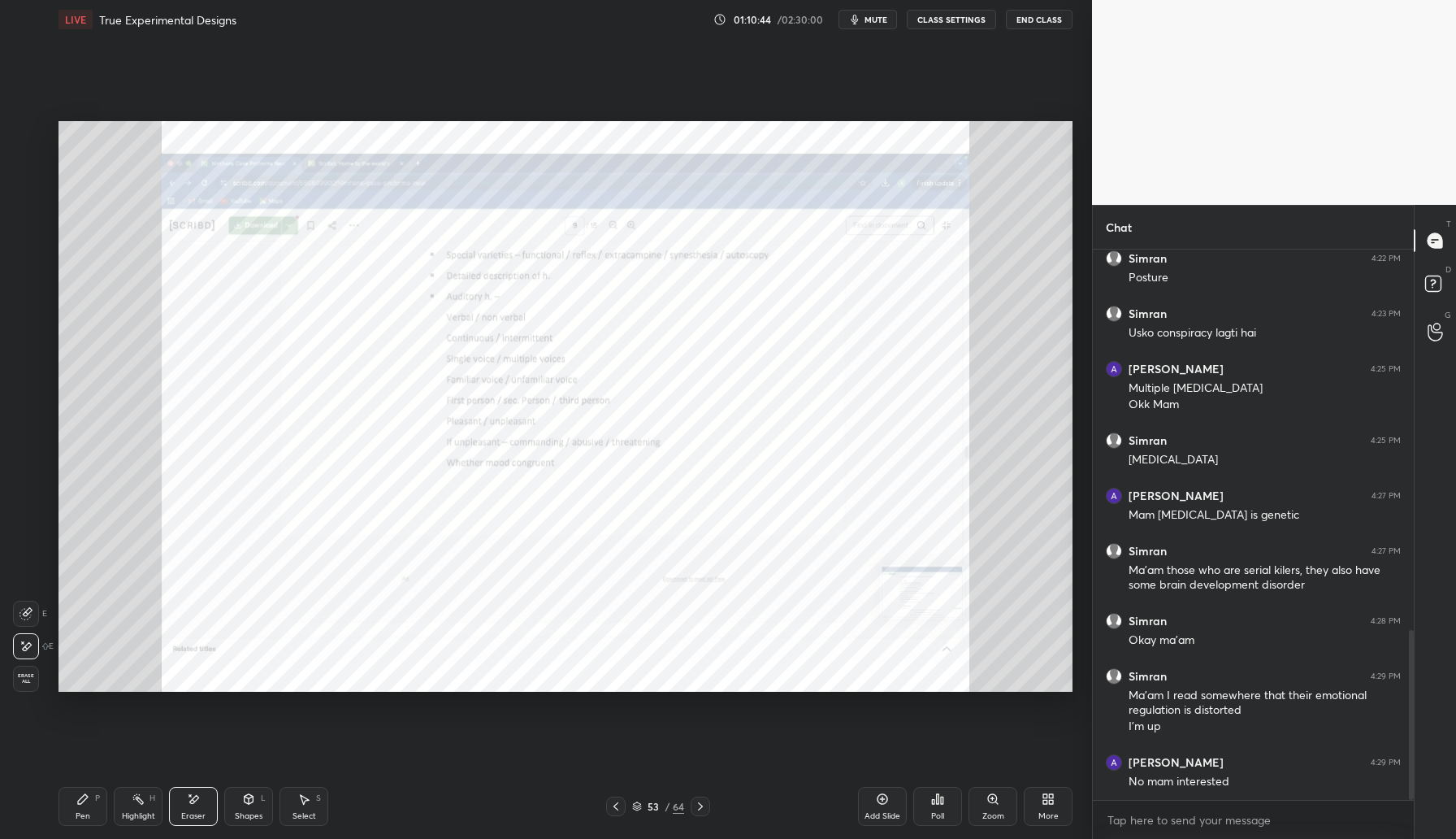
click at [709, 812] on div at bounding box center [700, 806] width 19 height 19
click at [705, 806] on icon at bounding box center [700, 807] width 13 height 13
click at [700, 807] on icon at bounding box center [700, 807] width 13 height 13
click at [700, 802] on icon at bounding box center [700, 807] width 13 height 13
click at [700, 808] on icon at bounding box center [700, 807] width 13 height 13
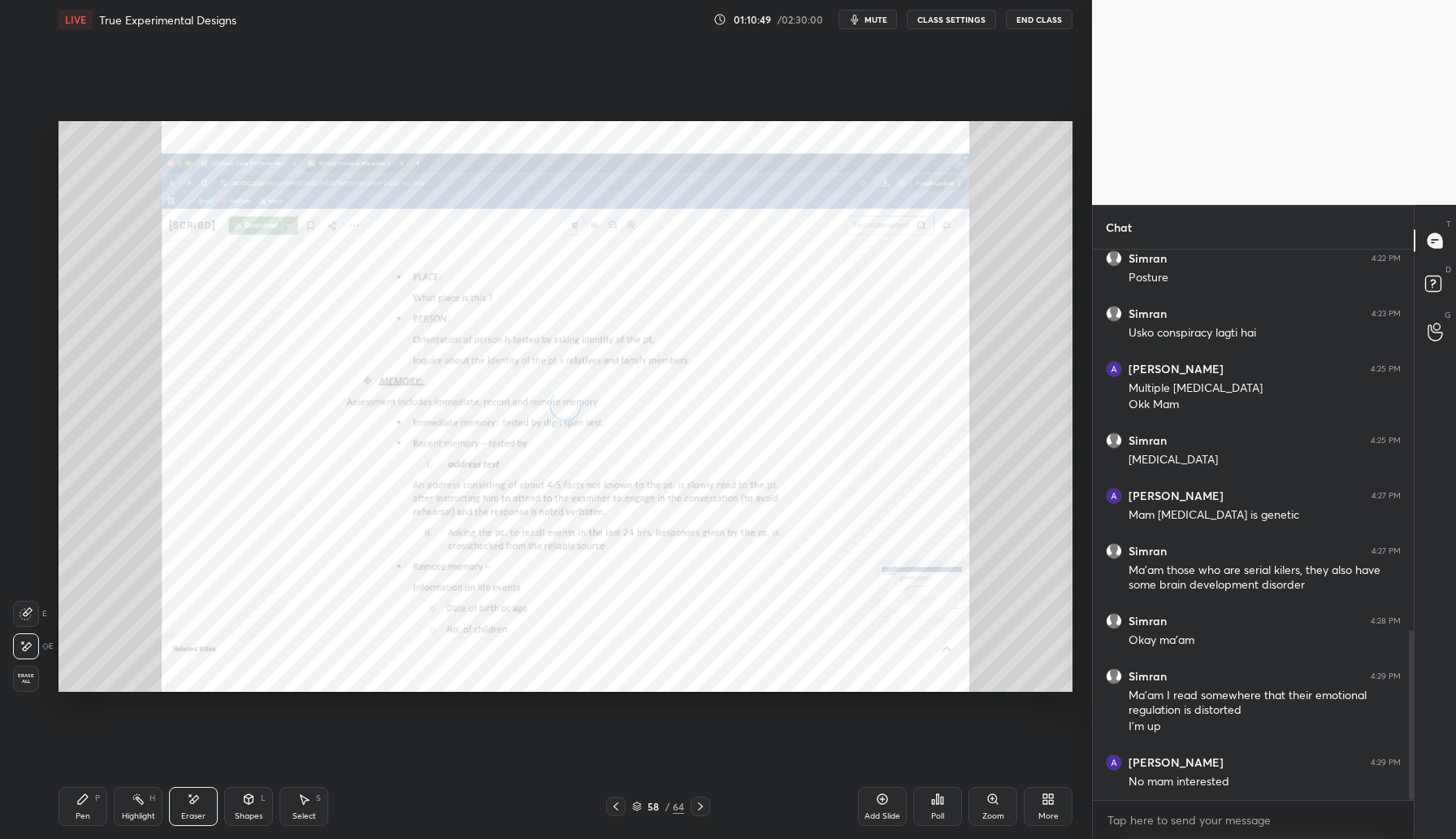
click at [703, 807] on icon at bounding box center [700, 807] width 13 height 13
click at [701, 808] on icon at bounding box center [700, 807] width 13 height 13
click at [703, 808] on icon at bounding box center [700, 807] width 13 height 13
click at [701, 806] on icon at bounding box center [700, 806] width 5 height 8
click at [702, 808] on icon at bounding box center [700, 807] width 13 height 13
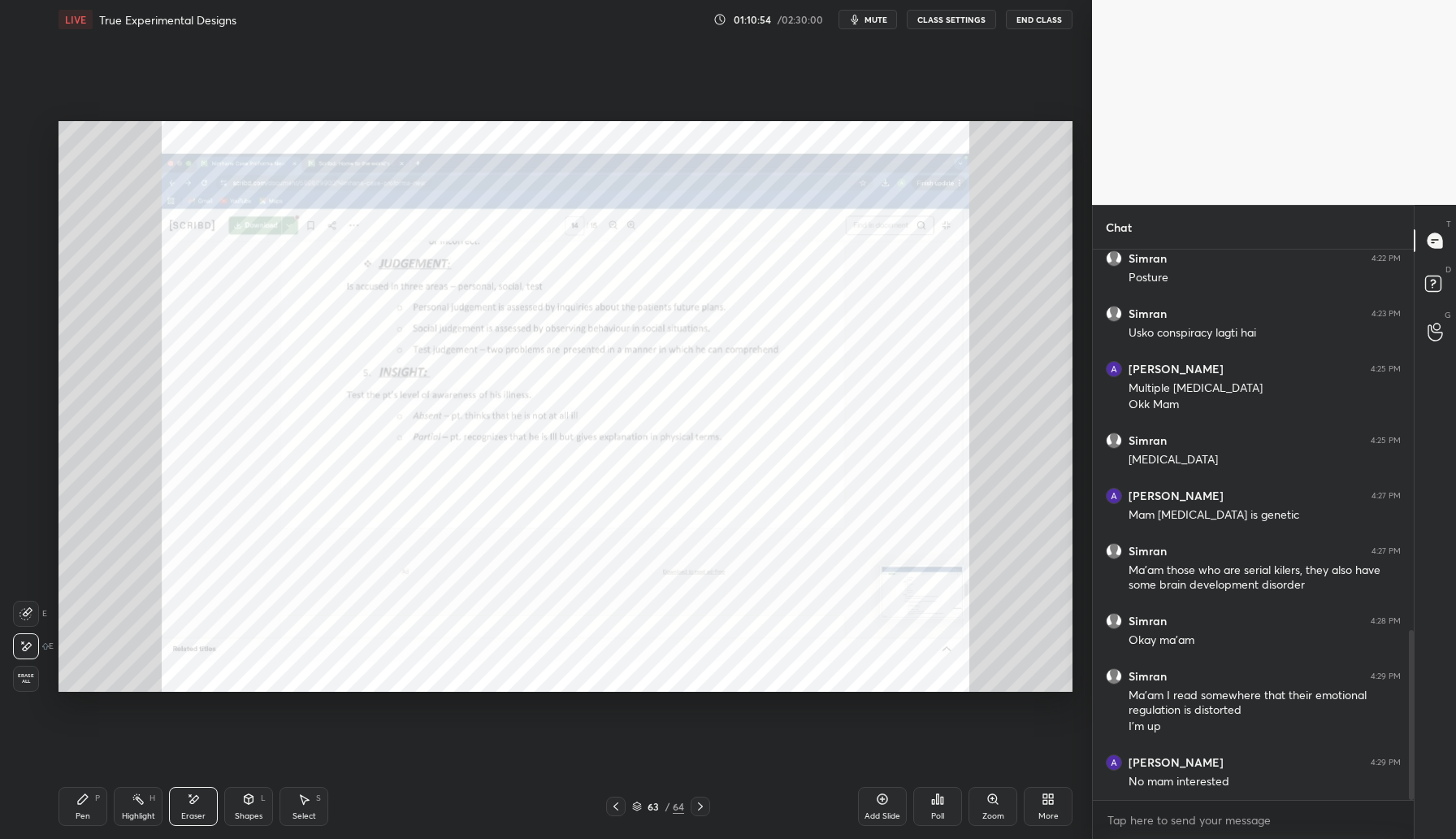
click at [707, 812] on div at bounding box center [700, 806] width 19 height 19
click at [710, 813] on div "64 / 64" at bounding box center [658, 806] width 400 height 19
click at [711, 813] on div "64 / 64" at bounding box center [658, 806] width 400 height 19
drag, startPoint x: 87, startPoint y: 798, endPoint x: 109, endPoint y: 780, distance: 28.4
click at [90, 799] on div "Pen P" at bounding box center [82, 806] width 49 height 39
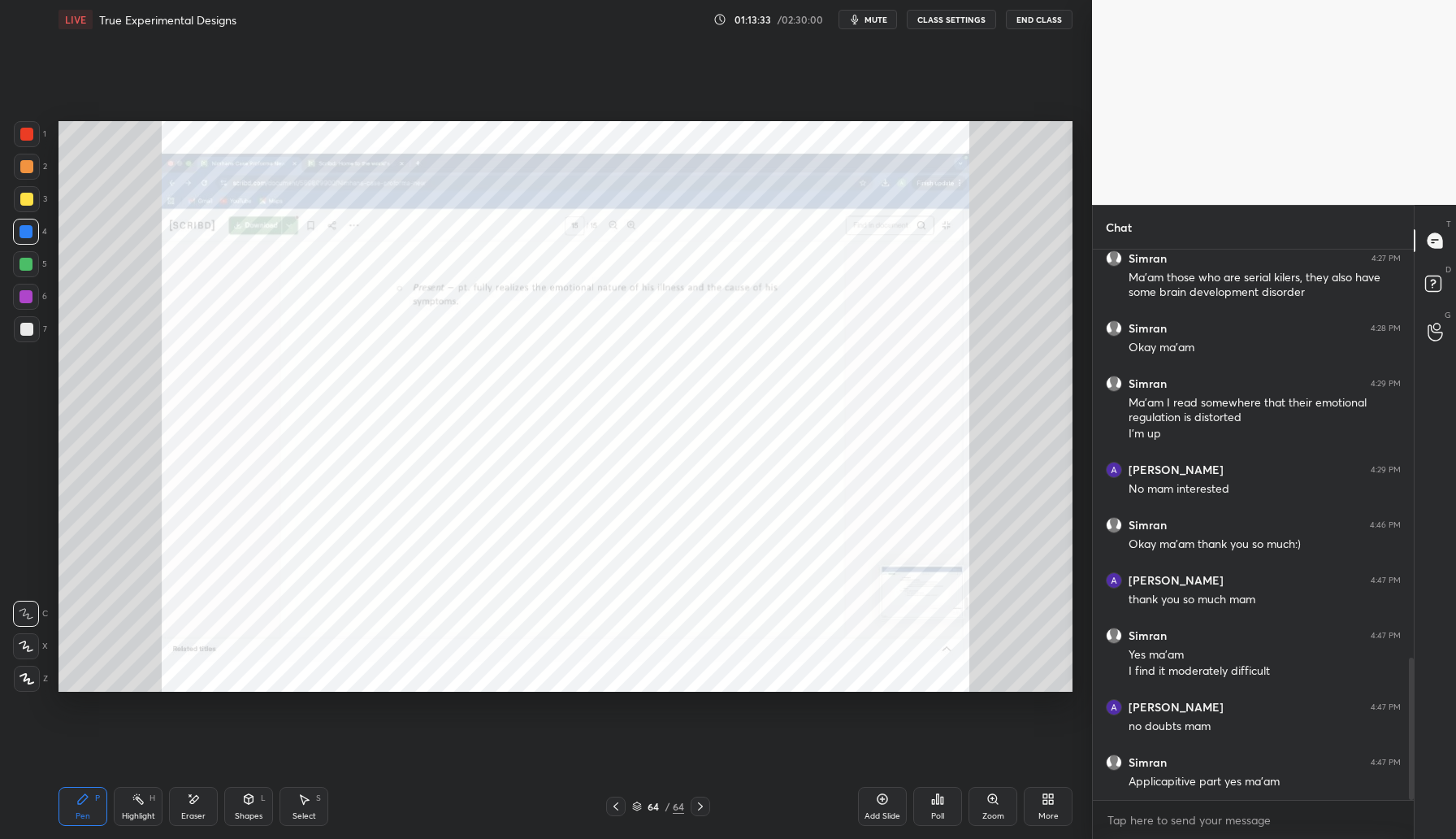
scroll to position [1584, 0]
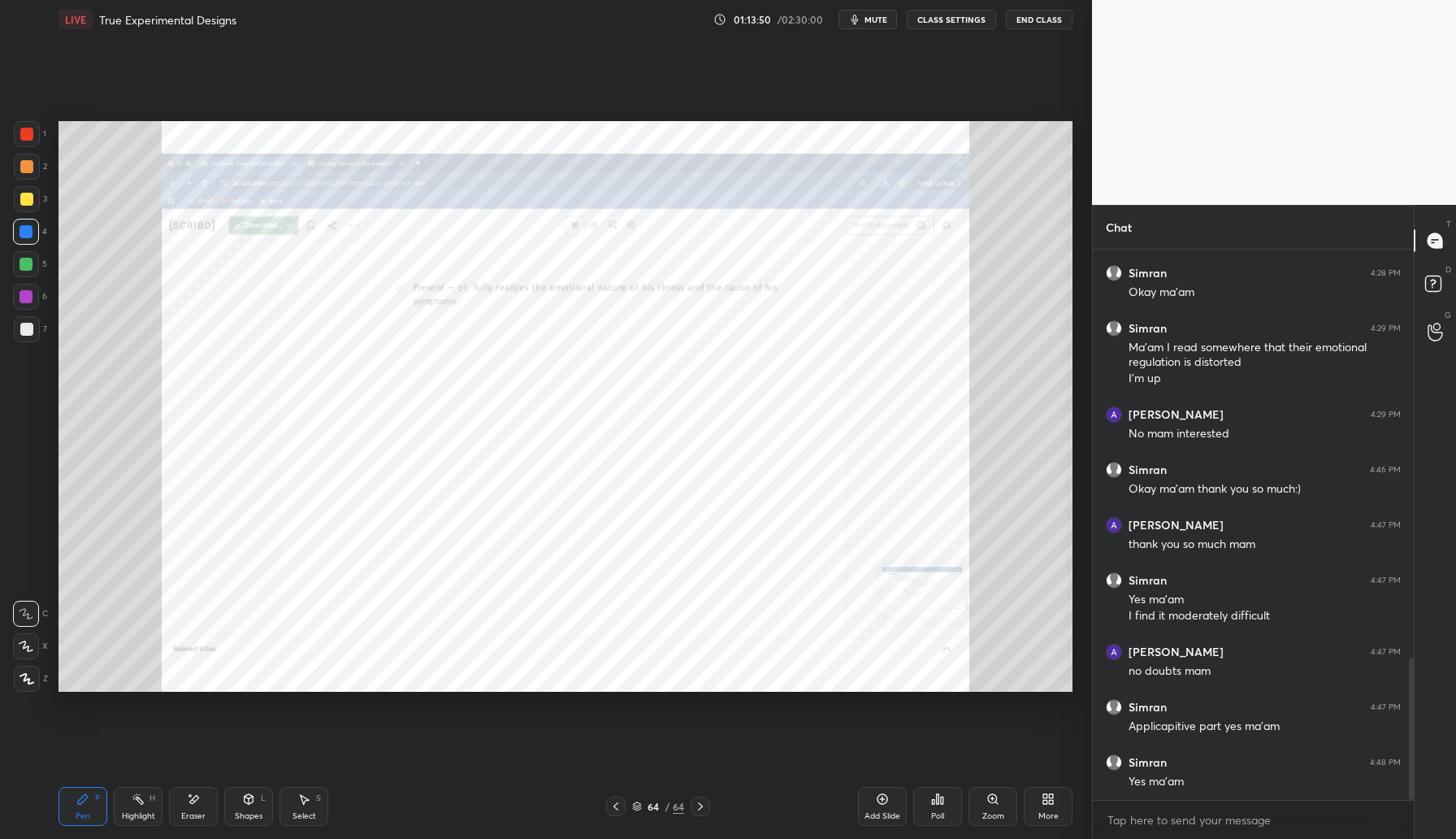
click at [1054, 21] on button "End Class" at bounding box center [1039, 19] width 67 height 19
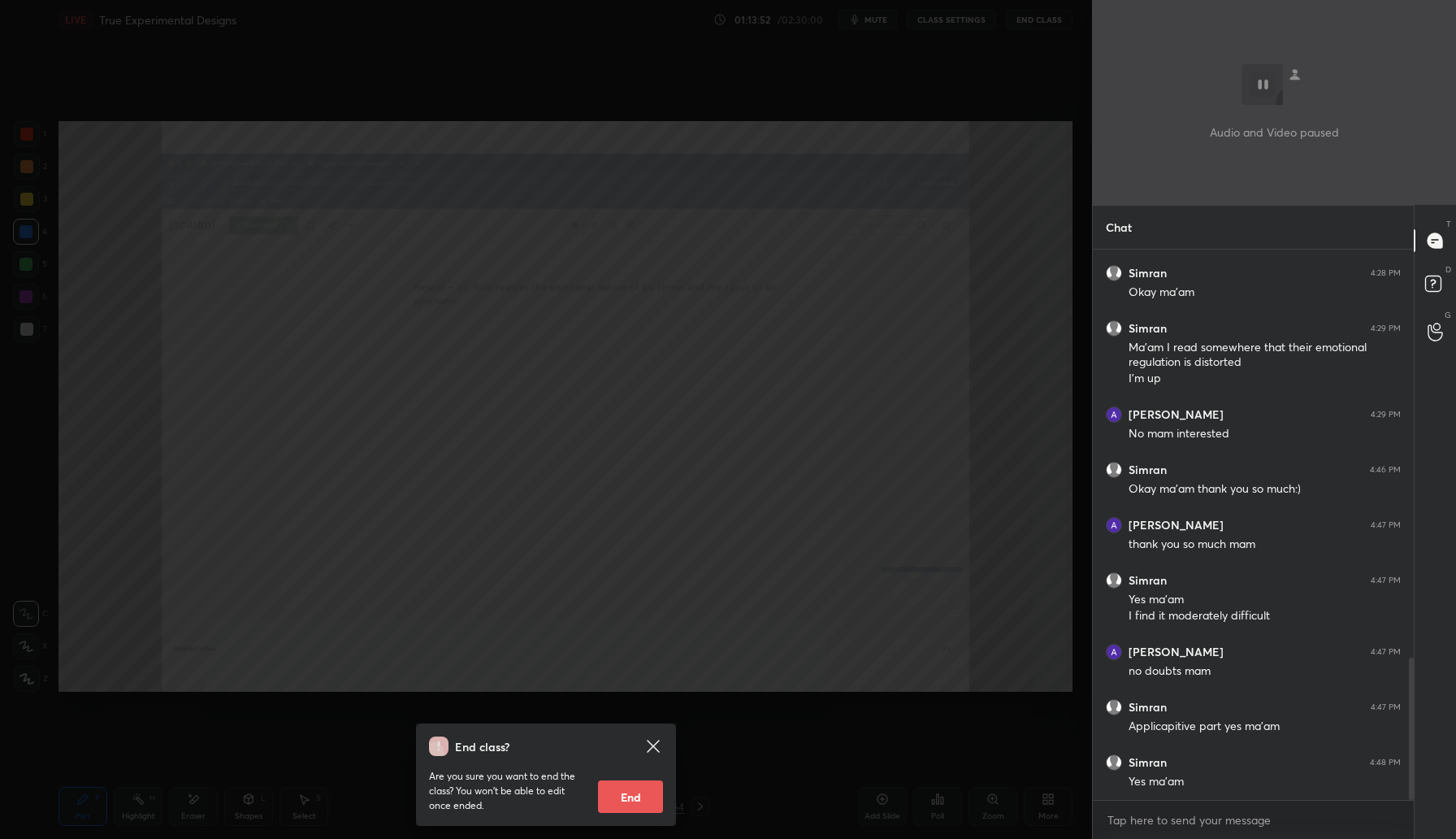
click at [634, 787] on button "End" at bounding box center [630, 795] width 65 height 32
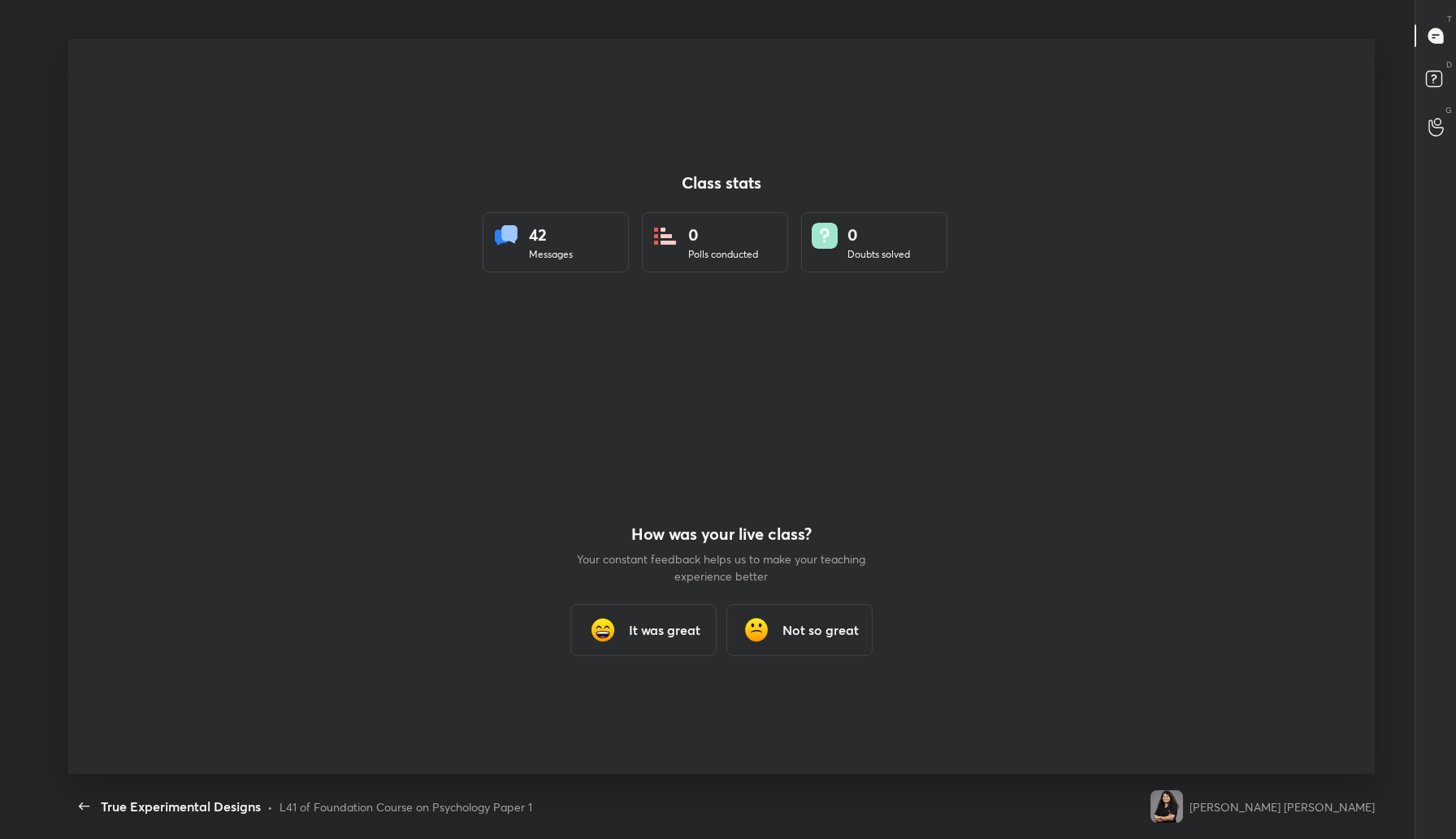
scroll to position [734, 1443]
